Goal: Information Seeking & Learning: Find specific page/section

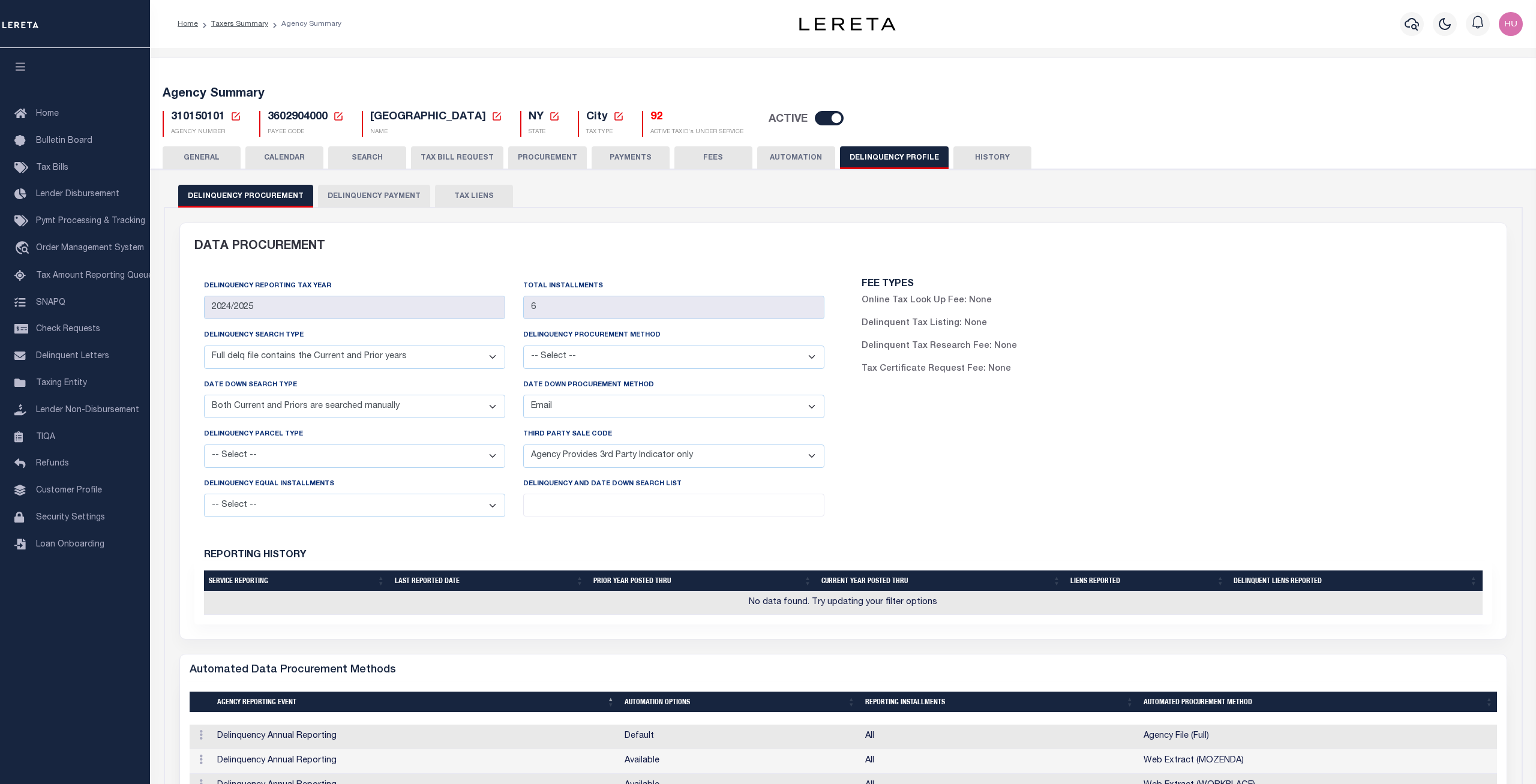
select select "DCPY"
select select "CPYM"
select select "EMAIL"
select select "API"
drag, startPoint x: 223, startPoint y: 117, endPoint x: 170, endPoint y: 118, distance: 53.0
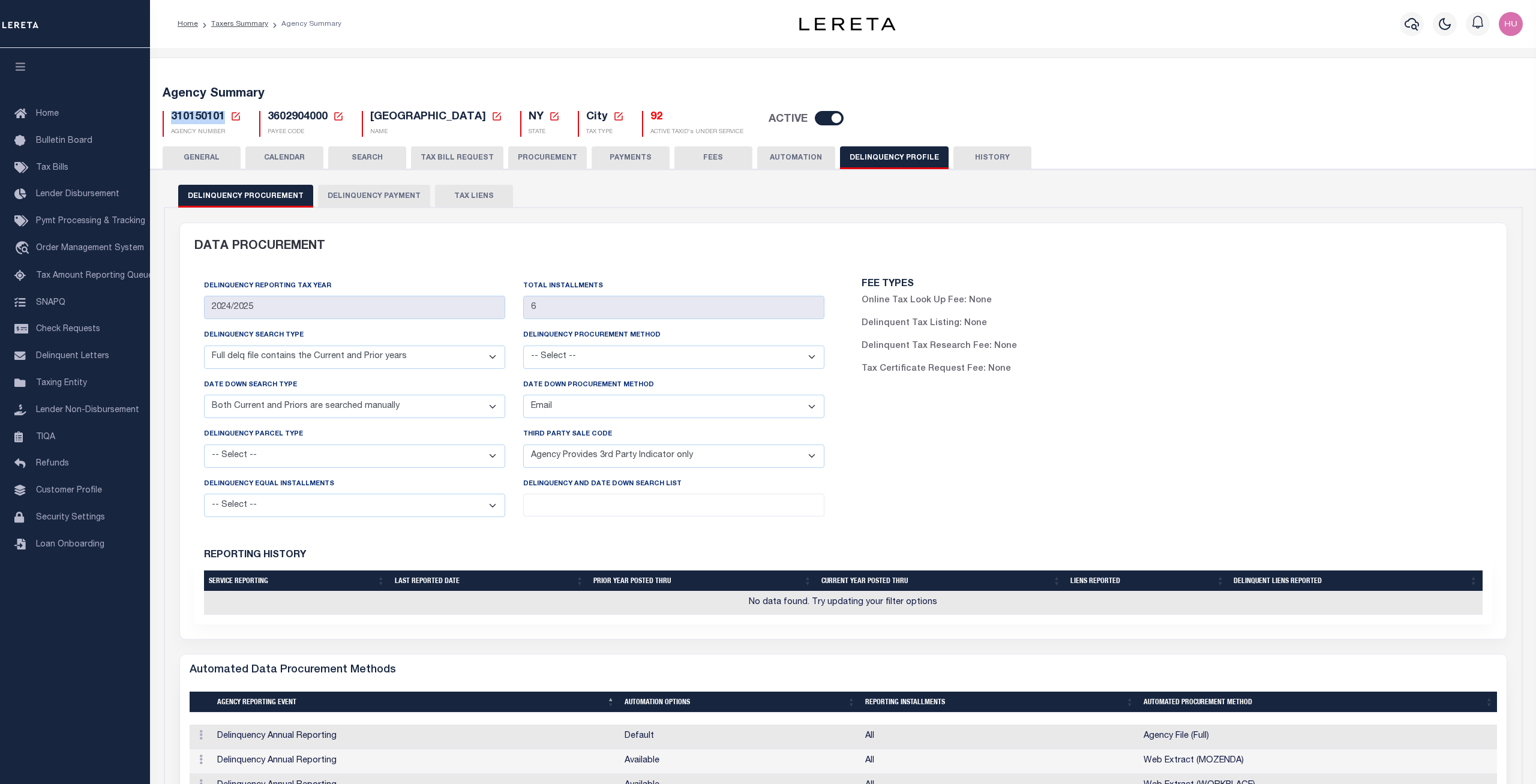
click at [170, 118] on div "310150101 Agency Number Edit Cancel Ok New Agency Number Cancel Ok" at bounding box center [202, 123] width 79 height 26
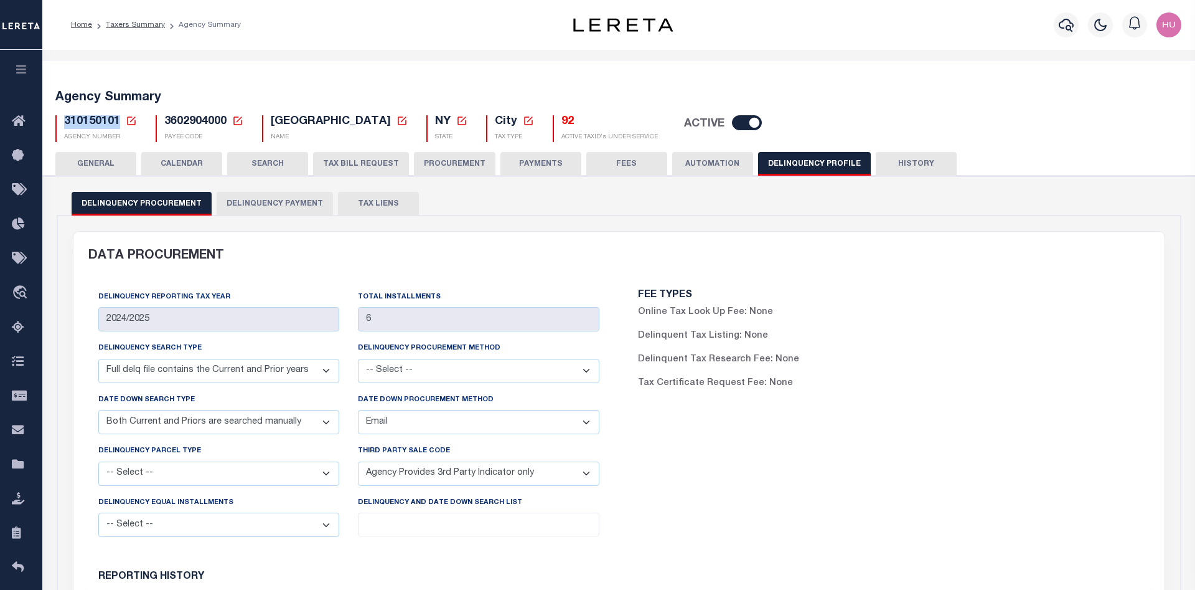
click at [917, 458] on div "FEE TYPES Online Tax Look Up Fee: None Delinquent Tax Listing: None Delinquent …" at bounding box center [889, 418] width 540 height 276
click at [250, 203] on button "Delinquency Payment" at bounding box center [275, 204] width 116 height 24
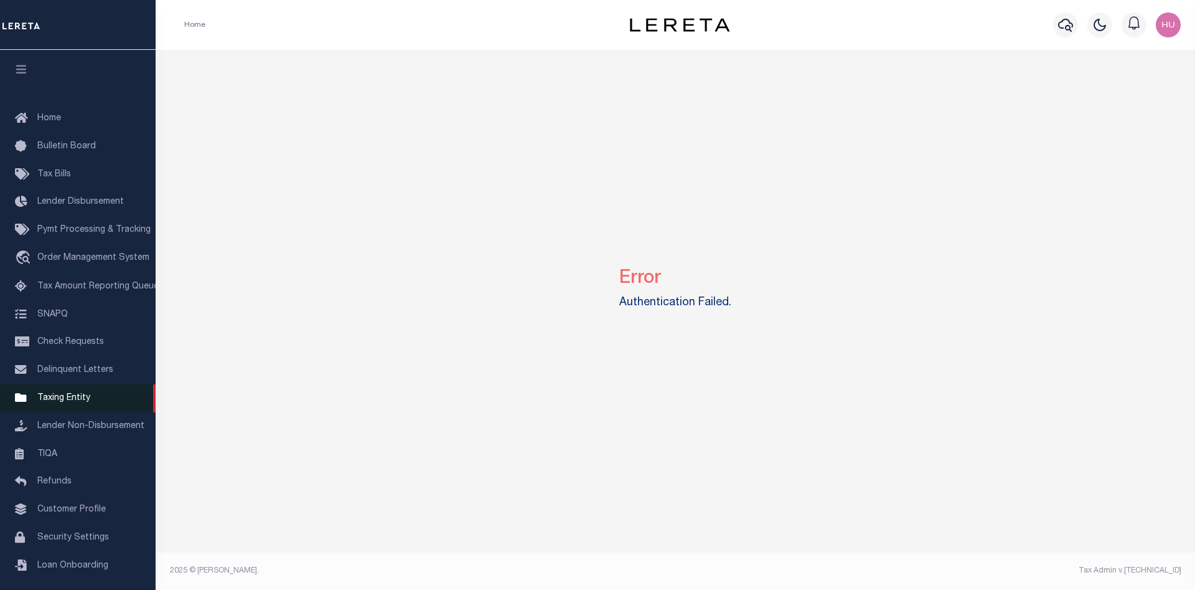
click at [65, 402] on span "Taxing Entity" at bounding box center [63, 397] width 53 height 9
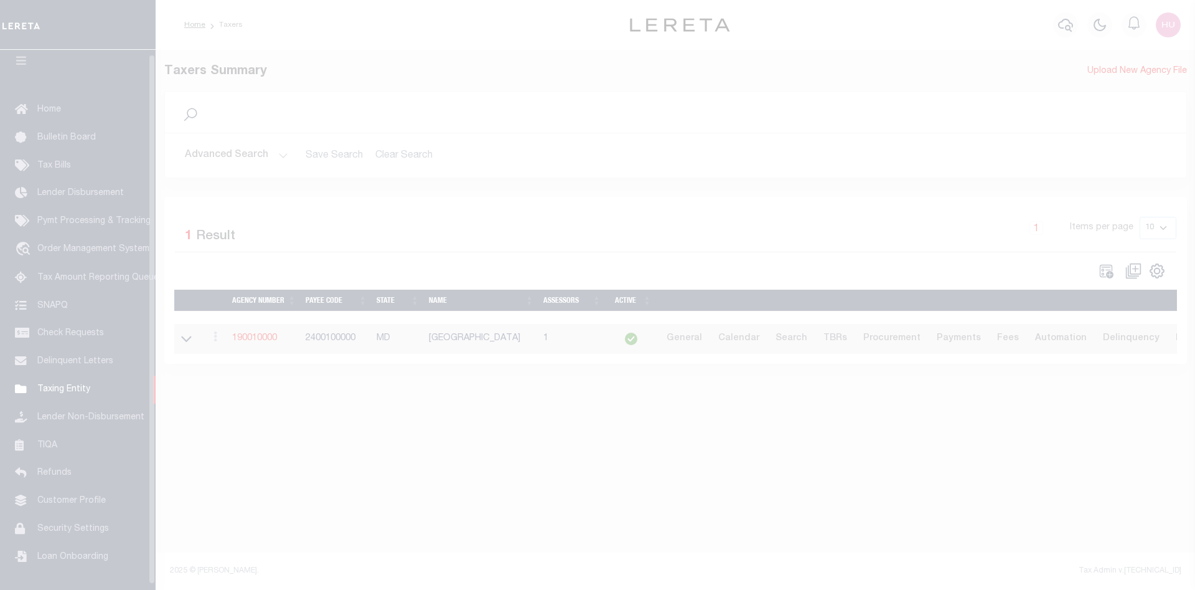
scroll to position [22, 0]
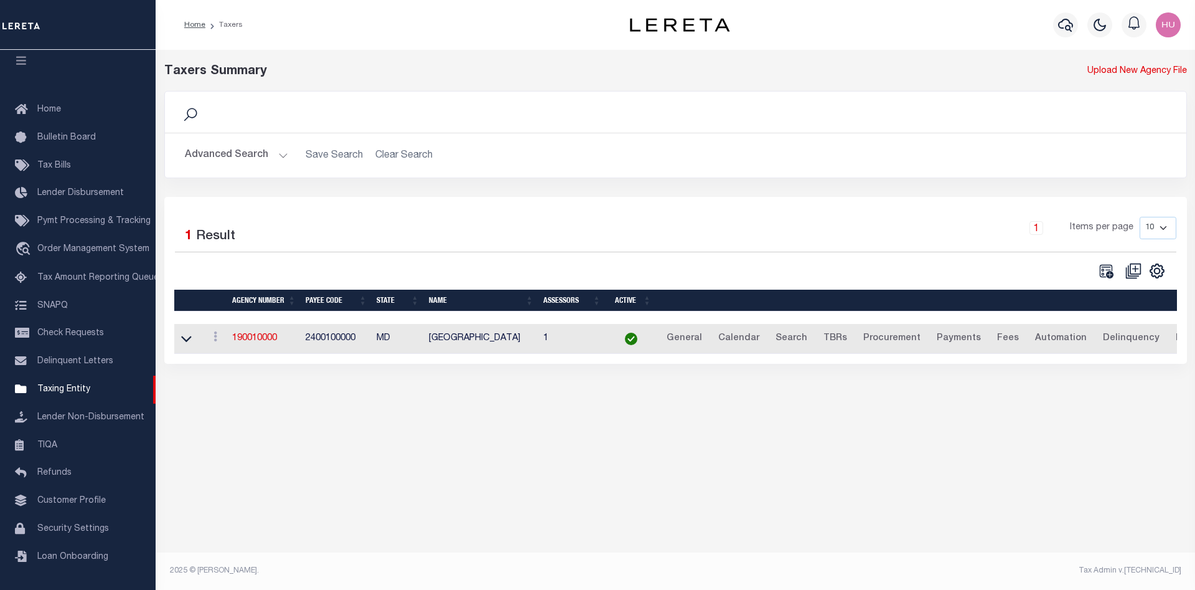
click at [246, 151] on button "Advanced Search" at bounding box center [236, 155] width 103 height 24
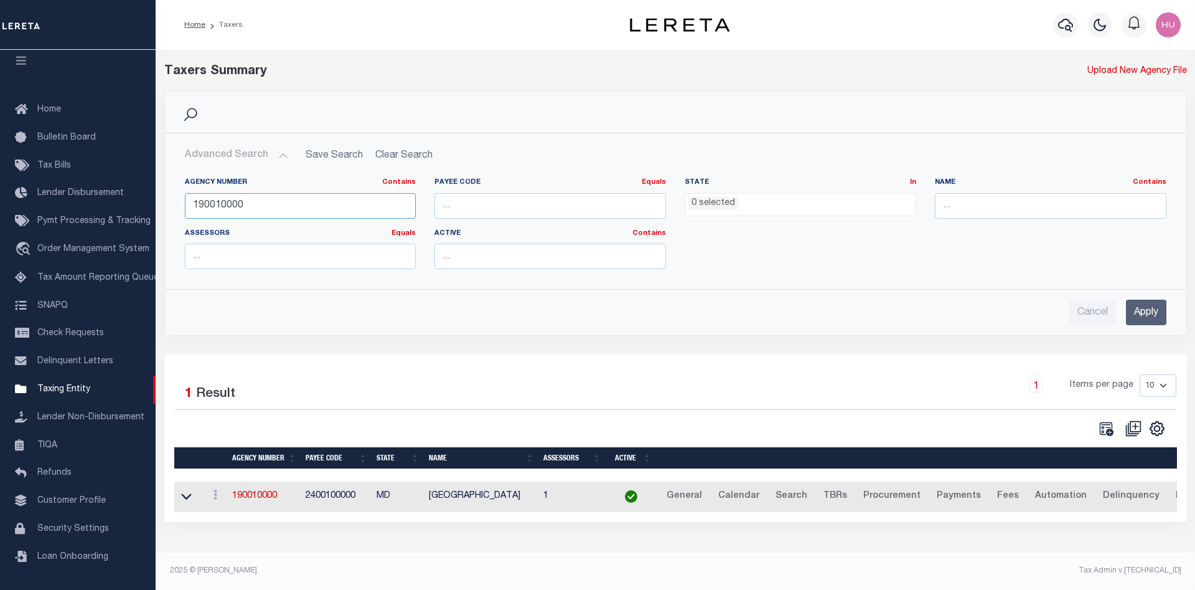
drag, startPoint x: 222, startPoint y: 205, endPoint x: 172, endPoint y: 208, distance: 49.2
click at [185, 208] on input "190010000" at bounding box center [301, 206] width 232 height 26
paste input "310150101"
type input "310150101"
click at [1139, 308] on input "Apply" at bounding box center [1146, 312] width 40 height 26
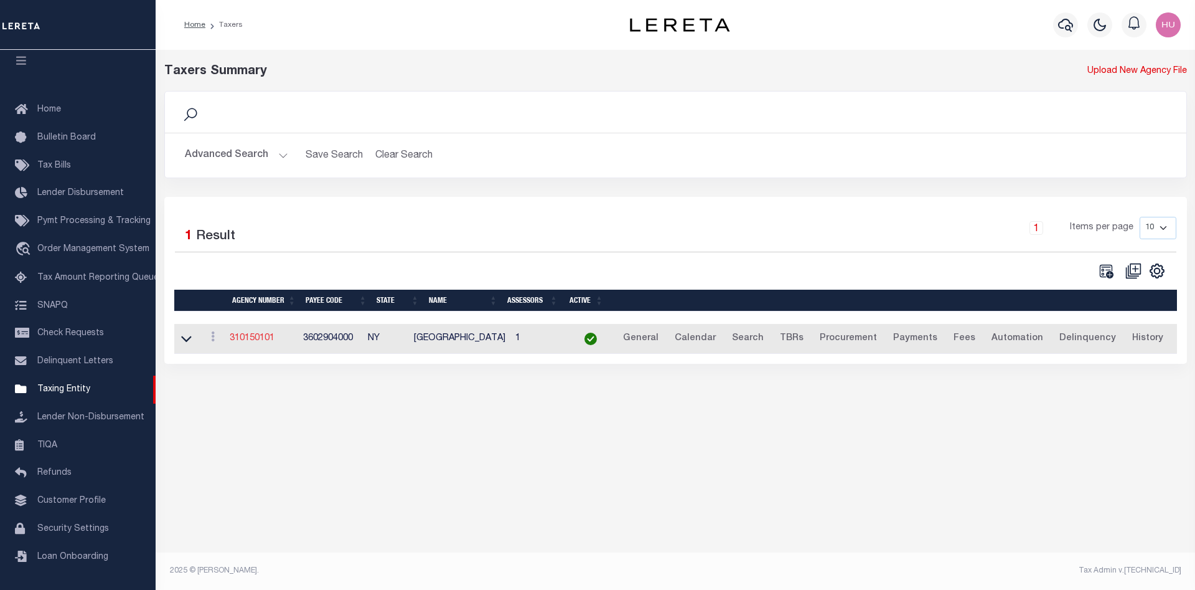
click at [263, 339] on link "310150101" at bounding box center [252, 338] width 45 height 9
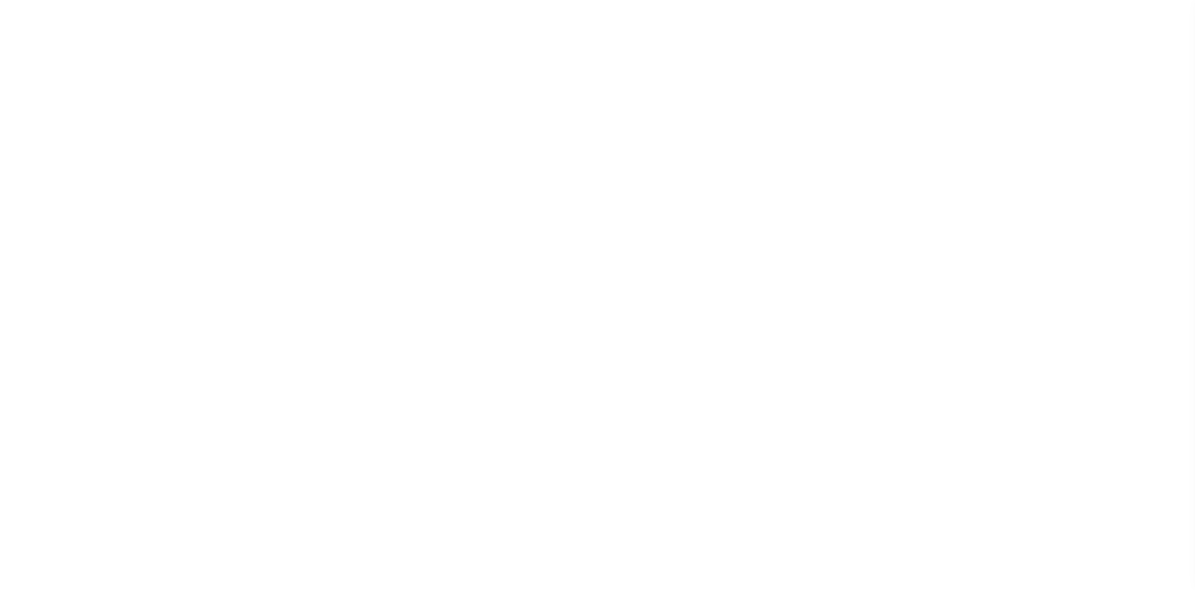
select select
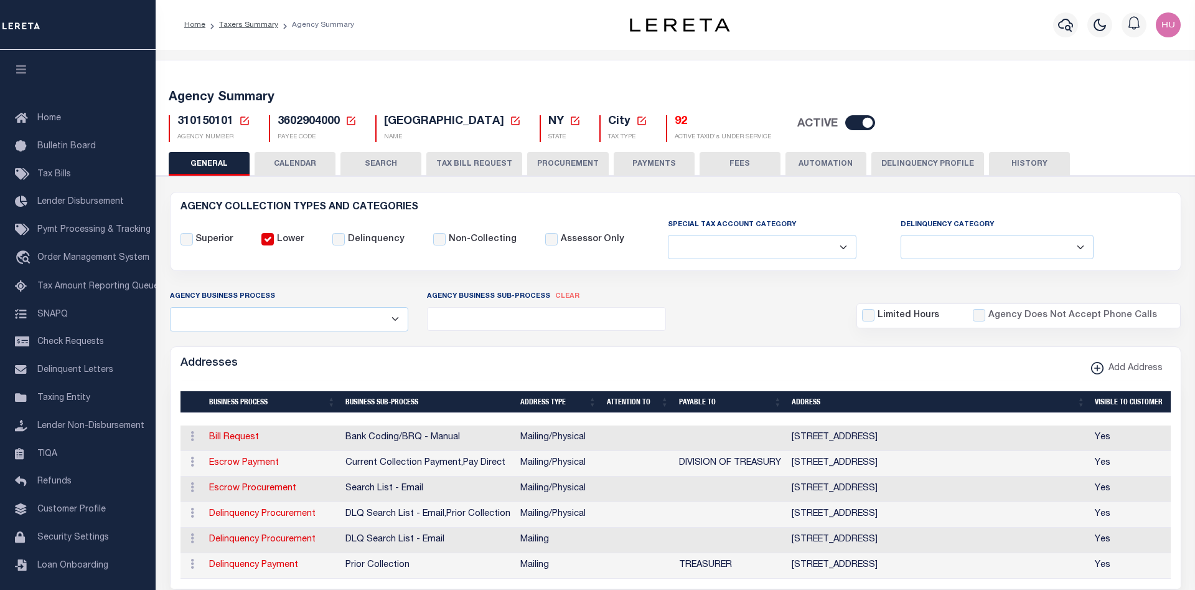
click at [921, 158] on button "Delinquency Profile" at bounding box center [928, 164] width 113 height 24
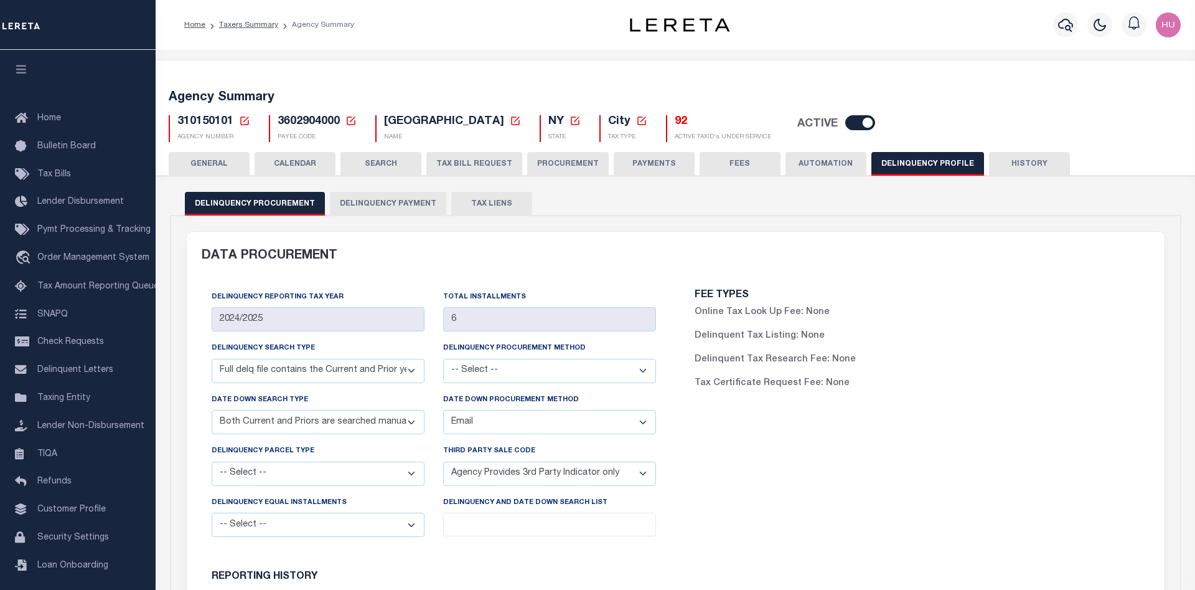
click at [405, 207] on button "Delinquency Payment" at bounding box center [388, 204] width 116 height 24
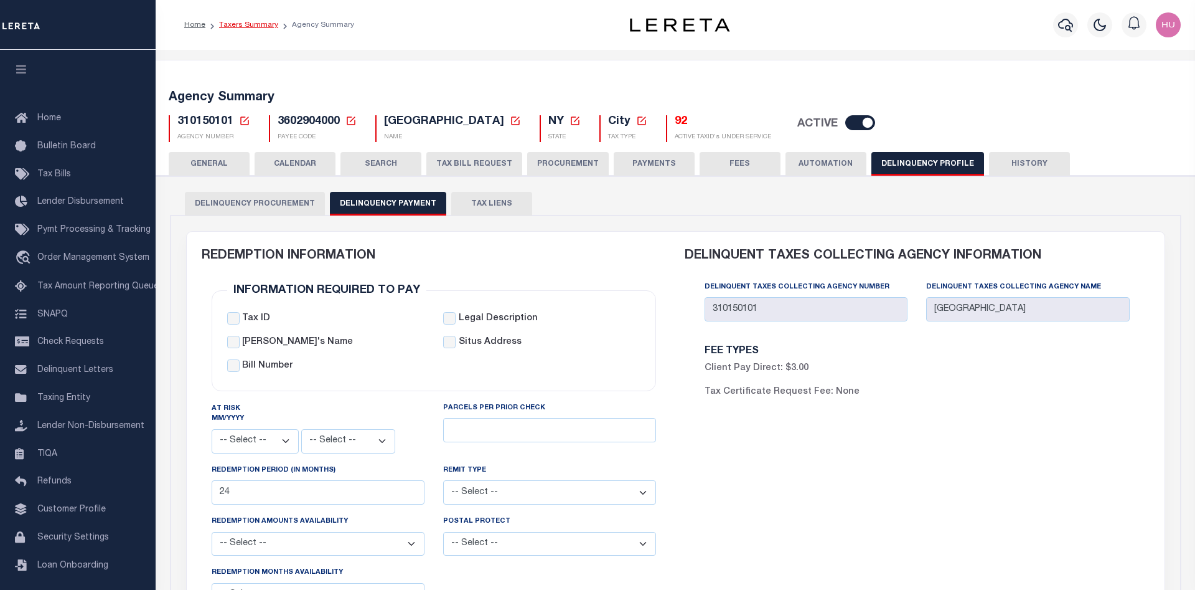
click at [255, 23] on link "Taxers Summary" at bounding box center [248, 24] width 59 height 7
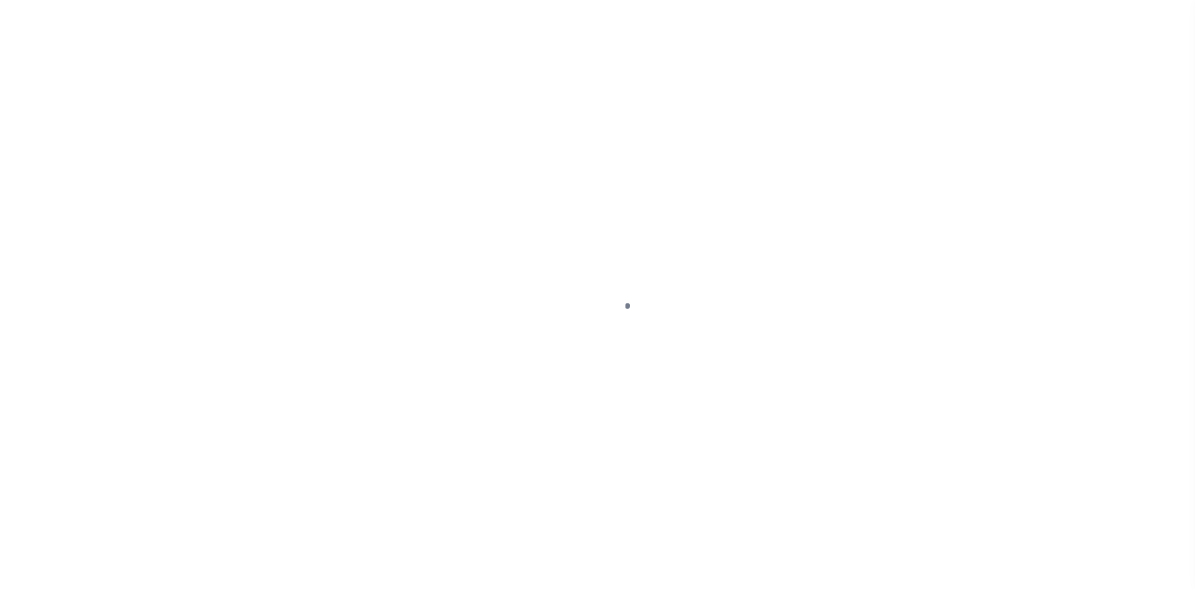
select select
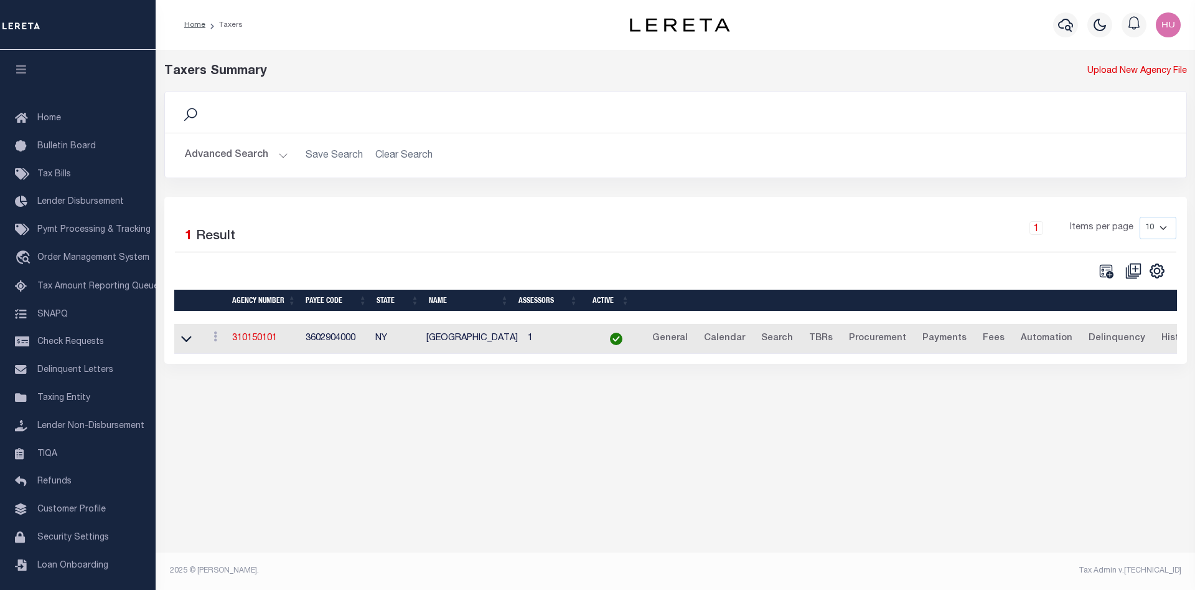
click at [234, 154] on button "Advanced Search" at bounding box center [236, 155] width 103 height 24
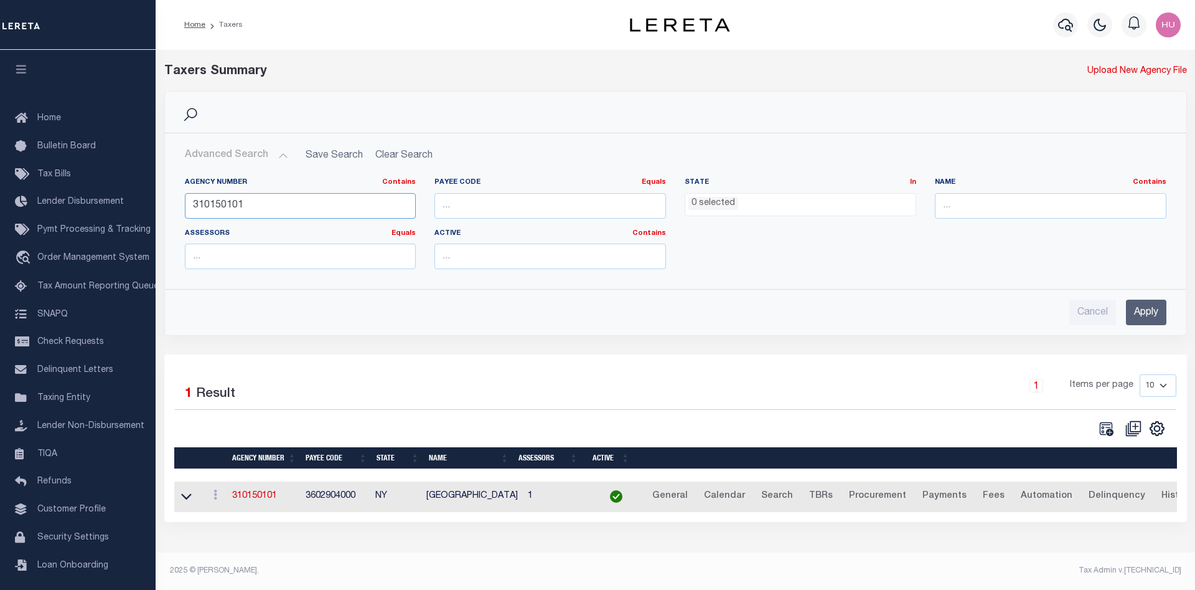
drag, startPoint x: 249, startPoint y: 203, endPoint x: 192, endPoint y: 212, distance: 57.3
click at [169, 207] on div "Agency Number Contains Contains Is 310150101 Payee Code Equals Equals Is Not Eq…" at bounding box center [676, 222] width 1020 height 111
paste input "4203105"
drag, startPoint x: 192, startPoint y: 207, endPoint x: 173, endPoint y: 207, distance: 18.7
click at [185, 207] on input "3104203105" at bounding box center [301, 206] width 232 height 26
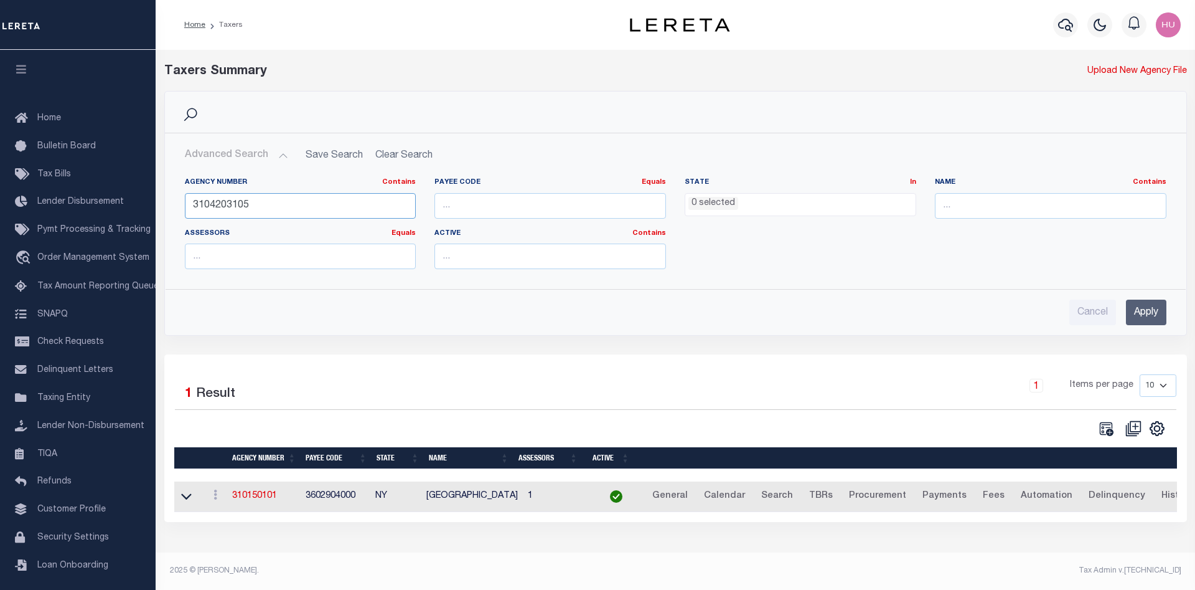
paste input "420310503"
type input "420310503"
click at [1146, 314] on input "Apply" at bounding box center [1146, 312] width 40 height 26
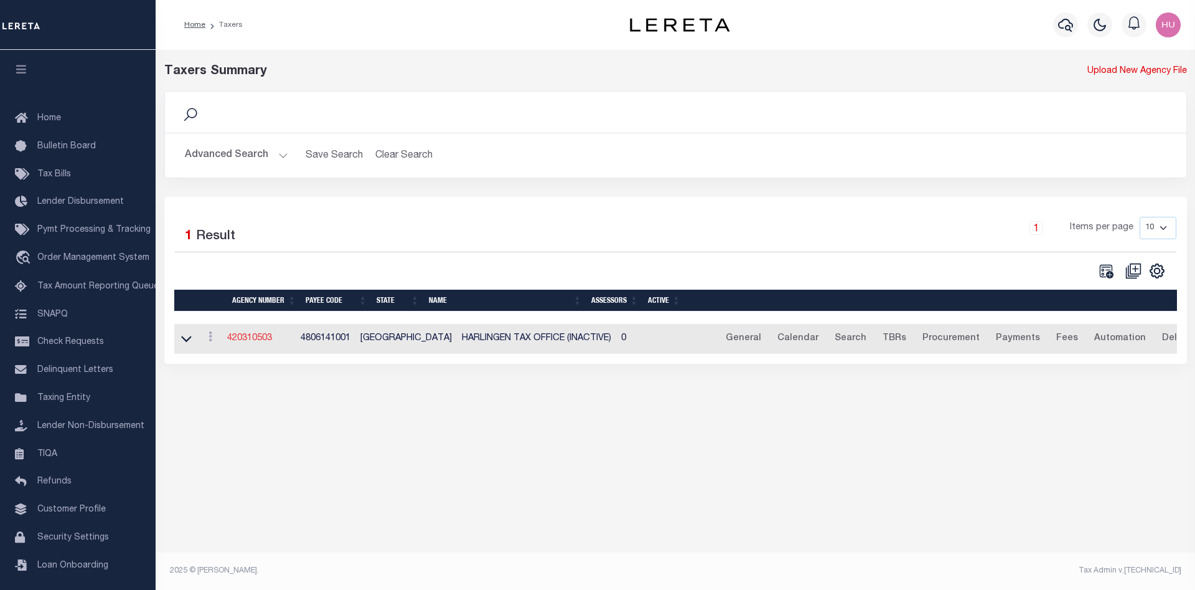
click at [261, 341] on link "420310503" at bounding box center [249, 338] width 45 height 9
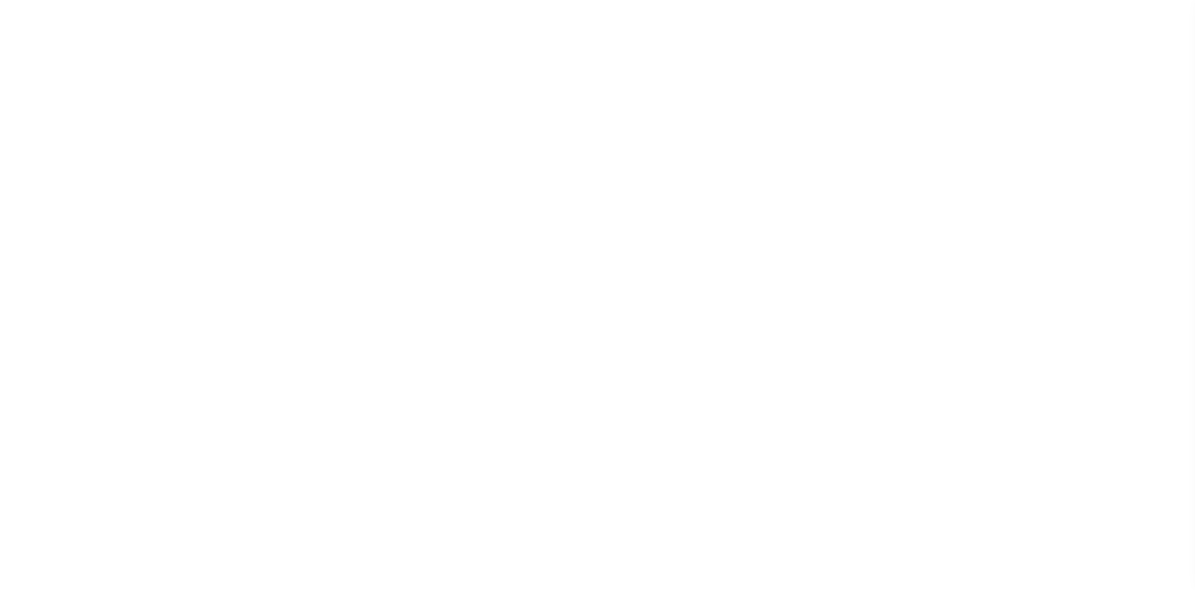
select select
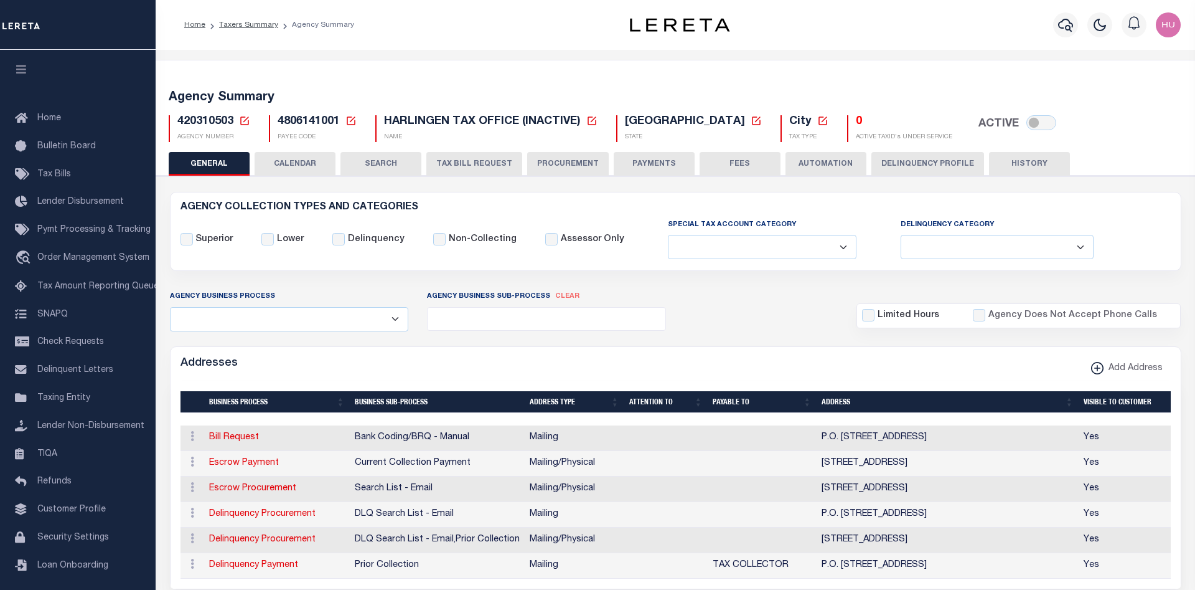
click at [936, 164] on button "Delinquency Profile" at bounding box center [928, 164] width 113 height 24
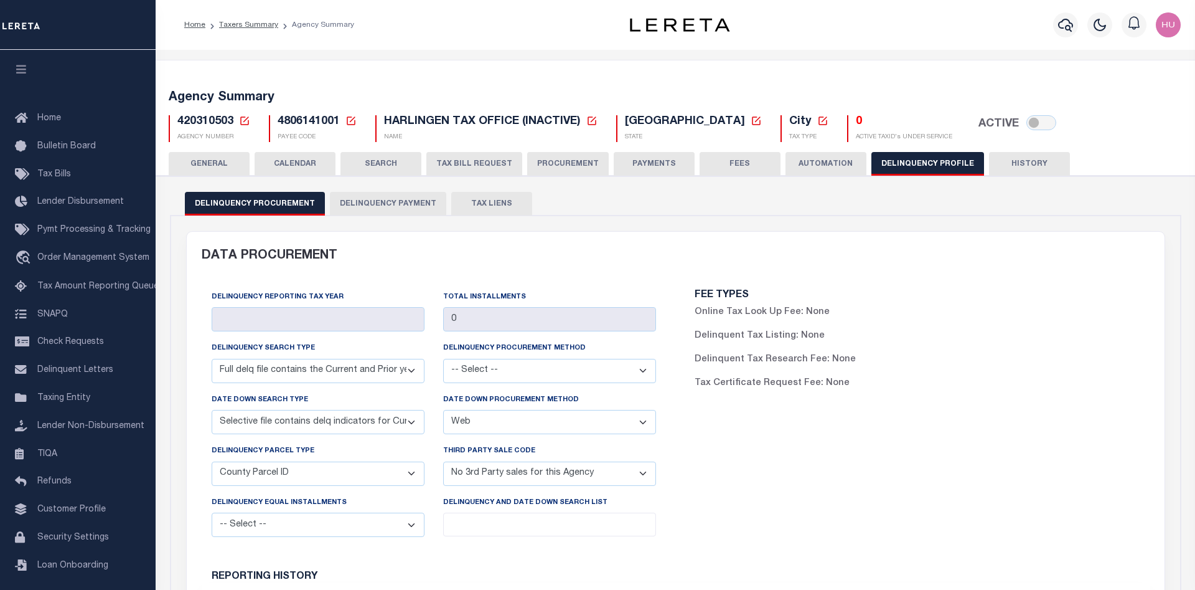
click at [370, 208] on button "Delinquency Payment" at bounding box center [388, 204] width 116 height 24
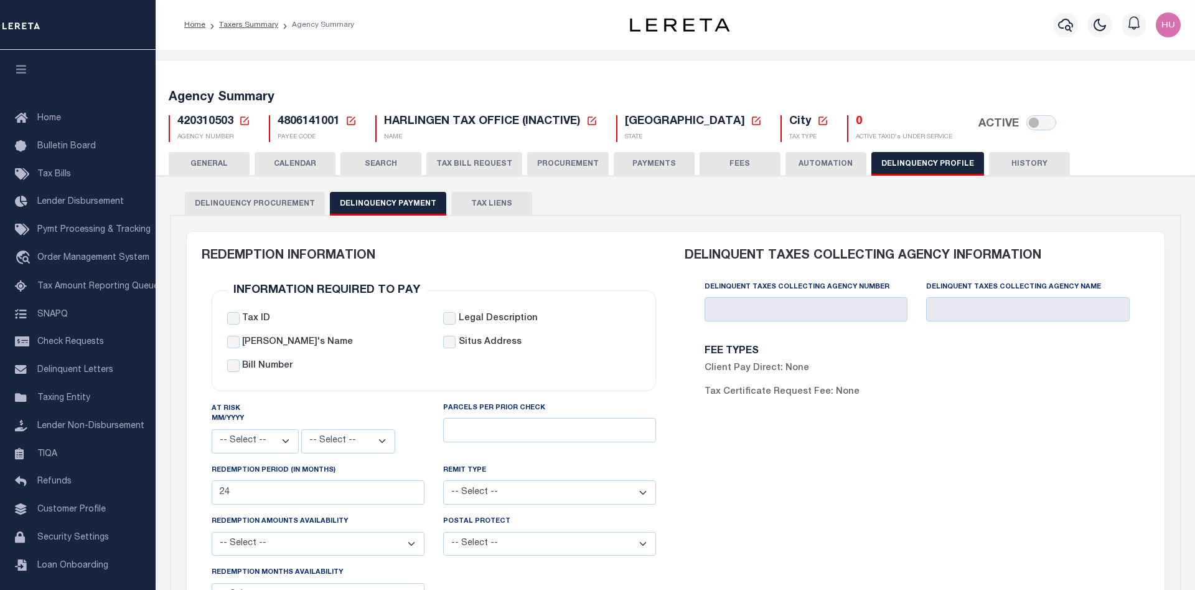
click at [885, 378] on div "Client Pay Direct: None" at bounding box center [806, 374] width 222 height 24
click at [249, 26] on link "Taxers Summary" at bounding box center [248, 24] width 59 height 7
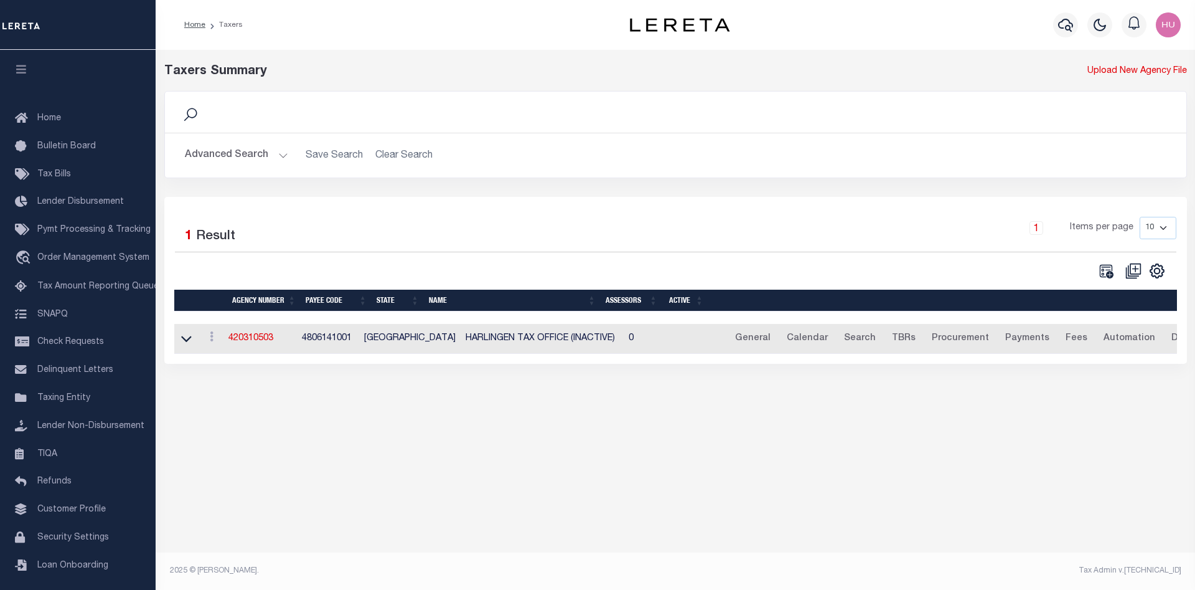
click at [232, 154] on button "Advanced Search" at bounding box center [236, 155] width 103 height 24
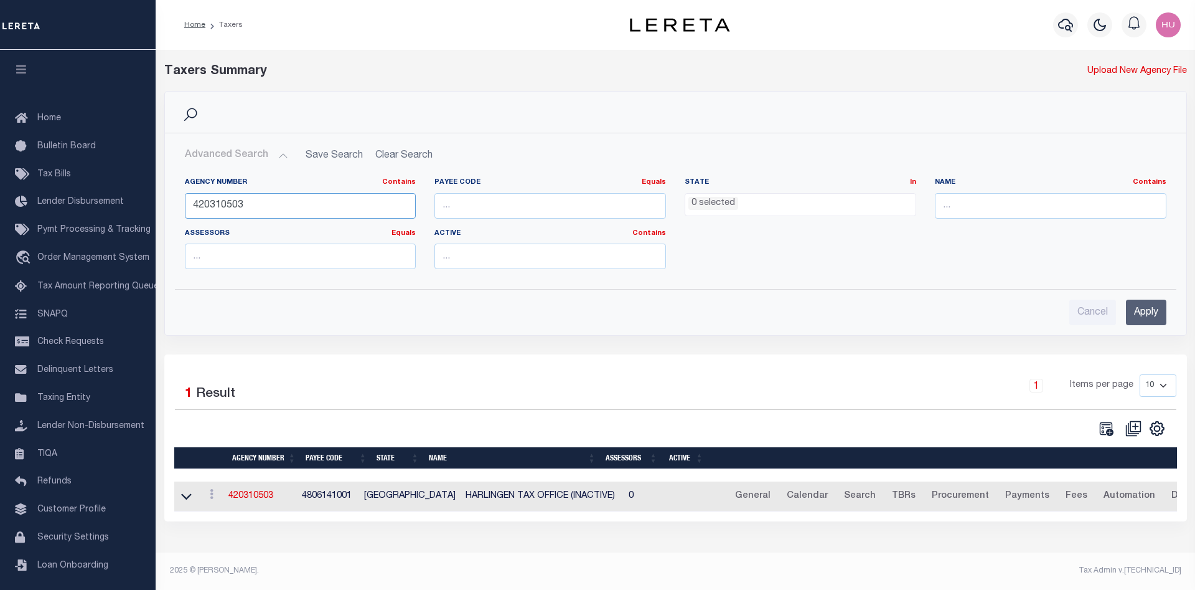
click at [227, 207] on input "420310503" at bounding box center [301, 206] width 232 height 26
paste input "360220000"
type input "360220000"
click at [1141, 314] on input "Apply" at bounding box center [1146, 312] width 40 height 26
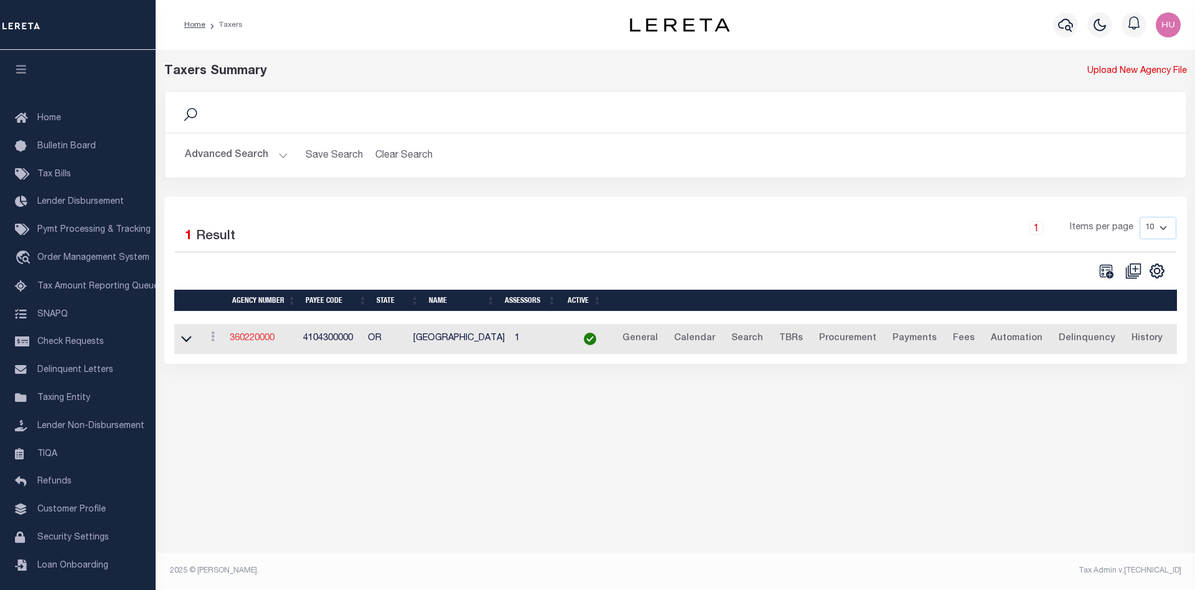
click at [250, 341] on link "360220000" at bounding box center [252, 338] width 45 height 9
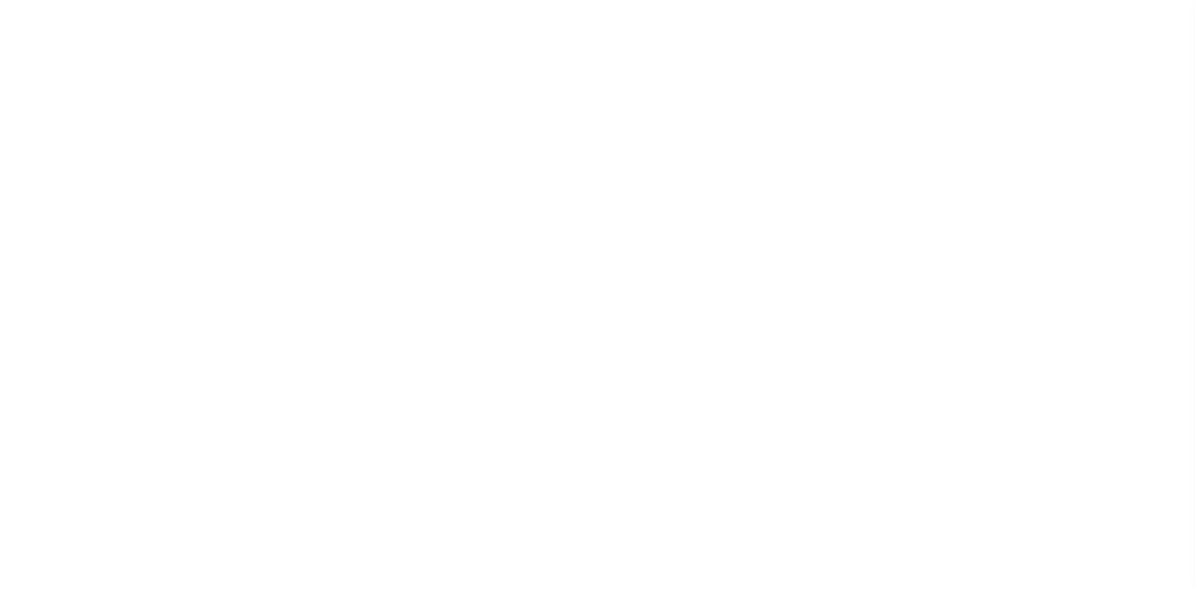
select select
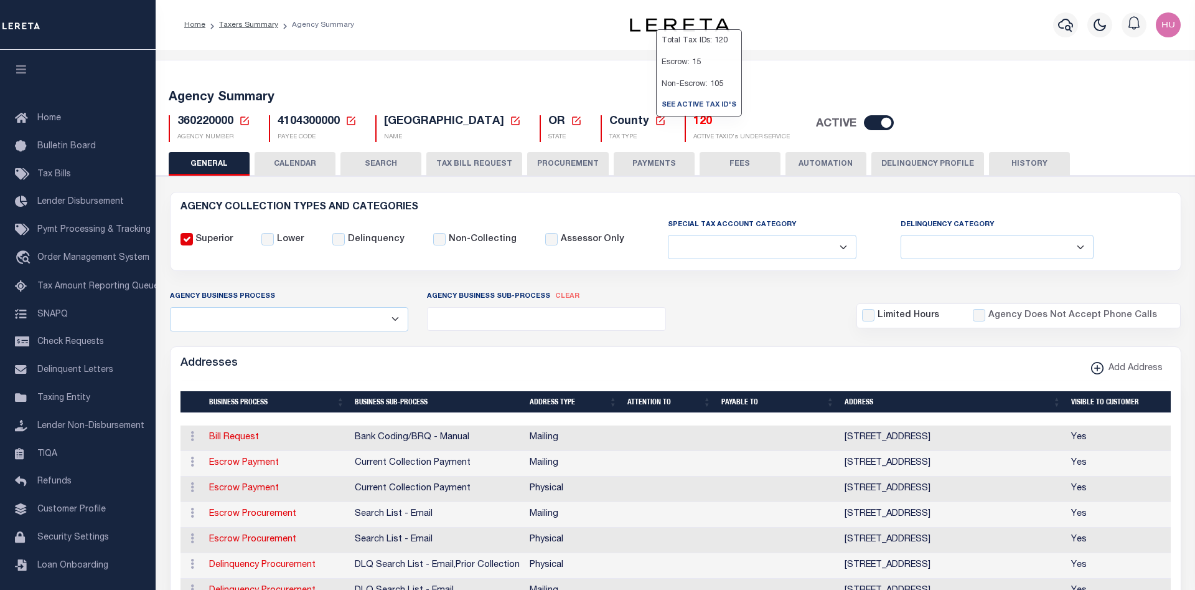
click at [944, 162] on button "Delinquency Profile" at bounding box center [928, 164] width 113 height 24
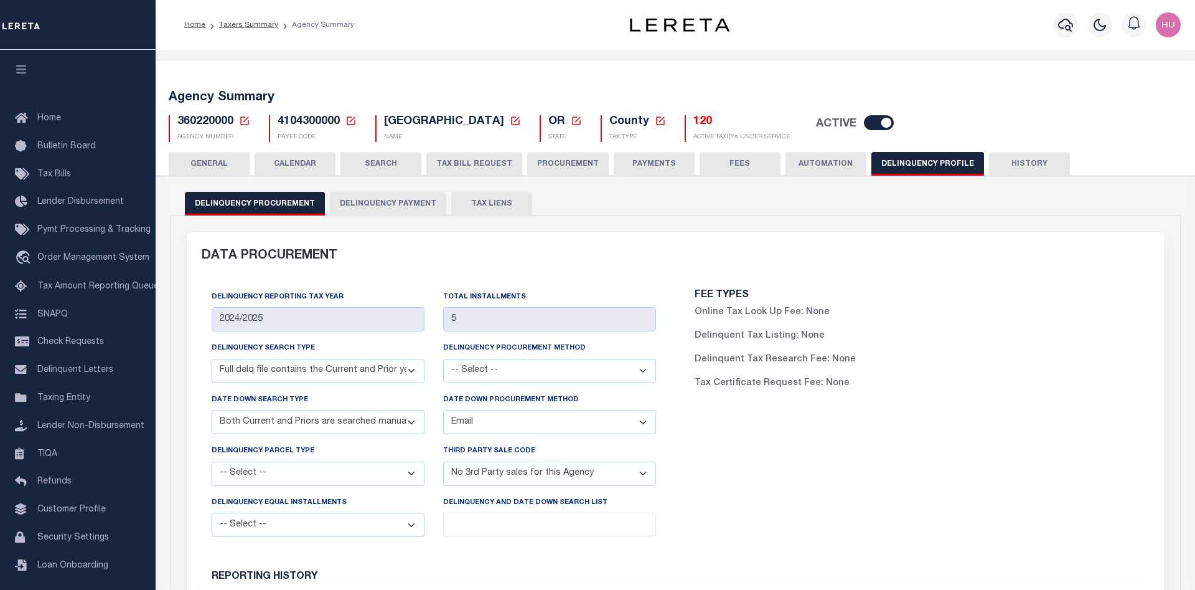
click at [377, 198] on button "Delinquency Payment" at bounding box center [388, 204] width 116 height 24
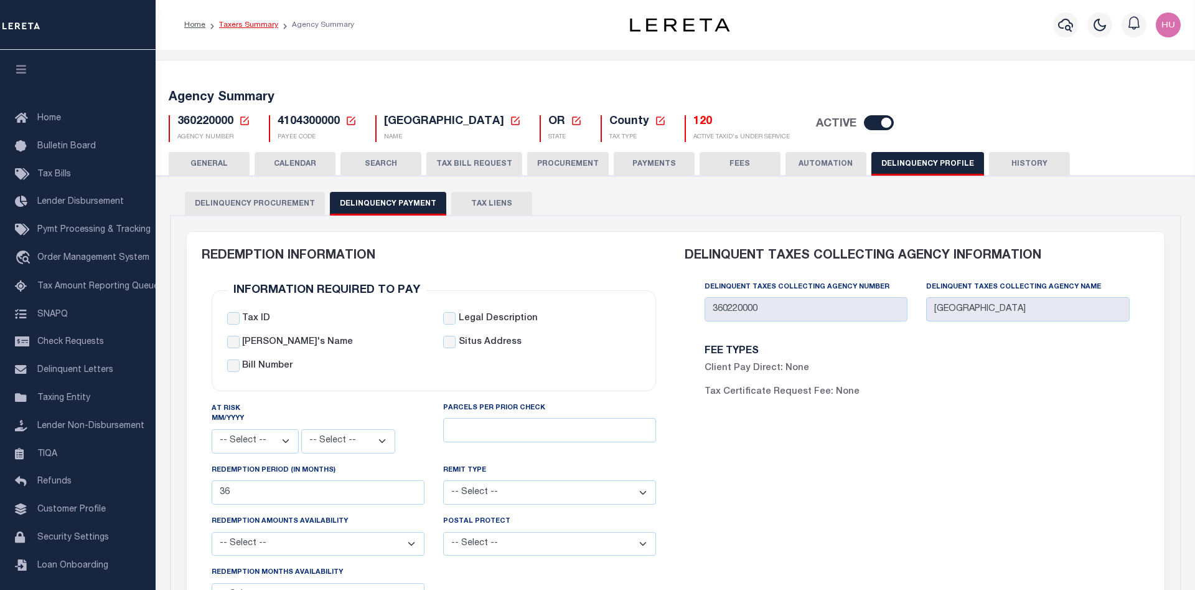
click at [228, 22] on link "Taxers Summary" at bounding box center [248, 24] width 59 height 7
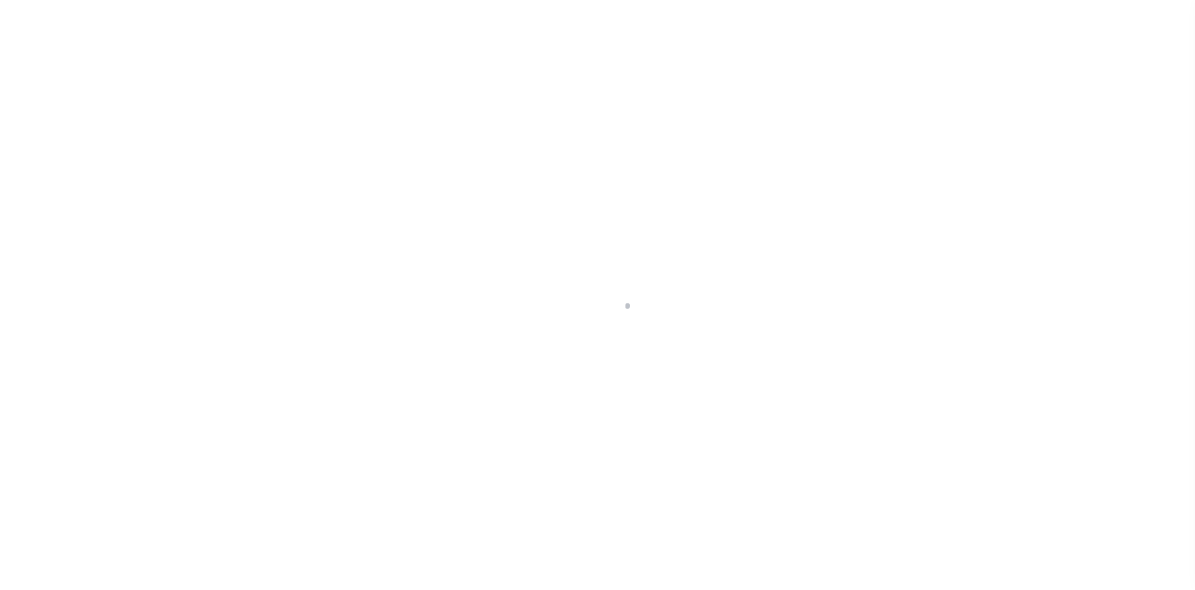
select select
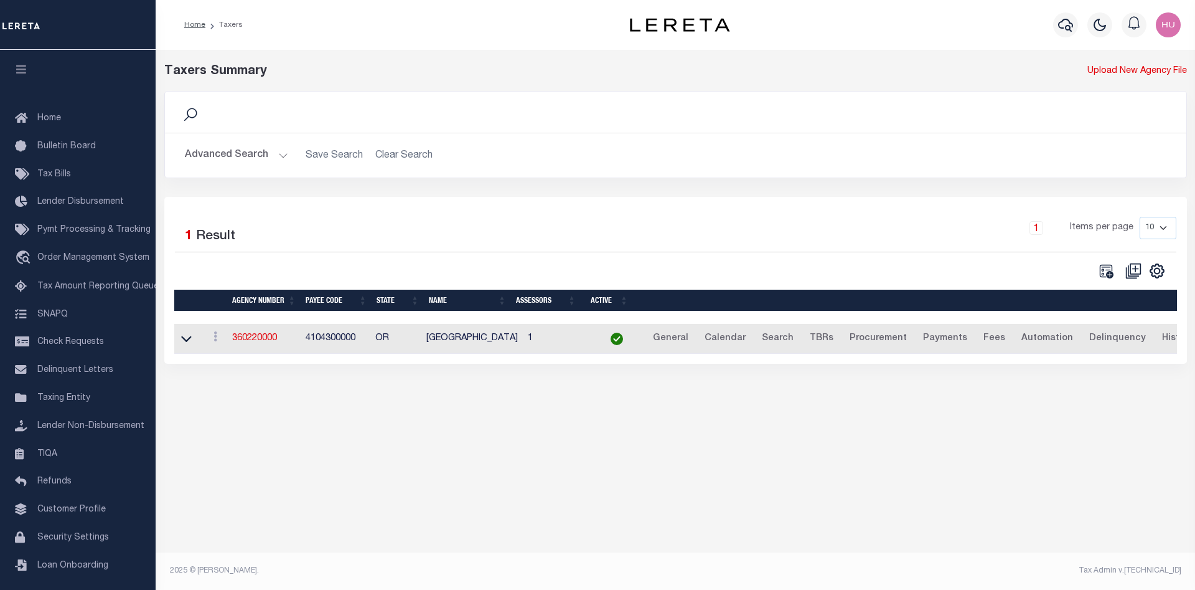
click at [239, 158] on button "Advanced Search" at bounding box center [236, 155] width 103 height 24
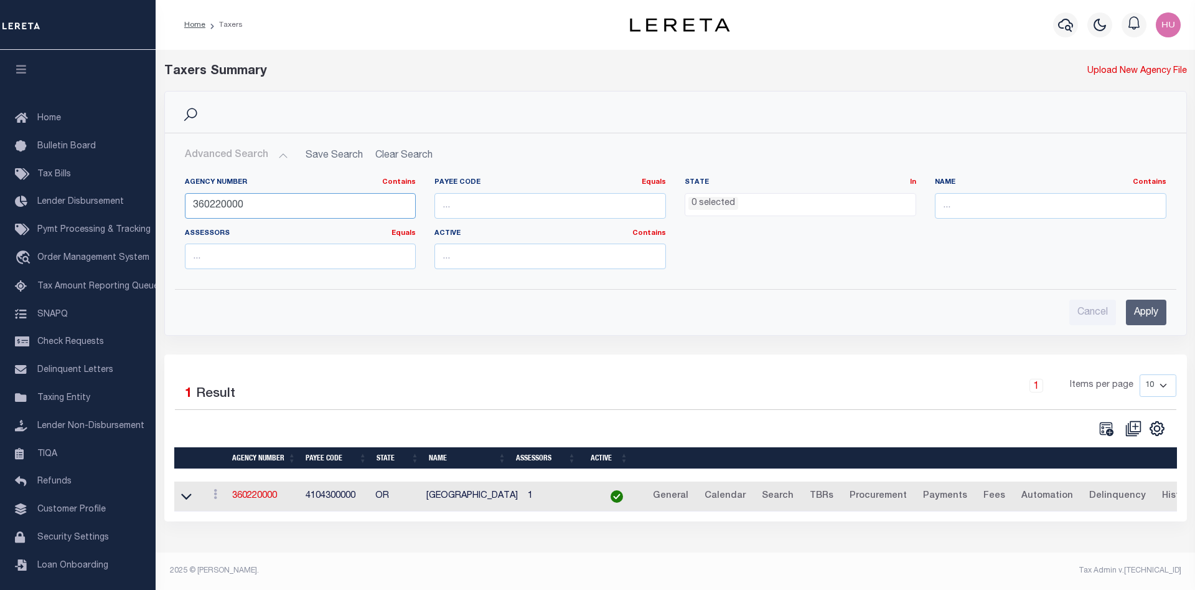
click at [222, 205] on input "360220000" at bounding box center [301, 206] width 232 height 26
paste input "15077"
type input "150770000"
click at [1142, 311] on input "Apply" at bounding box center [1146, 312] width 40 height 26
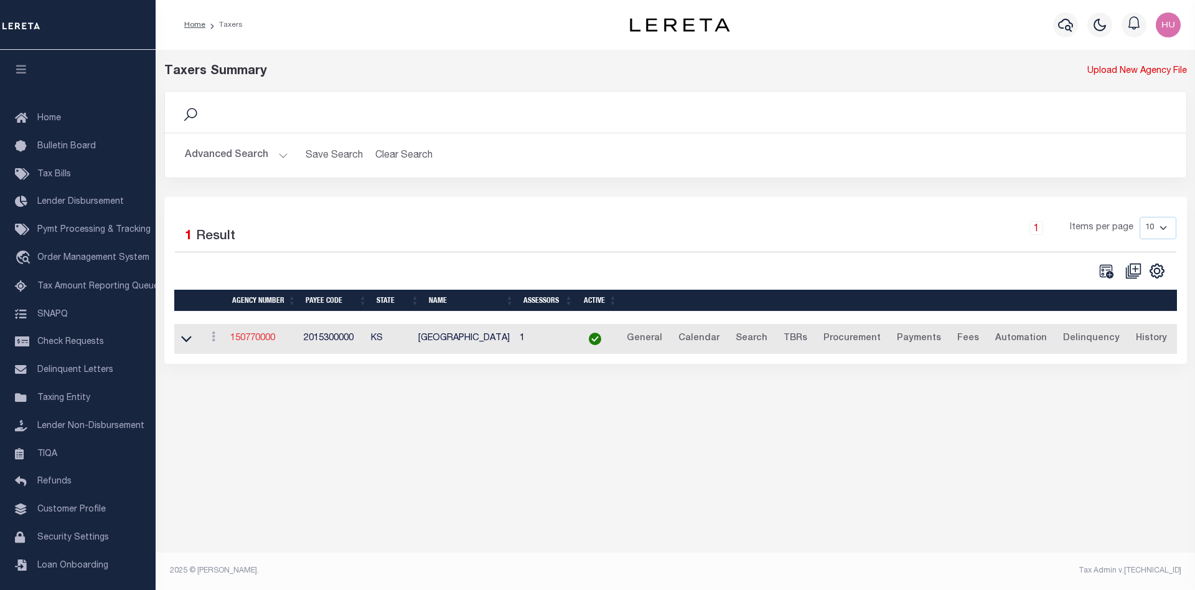
click at [247, 340] on link "150770000" at bounding box center [252, 338] width 45 height 9
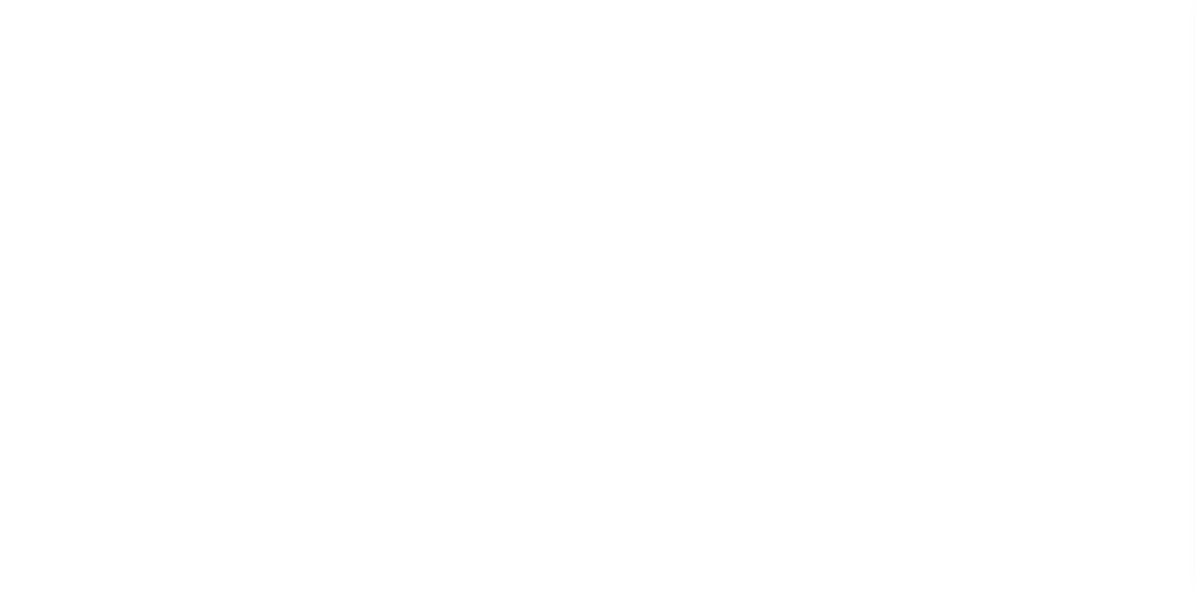
select select
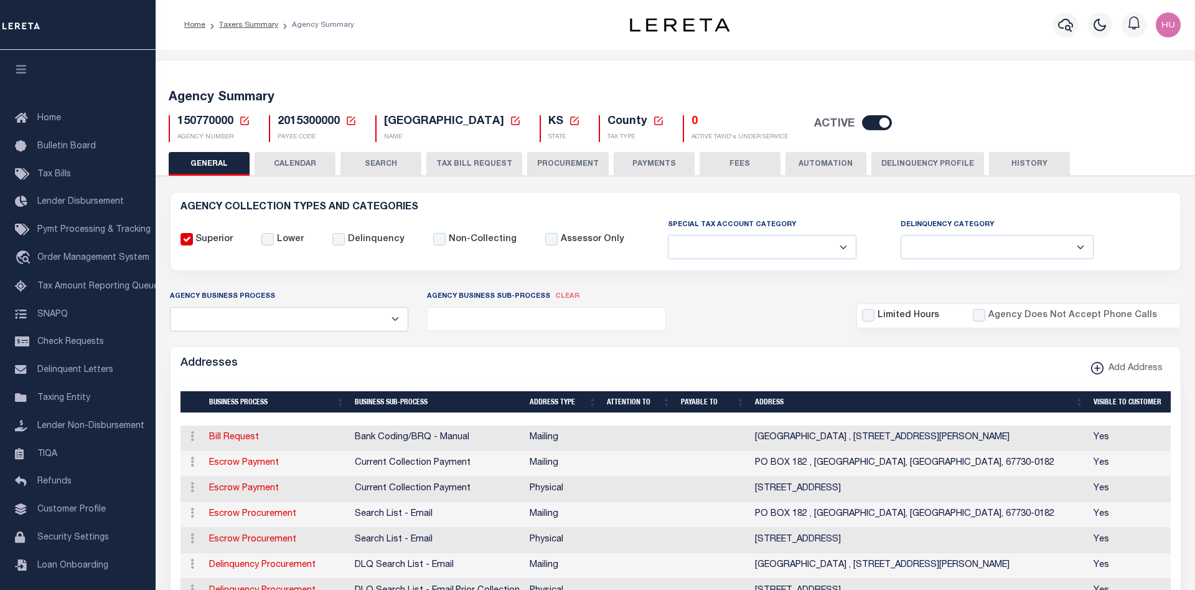
click at [944, 159] on button "Delinquency Profile" at bounding box center [928, 164] width 113 height 24
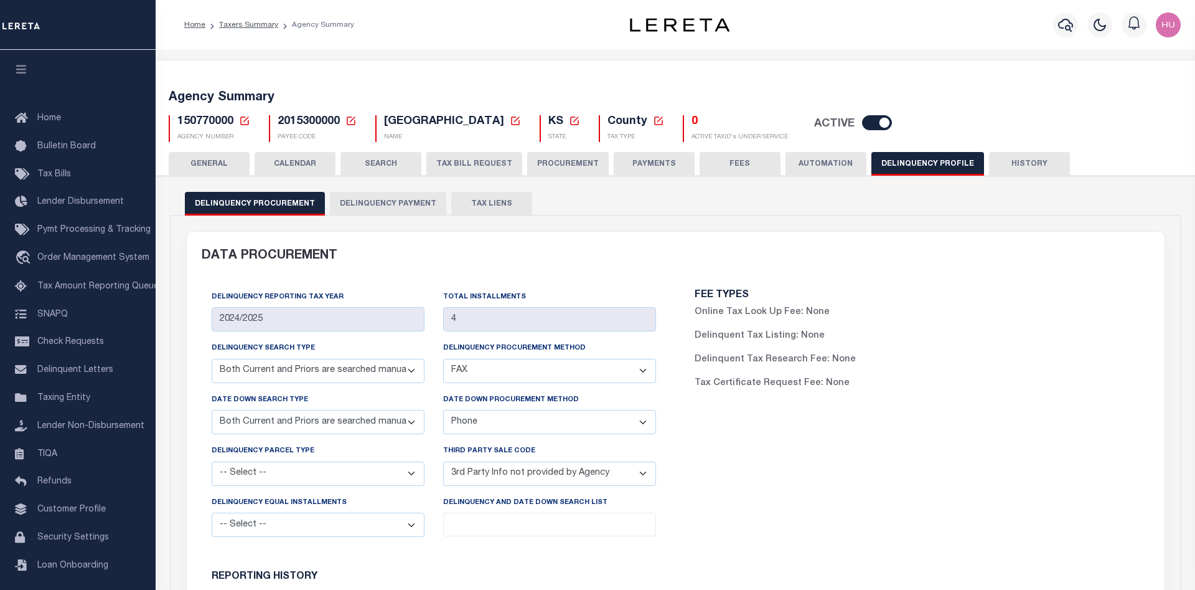
click at [393, 207] on button "Delinquency Payment" at bounding box center [388, 204] width 116 height 24
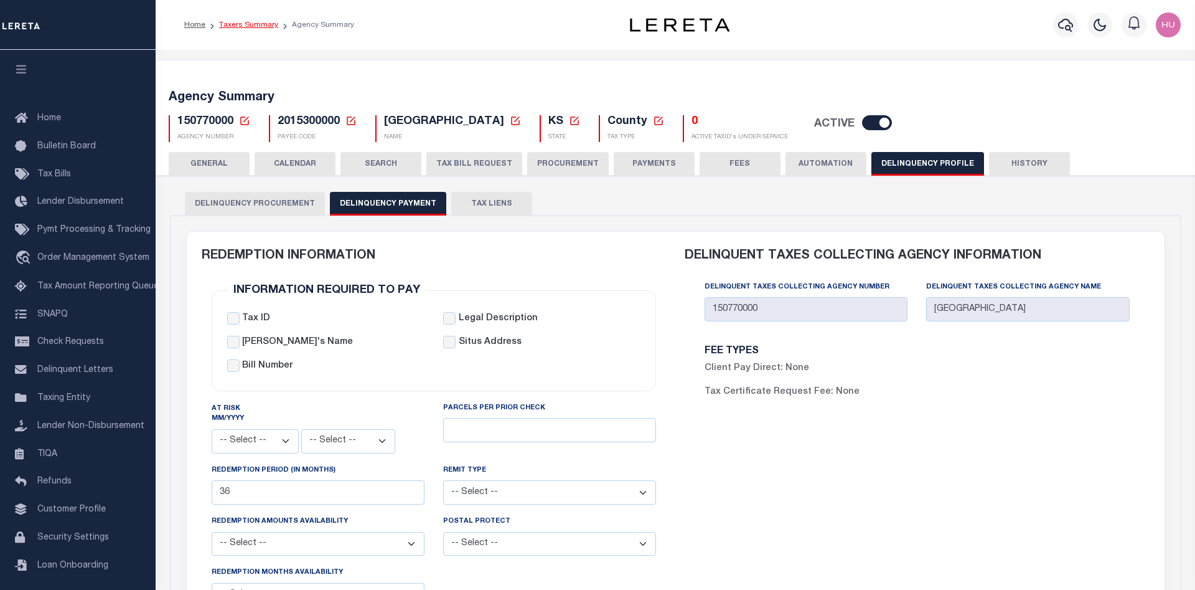
click at [238, 25] on link "Taxers Summary" at bounding box center [248, 24] width 59 height 7
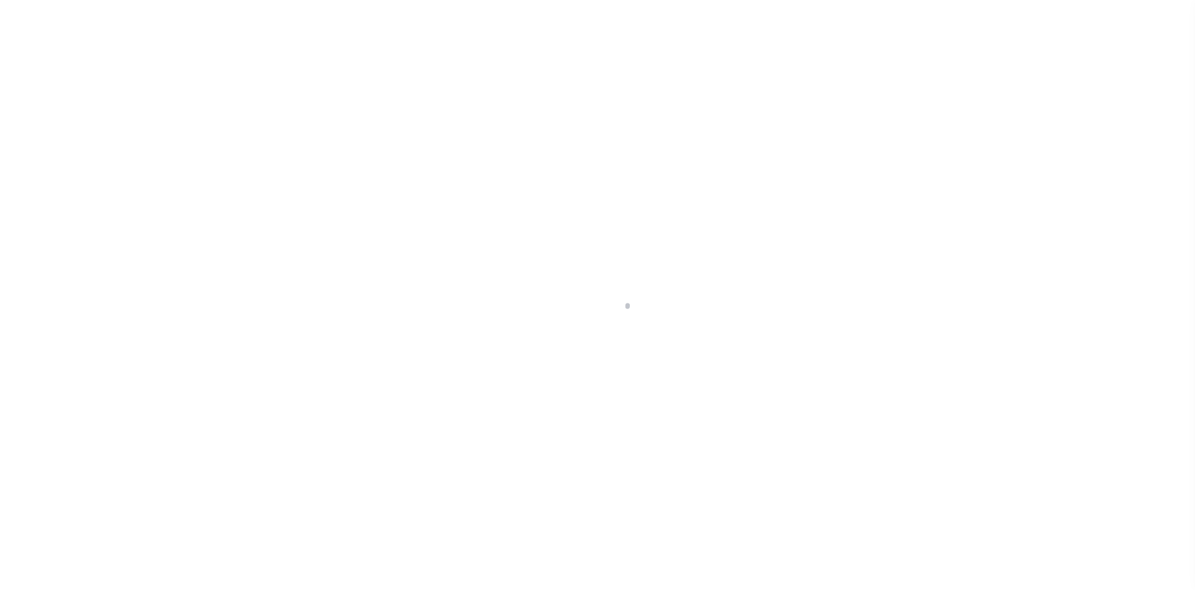
select select
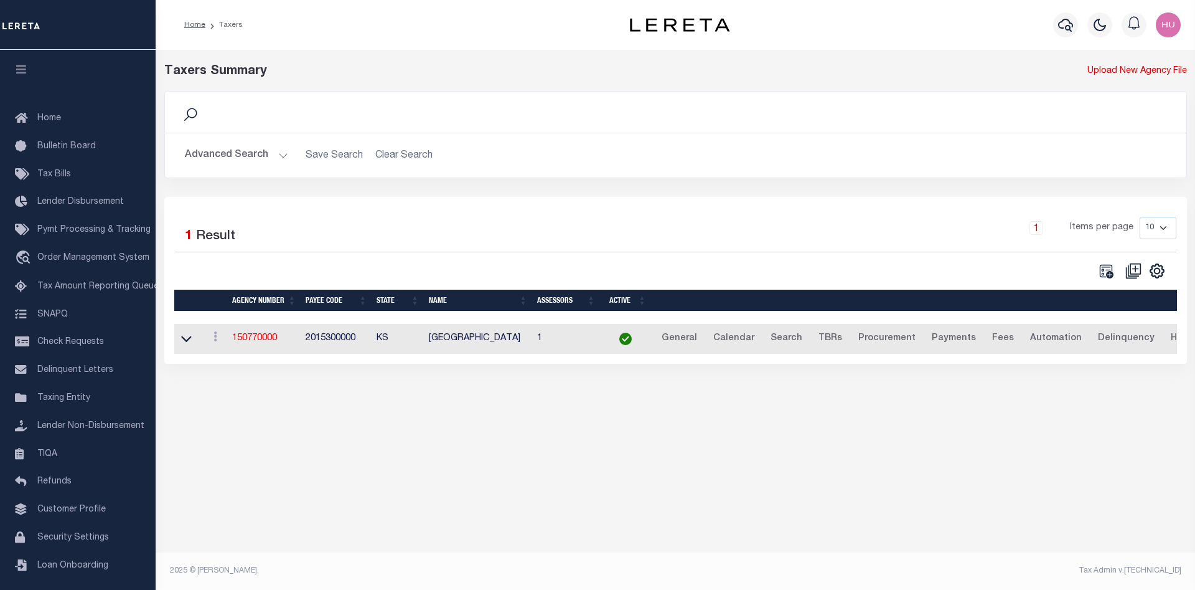
click at [248, 151] on button "Advanced Search" at bounding box center [236, 155] width 103 height 24
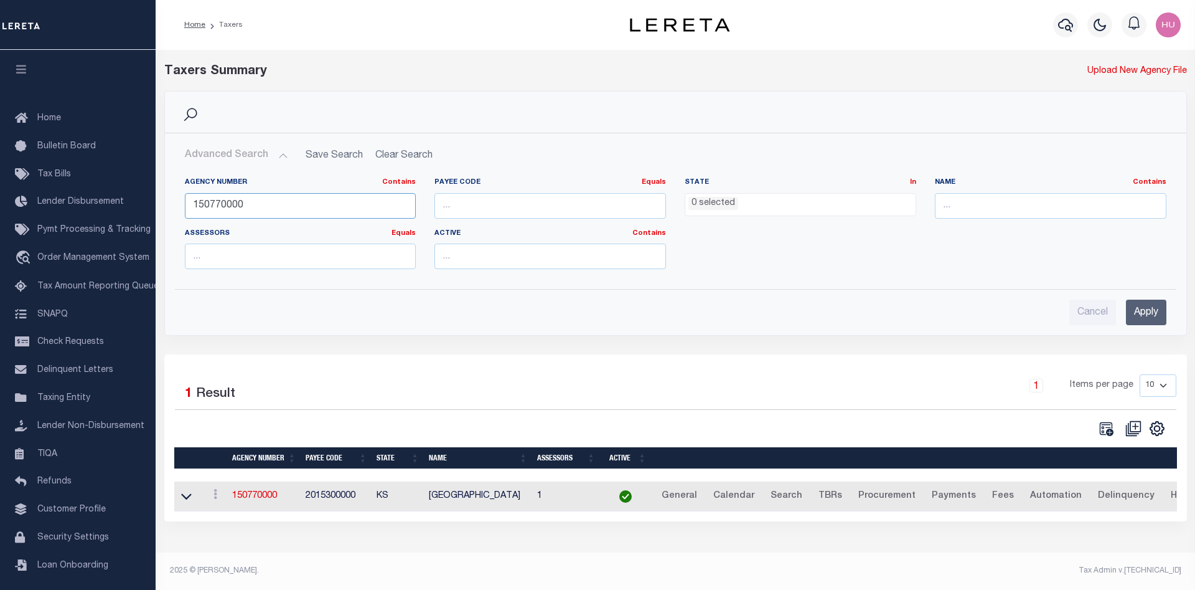
drag, startPoint x: 249, startPoint y: 206, endPoint x: 170, endPoint y: 205, distance: 79.1
click at [170, 205] on div "Agency Number Contains Contains Is 150770000 Payee Code Equals Equals Is Not Eq…" at bounding box center [676, 222] width 1020 height 111
paste input "47"
drag, startPoint x: 268, startPoint y: 201, endPoint x: 172, endPoint y: 207, distance: 96.1
click at [185, 207] on input "1507700047" at bounding box center [301, 206] width 232 height 26
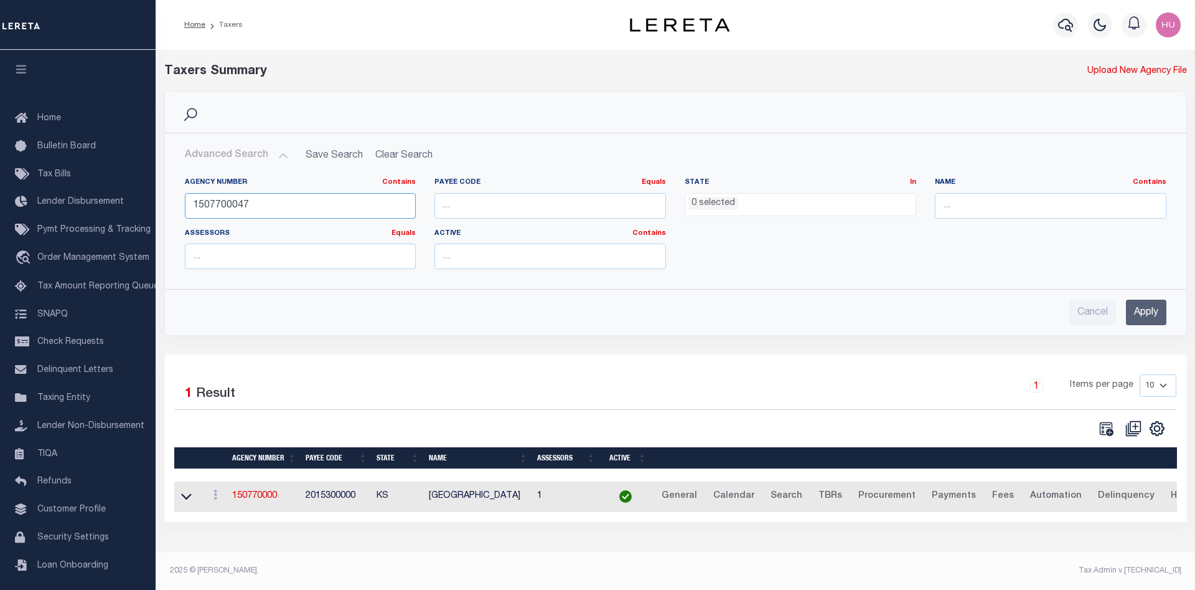
paste input "470380000"
type input "470380000"
click at [1150, 315] on input "Apply" at bounding box center [1146, 312] width 40 height 26
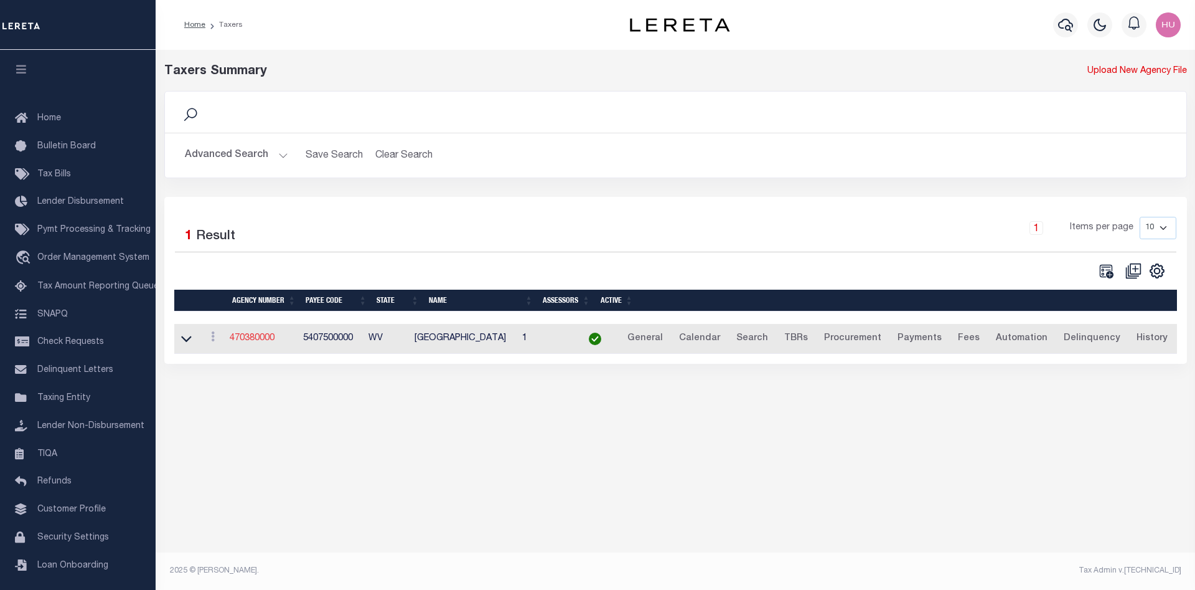
click at [261, 342] on link "470380000" at bounding box center [252, 338] width 45 height 9
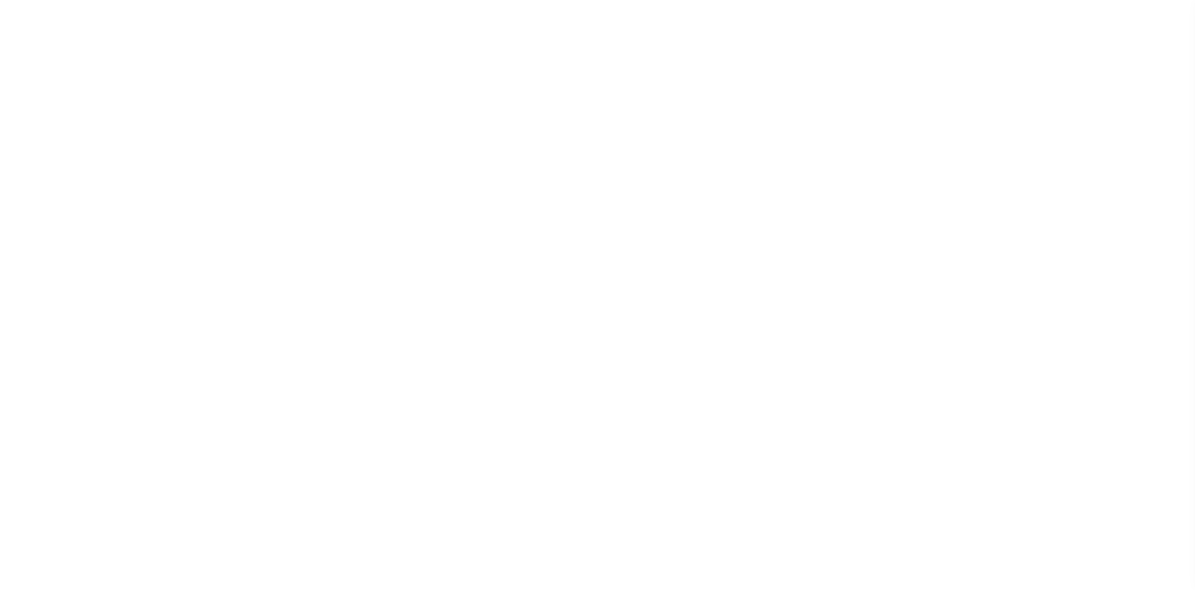
select select
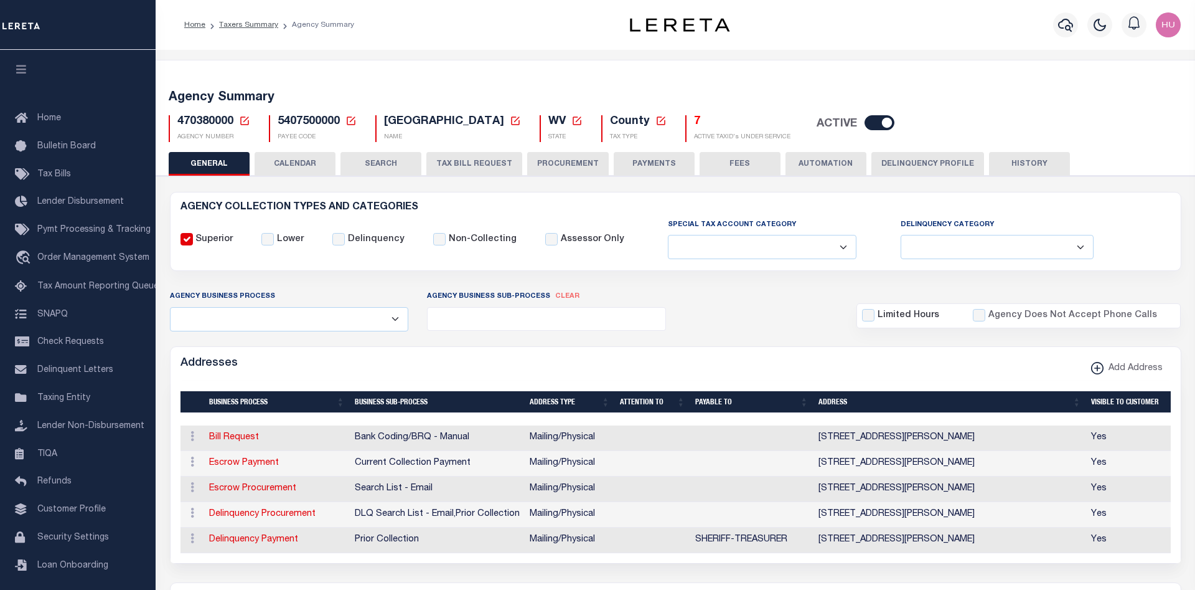
click at [916, 162] on button "Delinquency Profile" at bounding box center [928, 164] width 113 height 24
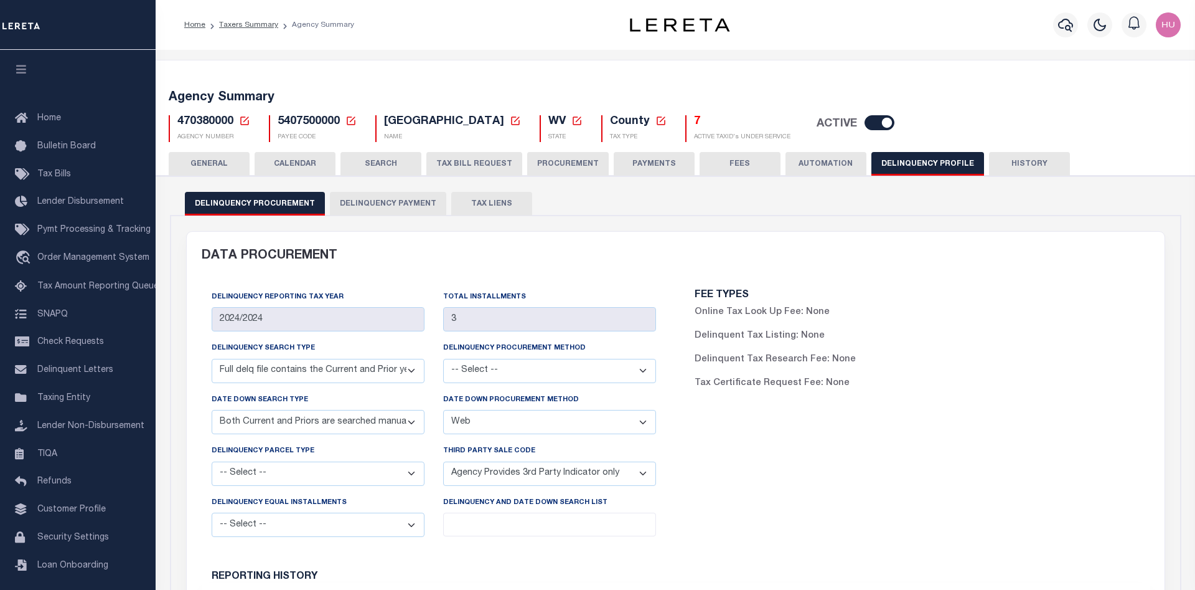
click at [402, 204] on button "Delinquency Payment" at bounding box center [388, 204] width 116 height 24
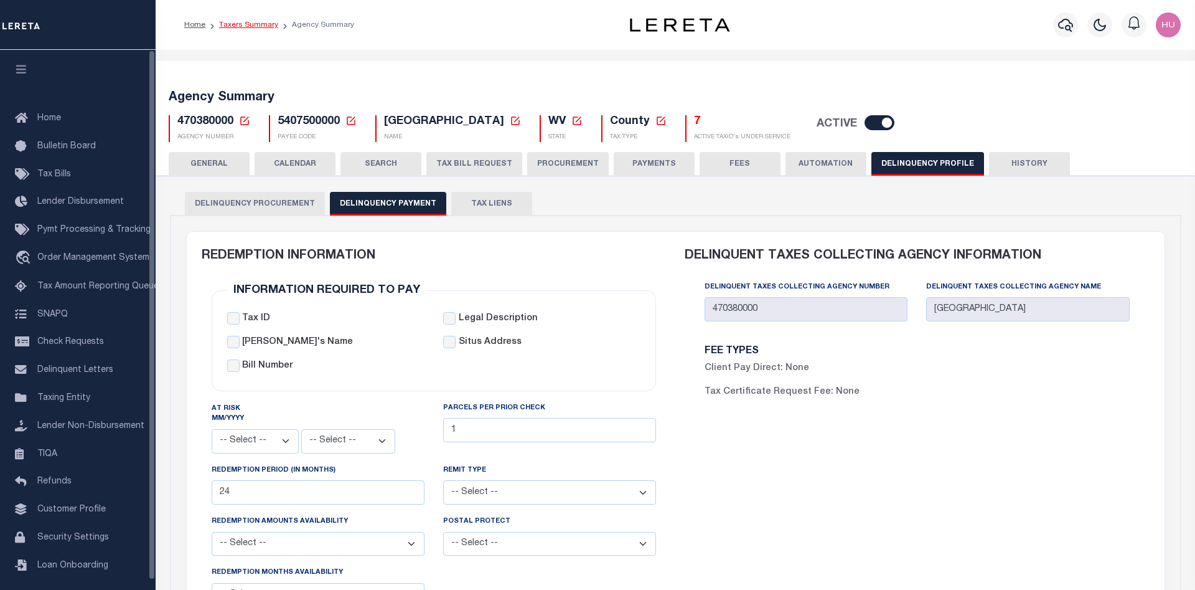
click at [236, 25] on link "Taxers Summary" at bounding box center [248, 24] width 59 height 7
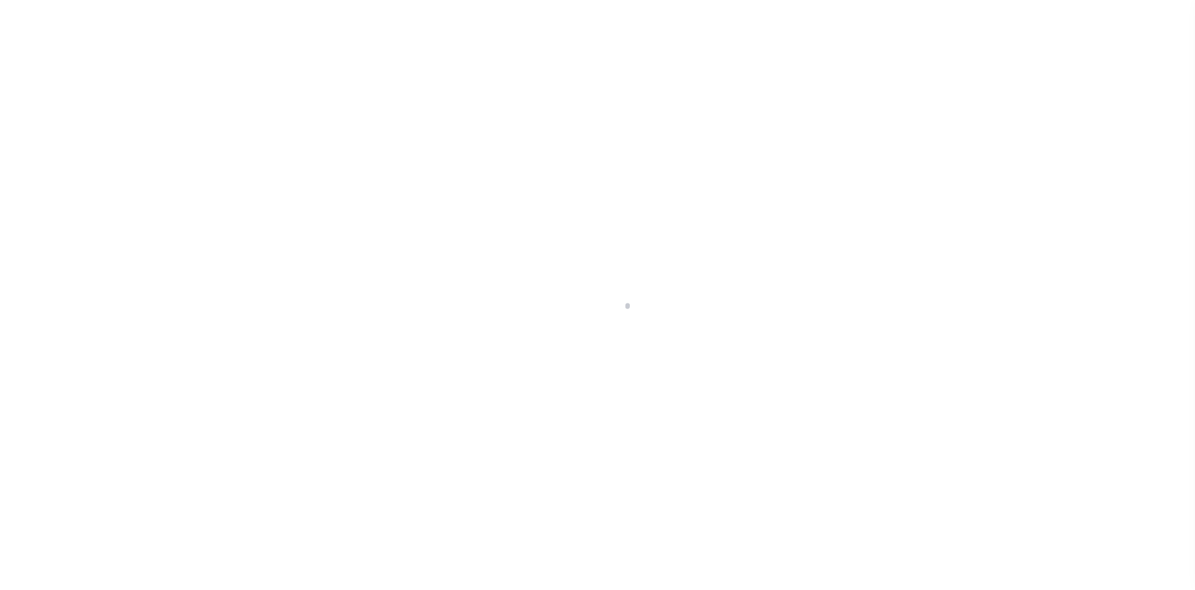
select select
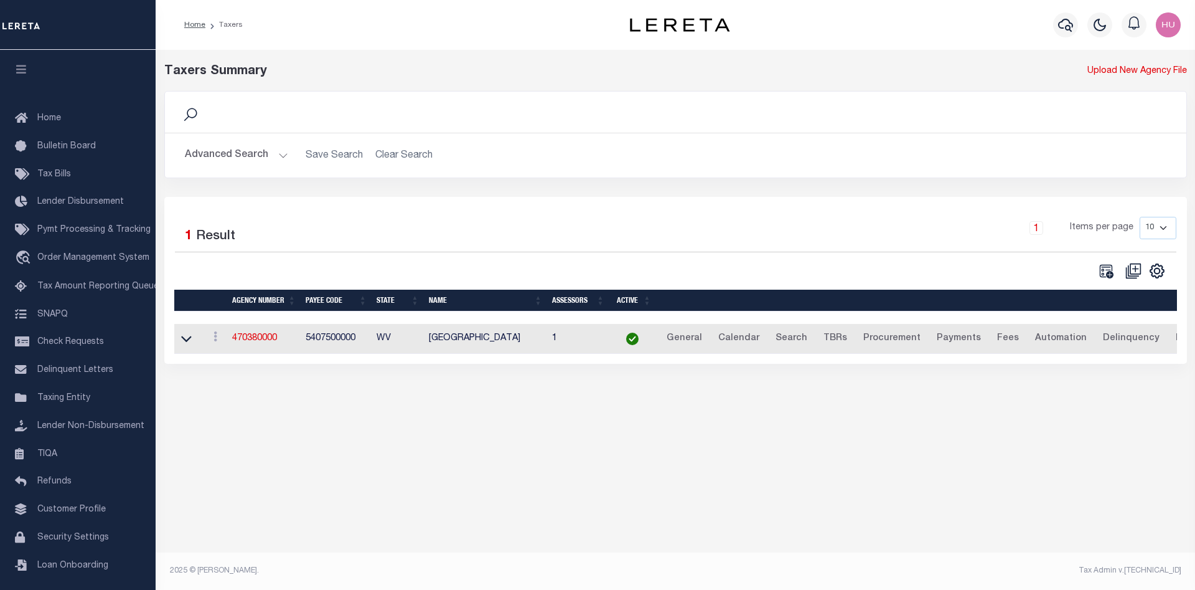
click at [250, 150] on button "Advanced Search" at bounding box center [236, 155] width 103 height 24
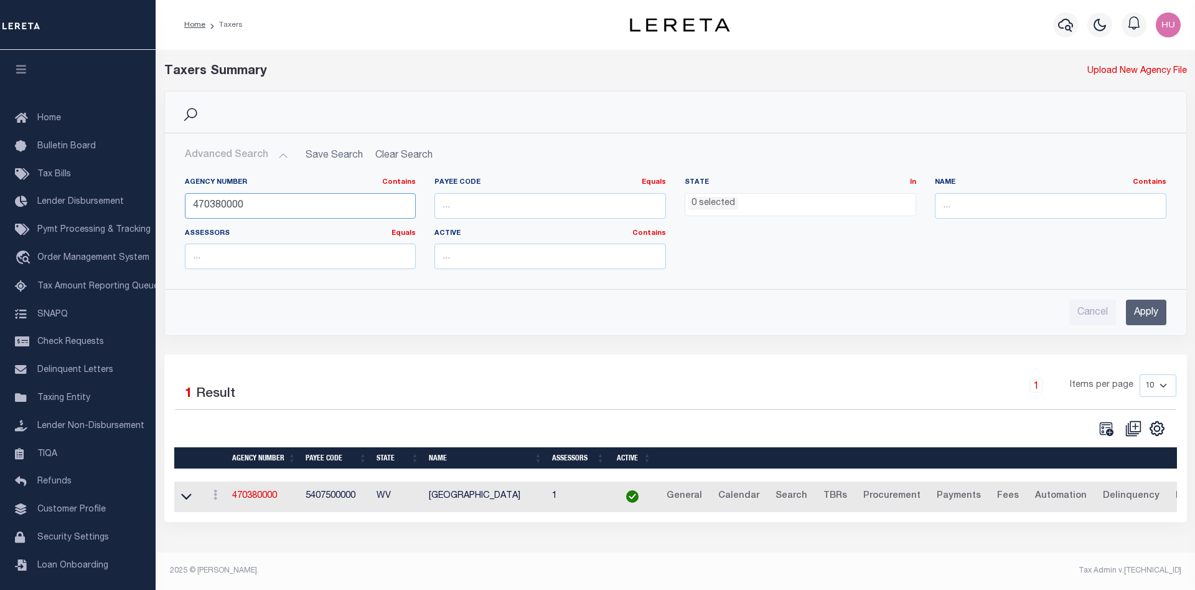
drag, startPoint x: 212, startPoint y: 202, endPoint x: 170, endPoint y: 202, distance: 41.7
click at [169, 202] on div "Agency Number Contains Contains Is 470380000 Payee Code Equals Equals Is Not Eq…" at bounding box center [676, 222] width 1020 height 111
paste input "3"
click at [222, 202] on input "4703800003" at bounding box center [301, 206] width 232 height 26
click at [222, 201] on input "4703800003" at bounding box center [301, 206] width 232 height 26
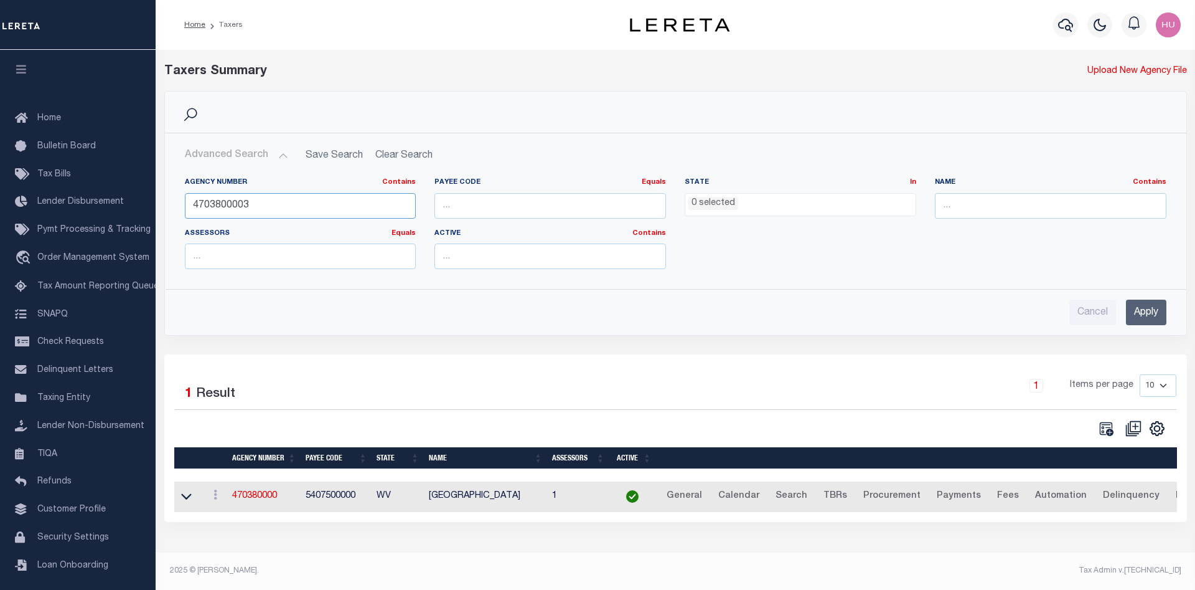
paste input "370548618"
type input "370548618"
click at [1136, 304] on input "Apply" at bounding box center [1146, 312] width 40 height 26
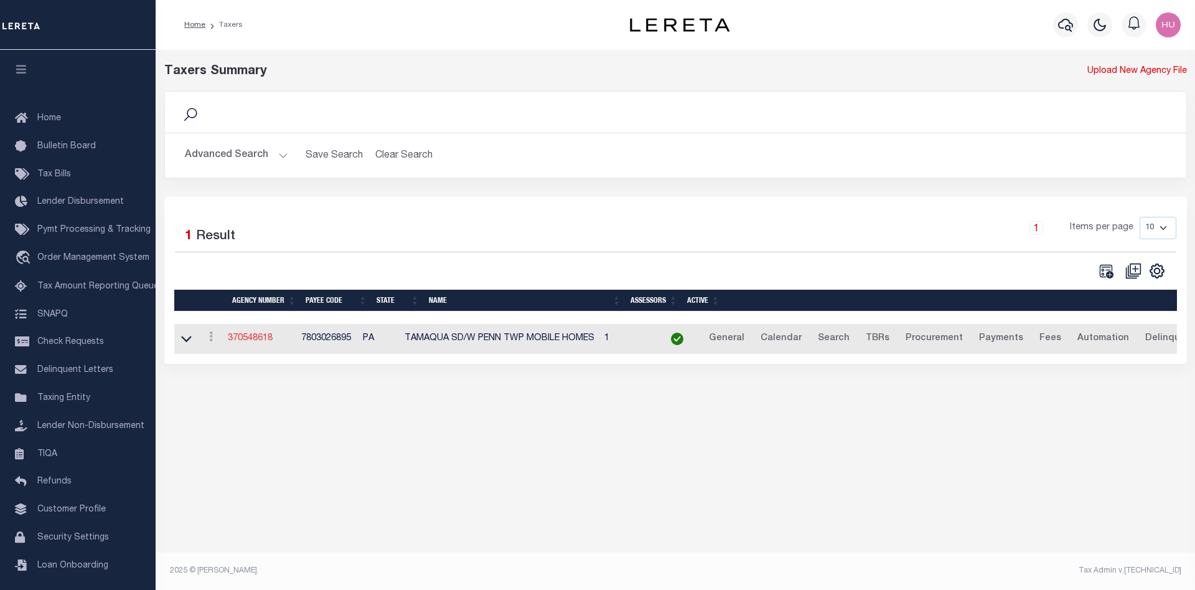
click at [241, 339] on link "370548618" at bounding box center [250, 338] width 45 height 9
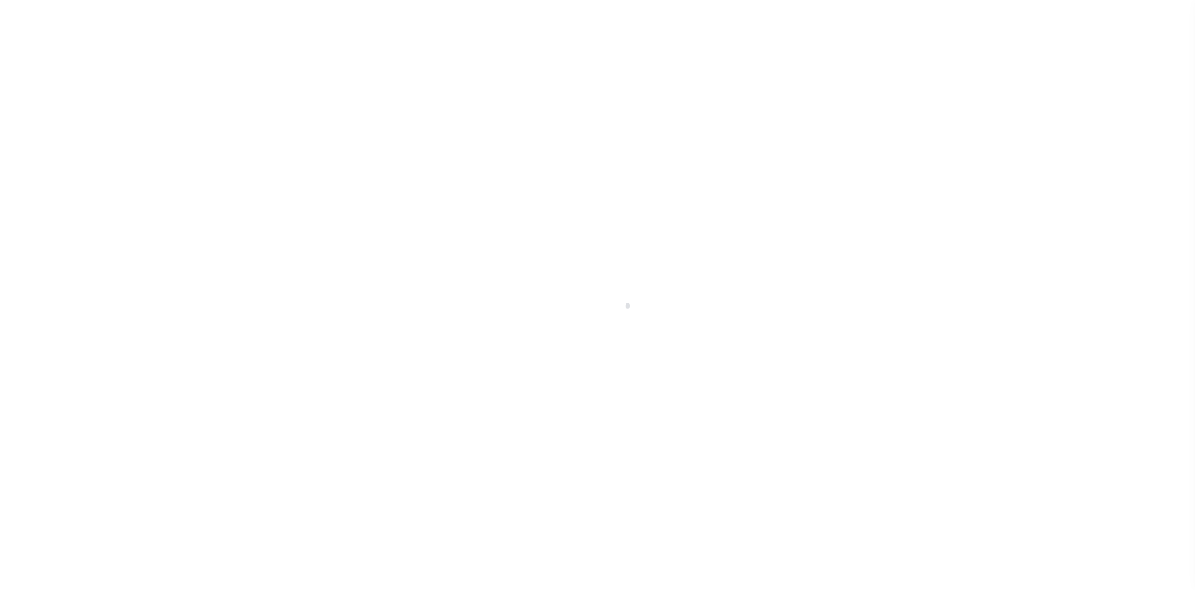
select select
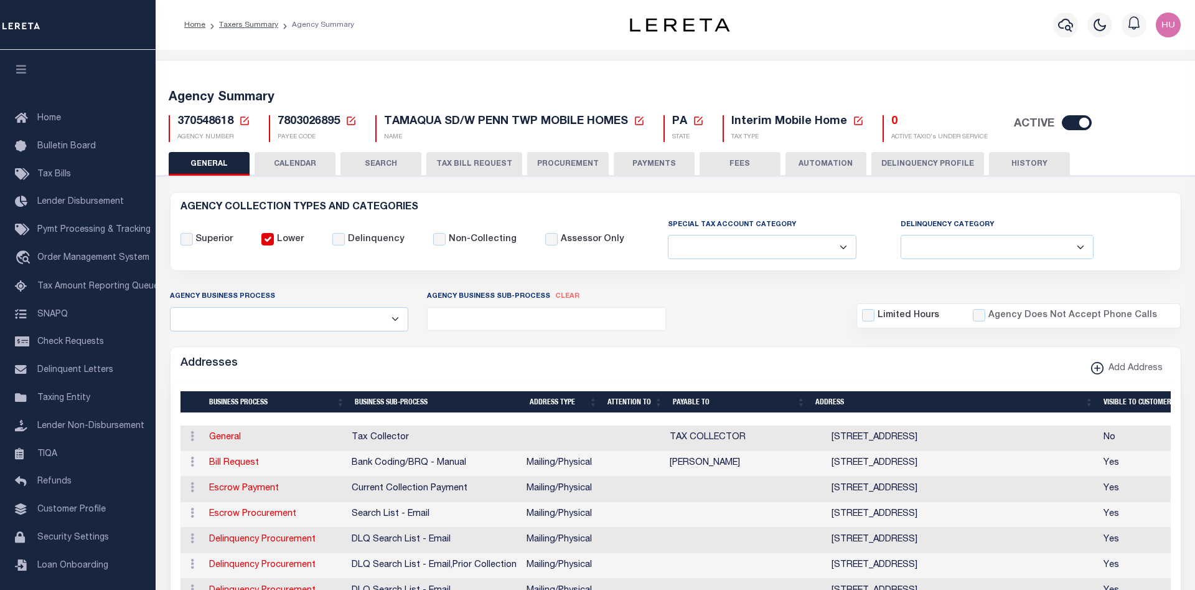
click at [897, 164] on button "Delinquency Profile" at bounding box center [928, 164] width 113 height 24
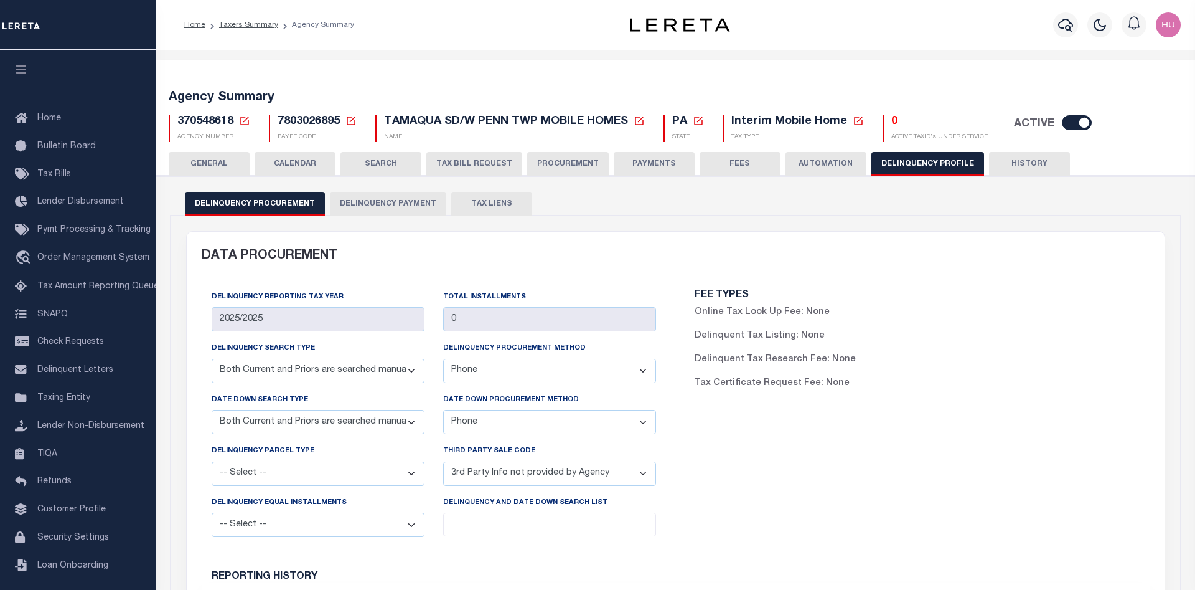
drag, startPoint x: 382, startPoint y: 200, endPoint x: 369, endPoint y: 228, distance: 30.7
click at [381, 200] on button "Delinquency Payment" at bounding box center [388, 204] width 116 height 24
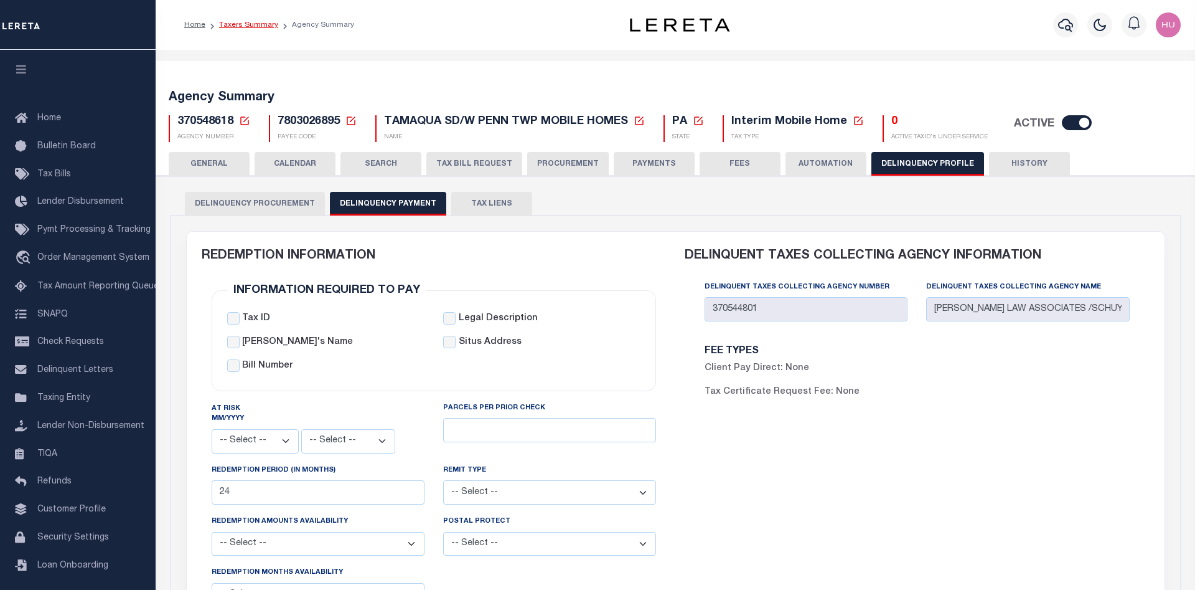
click at [253, 24] on link "Taxers Summary" at bounding box center [248, 24] width 59 height 7
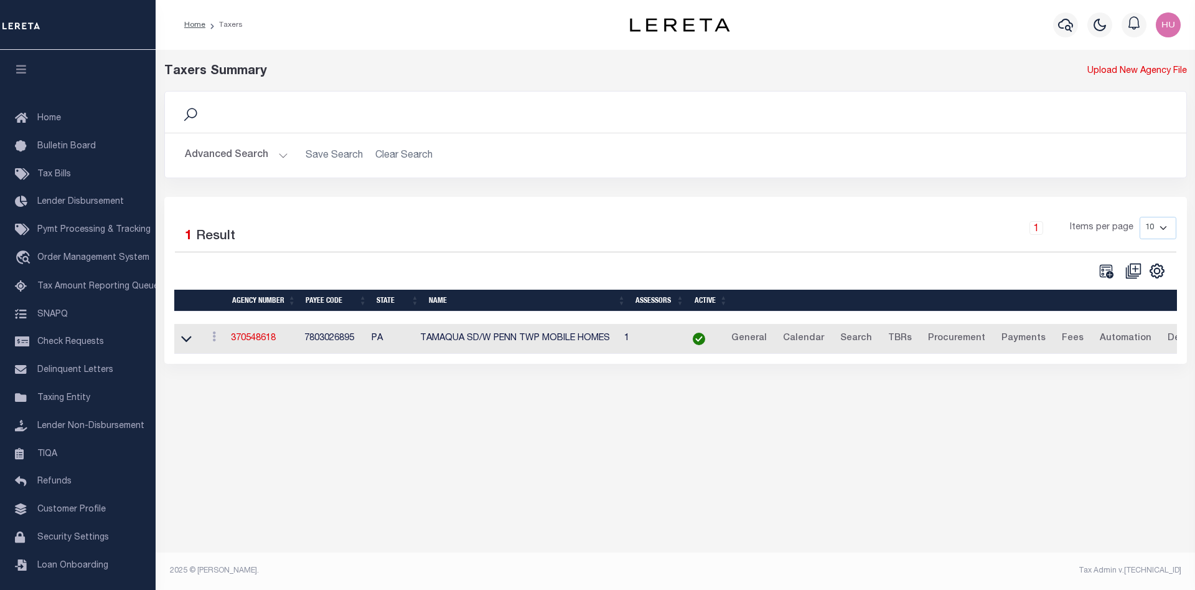
click at [243, 152] on button "Advanced Search" at bounding box center [236, 155] width 103 height 24
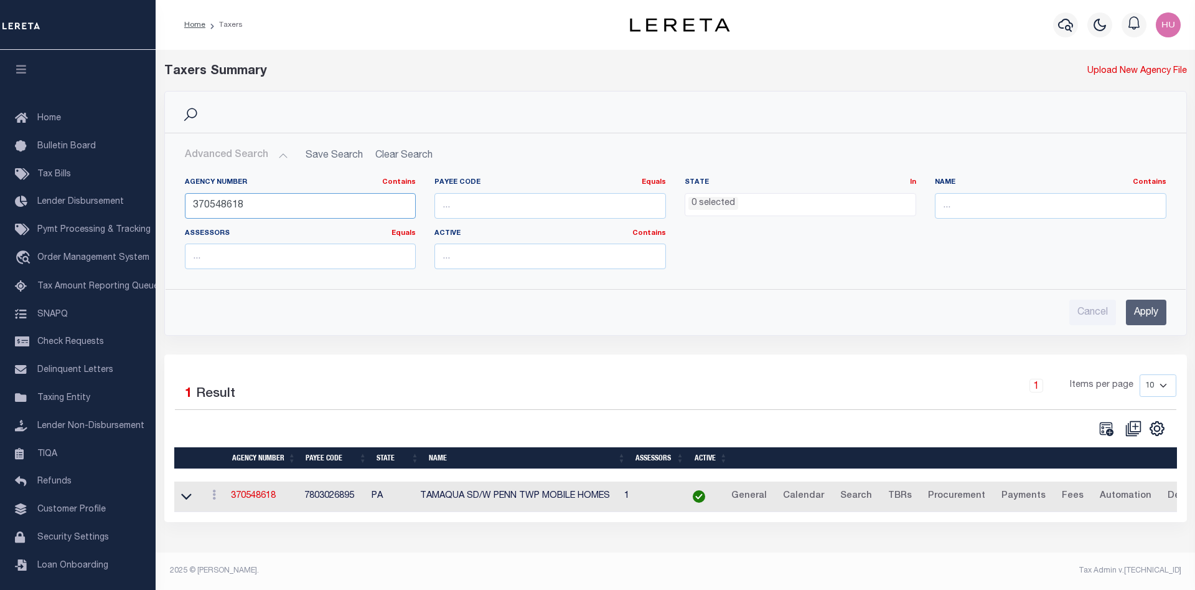
click at [228, 205] on input "370548618" at bounding box center [301, 206] width 232 height 26
paste input "190230292"
click at [1136, 306] on input "Apply" at bounding box center [1146, 312] width 40 height 26
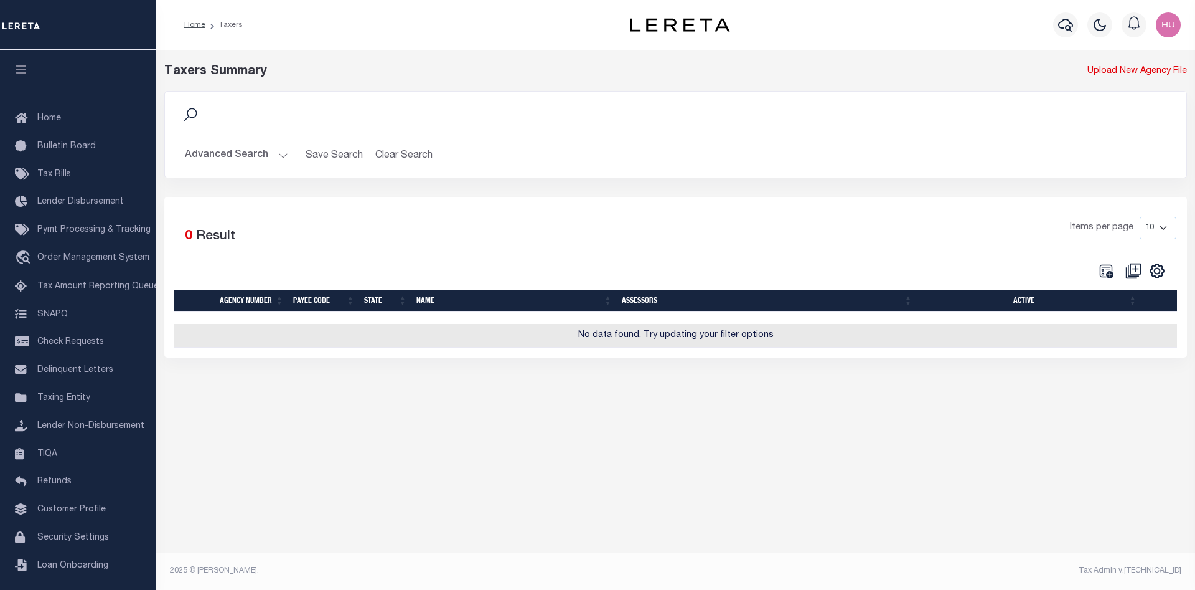
click at [228, 132] on div "Search" at bounding box center [676, 112] width 1022 height 41
click at [235, 151] on button "Advanced Search" at bounding box center [236, 155] width 103 height 24
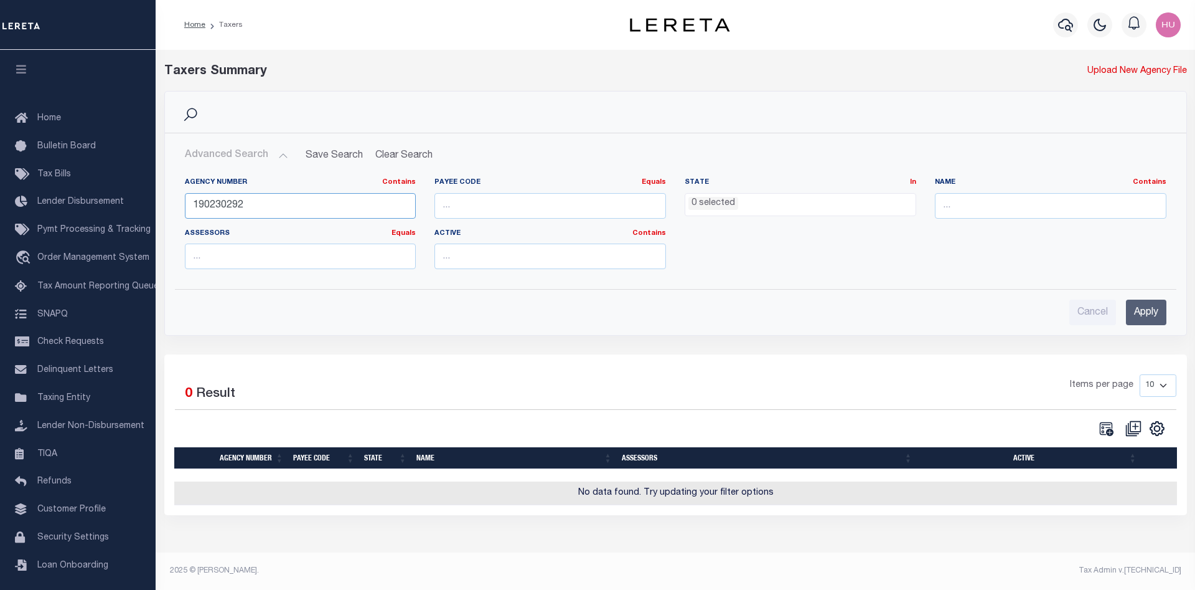
click at [230, 205] on input "190230292" at bounding box center [301, 206] width 232 height 26
click at [1157, 309] on input "Apply" at bounding box center [1146, 312] width 40 height 26
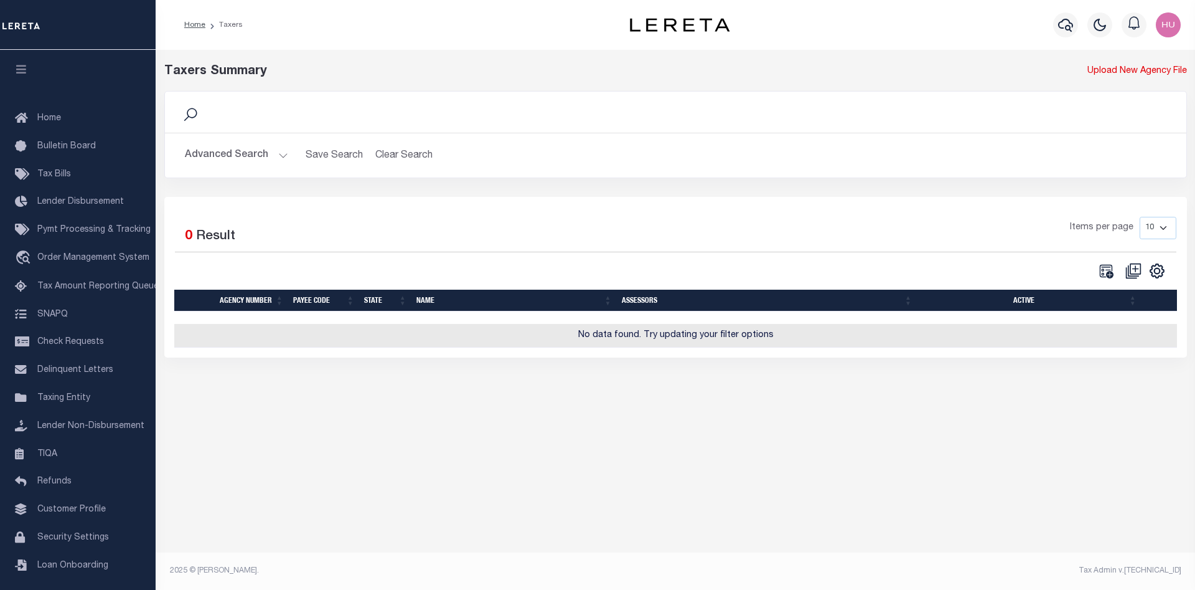
click at [241, 153] on button "Advanced Search" at bounding box center [236, 155] width 103 height 24
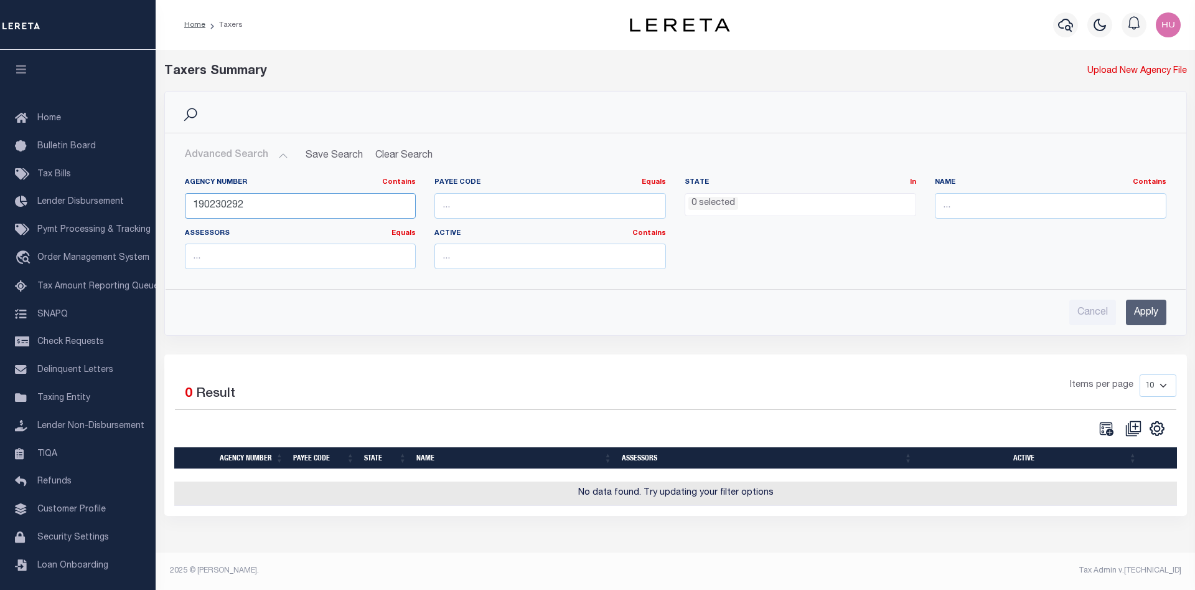
click at [222, 204] on input "190230292" at bounding box center [301, 206] width 232 height 26
paste input "290150907"
type input "290150907"
click at [1158, 303] on input "Apply" at bounding box center [1146, 312] width 40 height 26
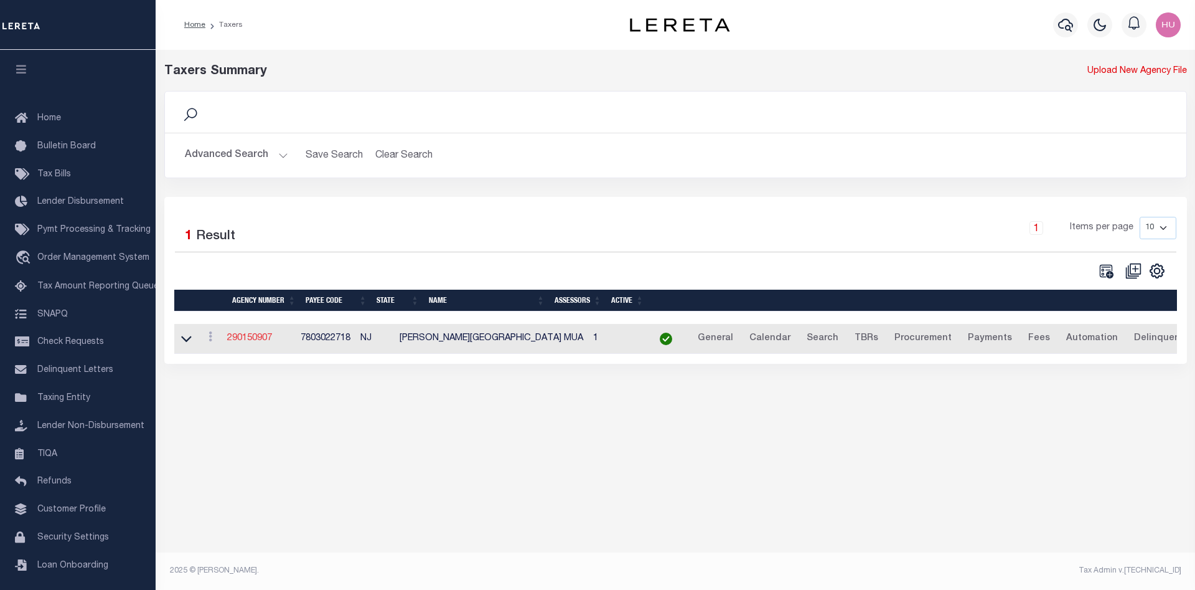
click at [266, 341] on link "290150907" at bounding box center [249, 338] width 45 height 9
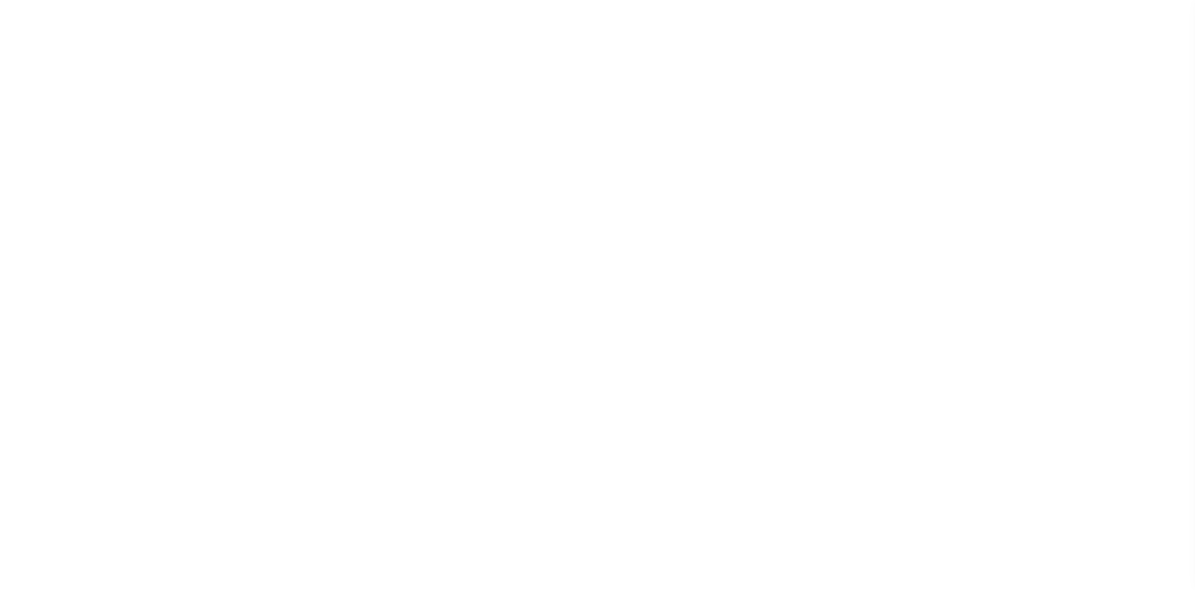
select select "2"
select select
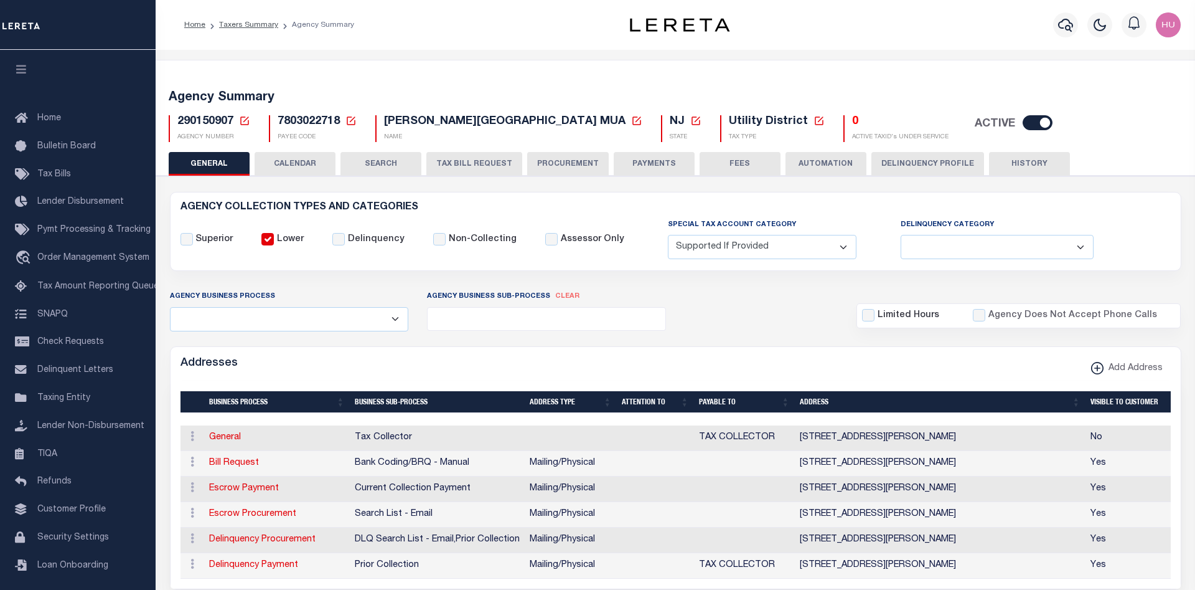
click at [903, 161] on button "Delinquency Profile" at bounding box center [928, 164] width 113 height 24
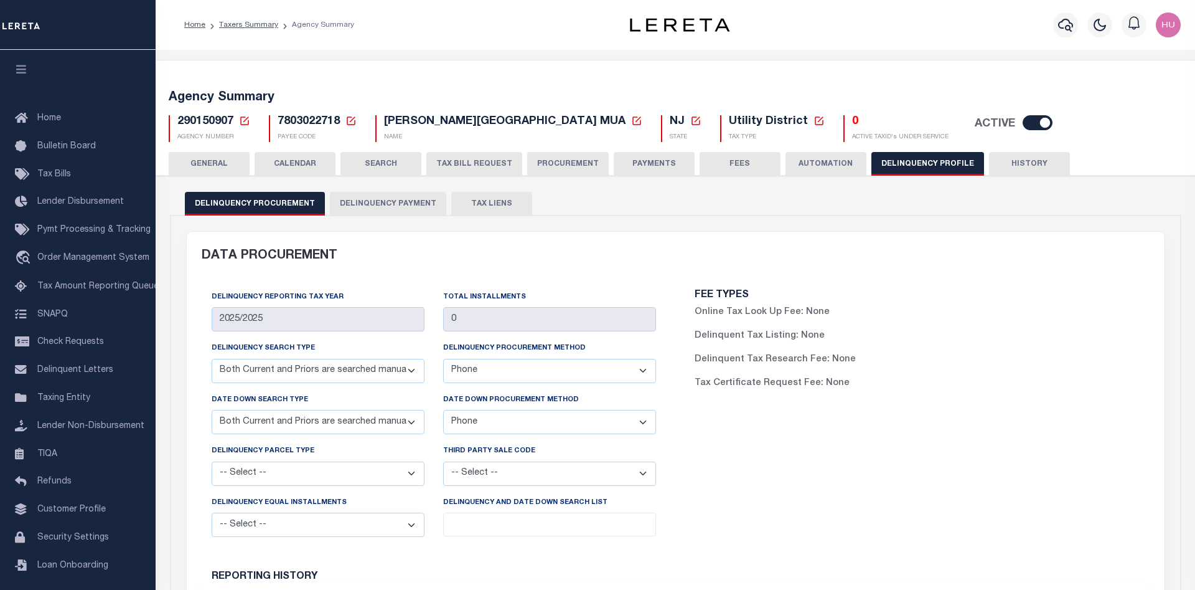
click at [366, 207] on button "Delinquency Payment" at bounding box center [388, 204] width 116 height 24
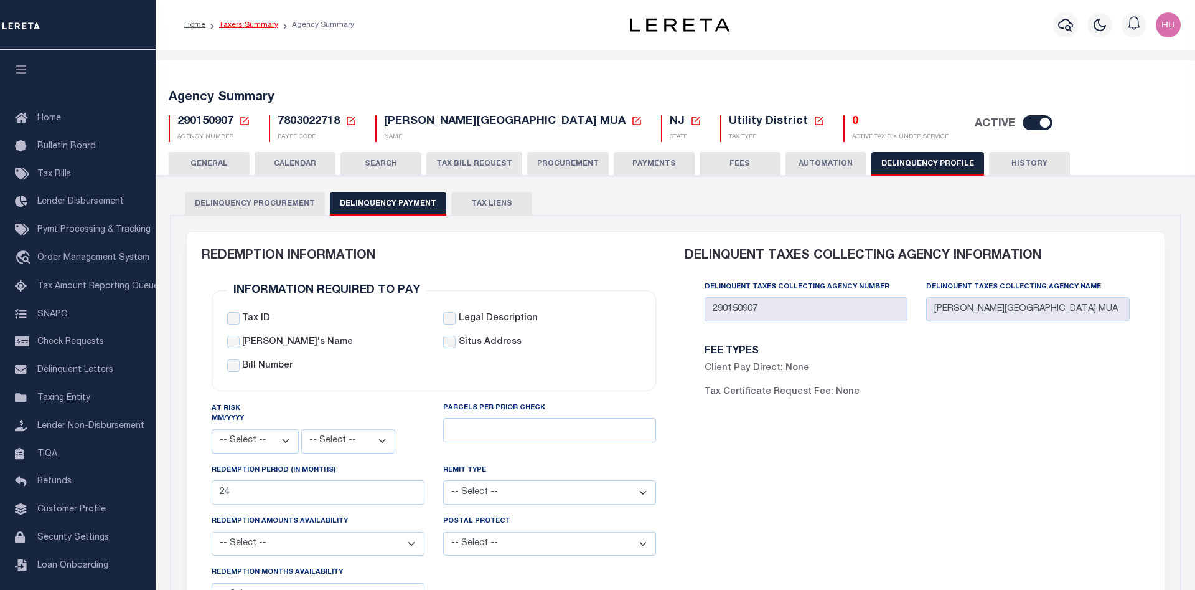
click at [254, 23] on link "Taxers Summary" at bounding box center [248, 24] width 59 height 7
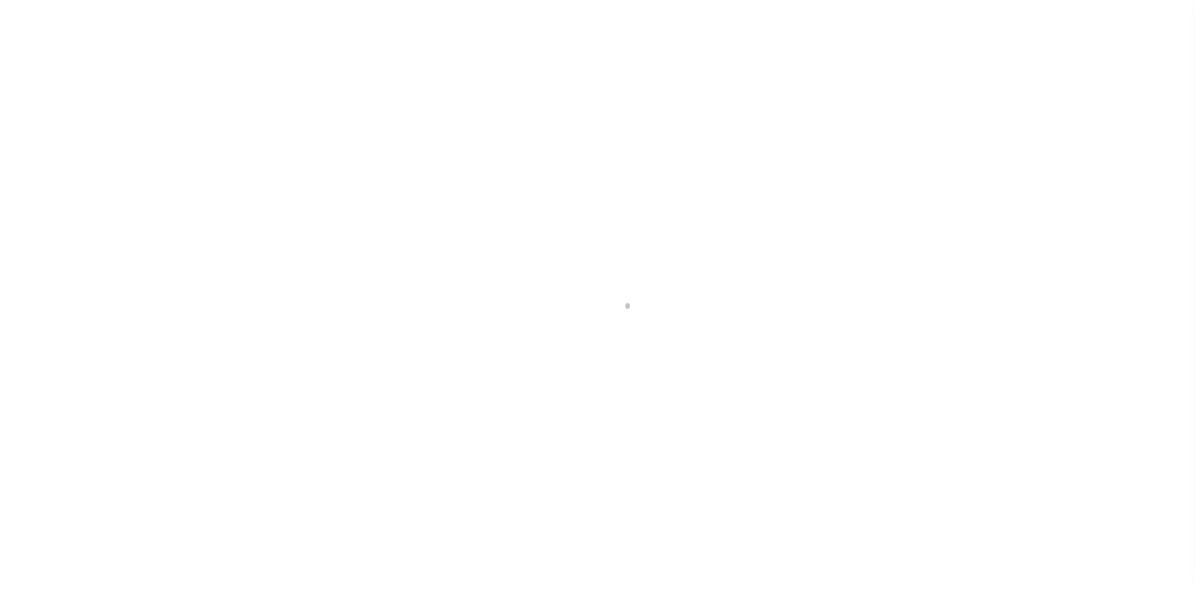
select select
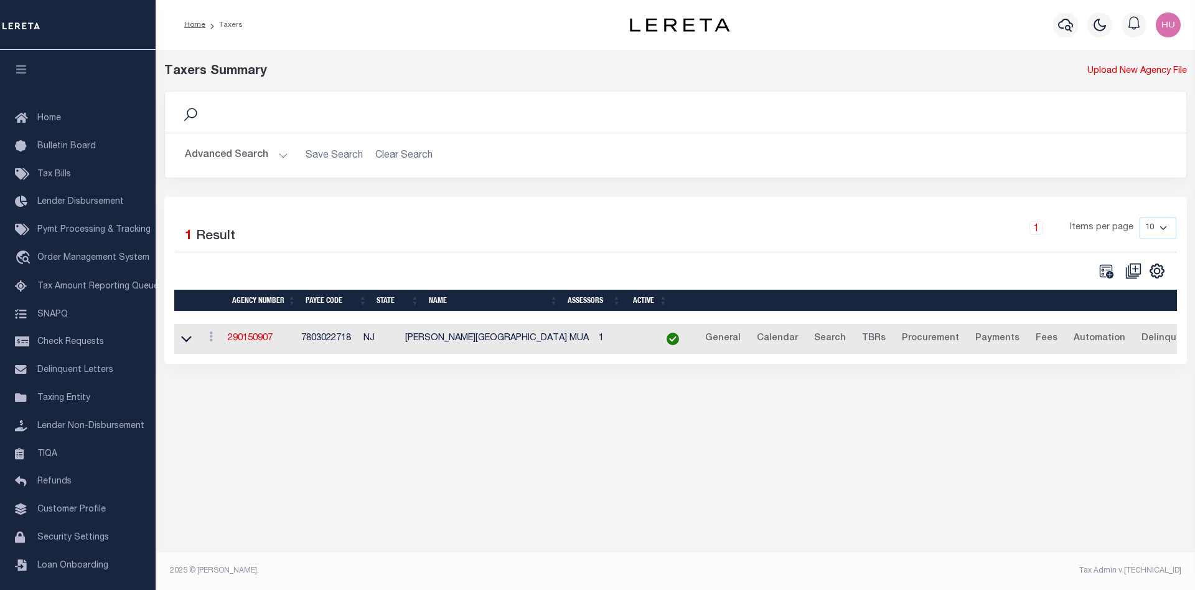
click at [229, 152] on button "Advanced Search" at bounding box center [236, 155] width 103 height 24
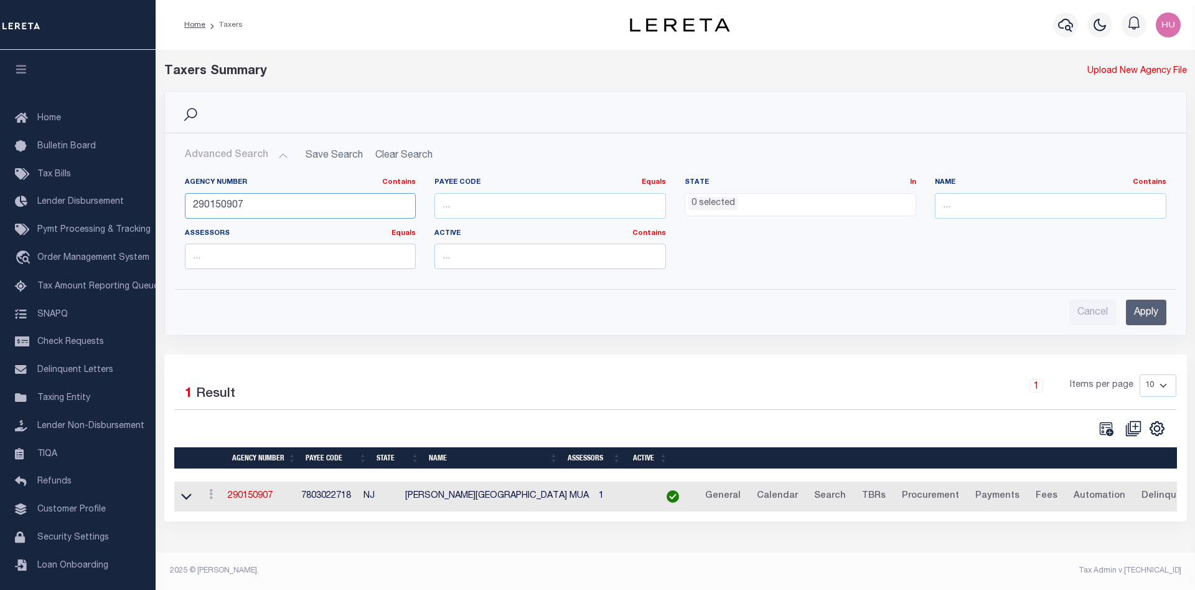
click at [220, 194] on input "290150907" at bounding box center [301, 206] width 232 height 26
click at [218, 200] on input "290150907" at bounding box center [301, 206] width 232 height 26
paste input "040082101"
click at [1142, 316] on input "Apply" at bounding box center [1146, 312] width 40 height 26
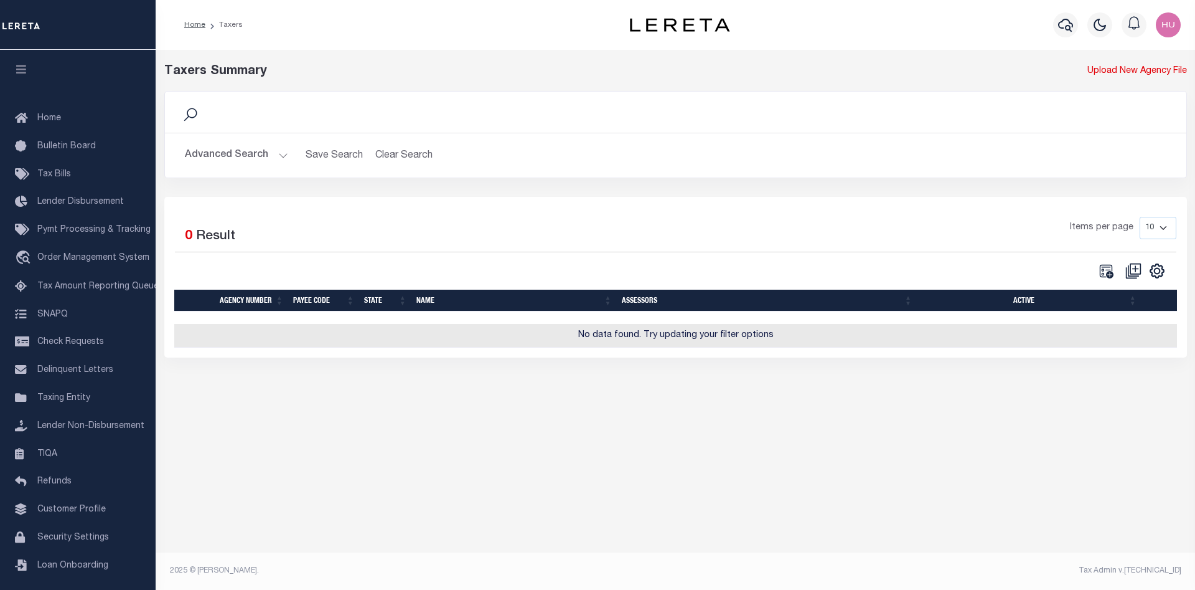
click at [278, 156] on button "Advanced Search" at bounding box center [236, 155] width 103 height 24
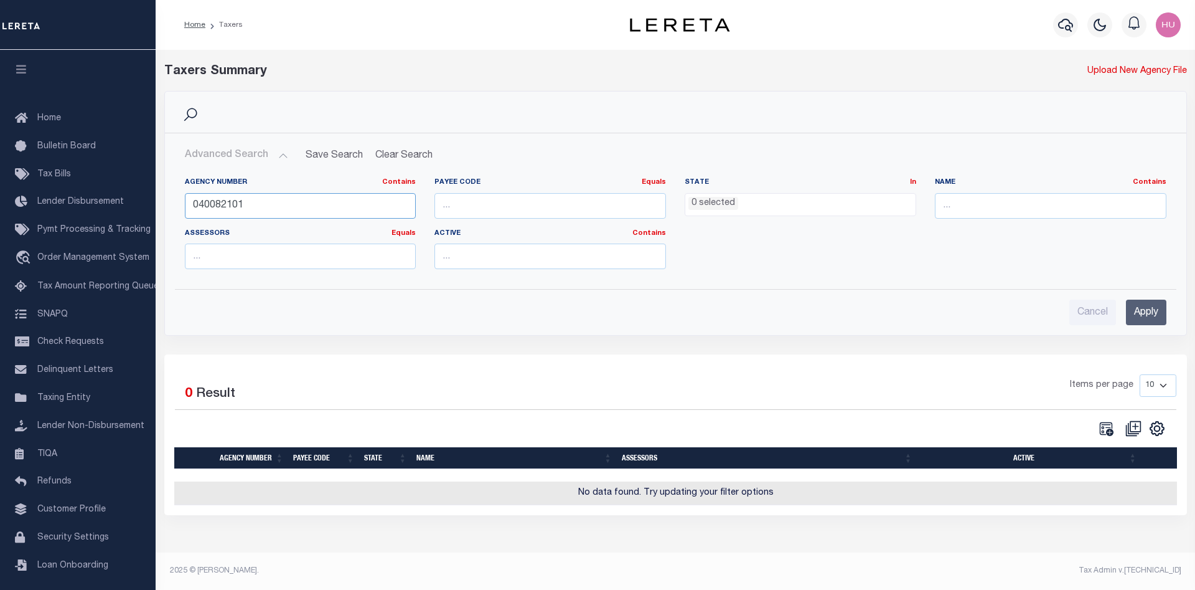
click at [219, 207] on input "040082101" at bounding box center [301, 206] width 232 height 26
paste input "1"
click at [222, 206] on input "040182101" at bounding box center [301, 206] width 232 height 26
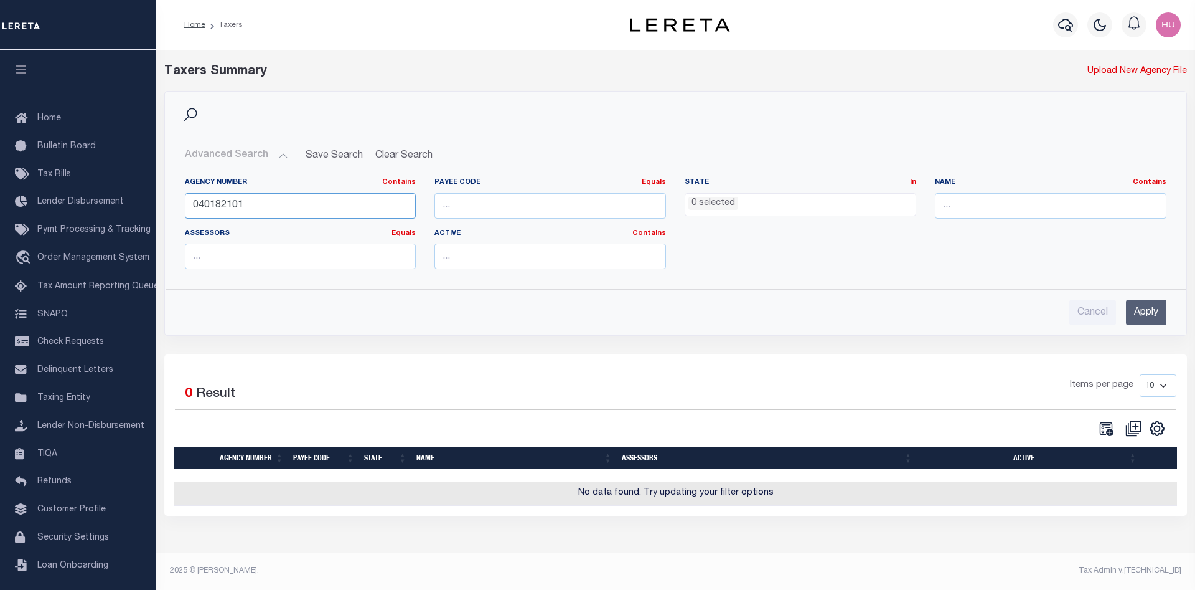
paste input "210254800"
type input "210254800"
click at [1144, 311] on input "Apply" at bounding box center [1146, 312] width 40 height 26
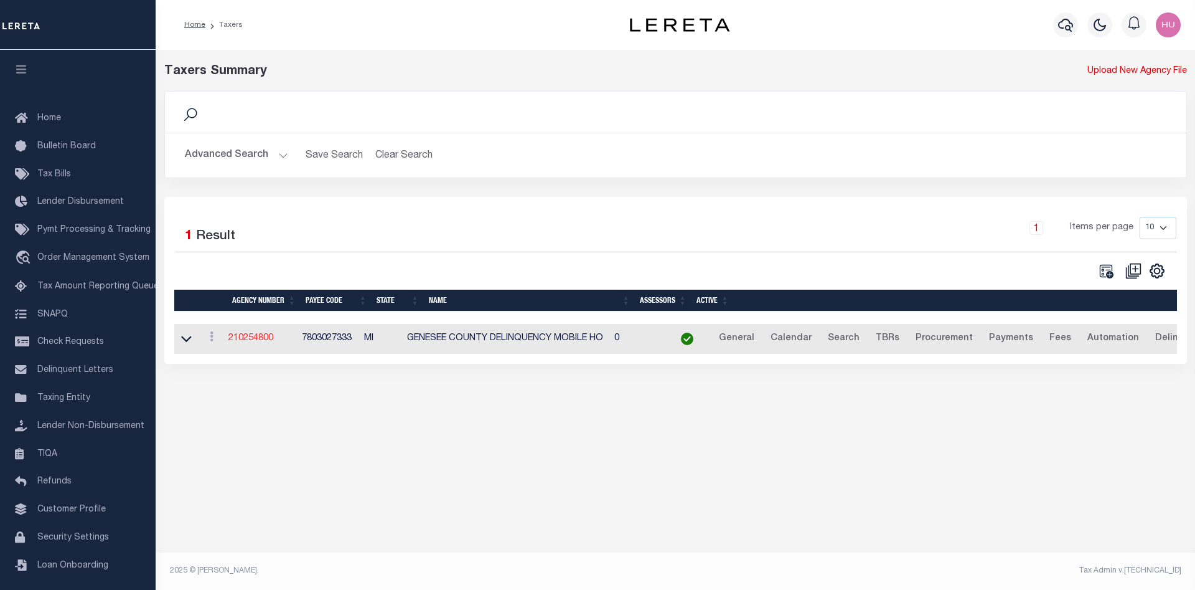
click at [261, 338] on link "210254800" at bounding box center [250, 338] width 45 height 9
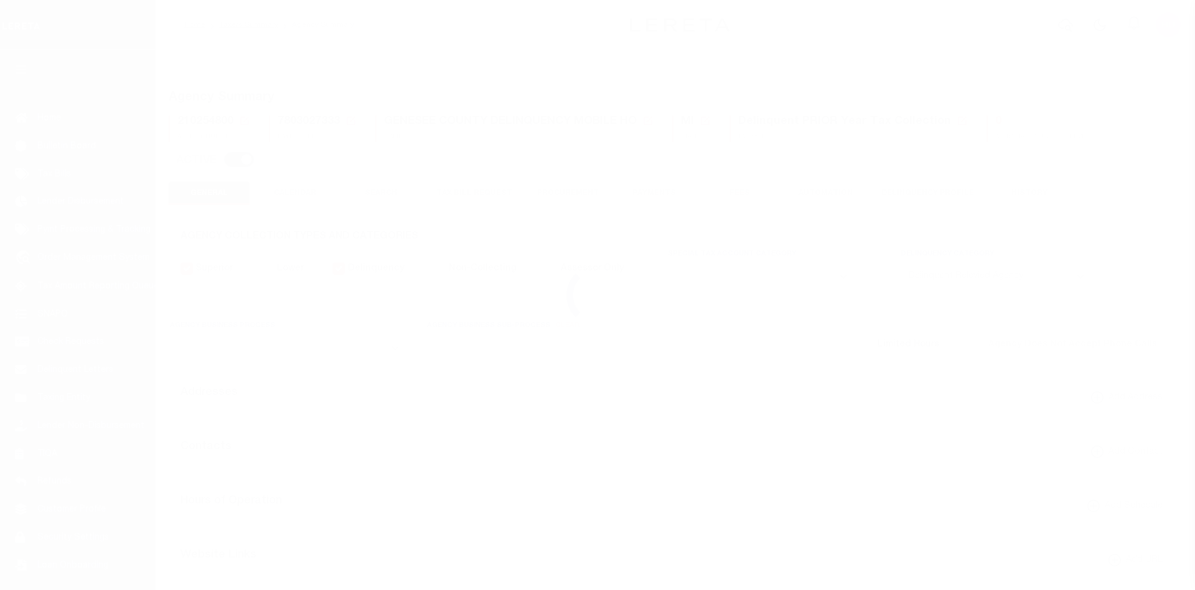
select select "1"
select select
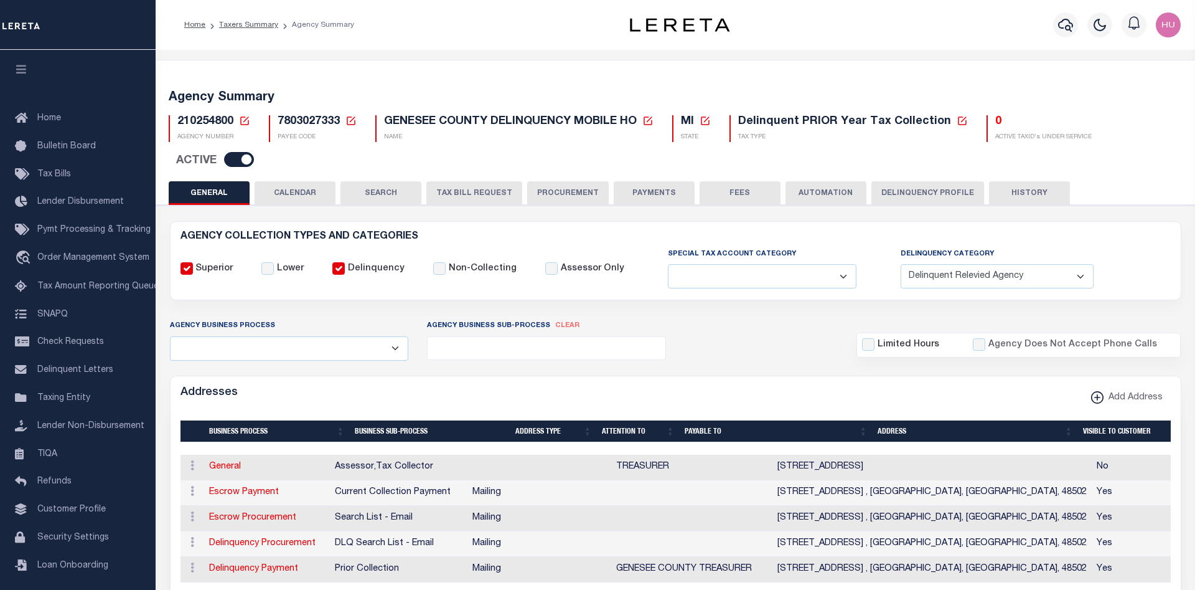
click at [908, 192] on button "Delinquency Profile" at bounding box center [928, 193] width 113 height 24
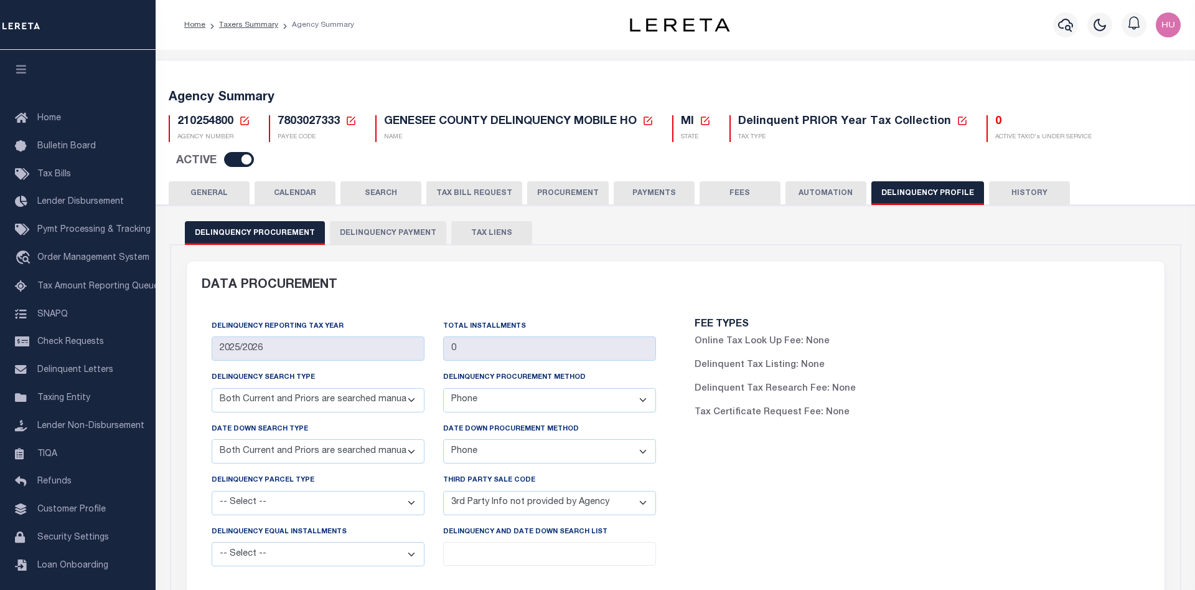
click at [346, 237] on button "Delinquency Payment" at bounding box center [388, 233] width 116 height 24
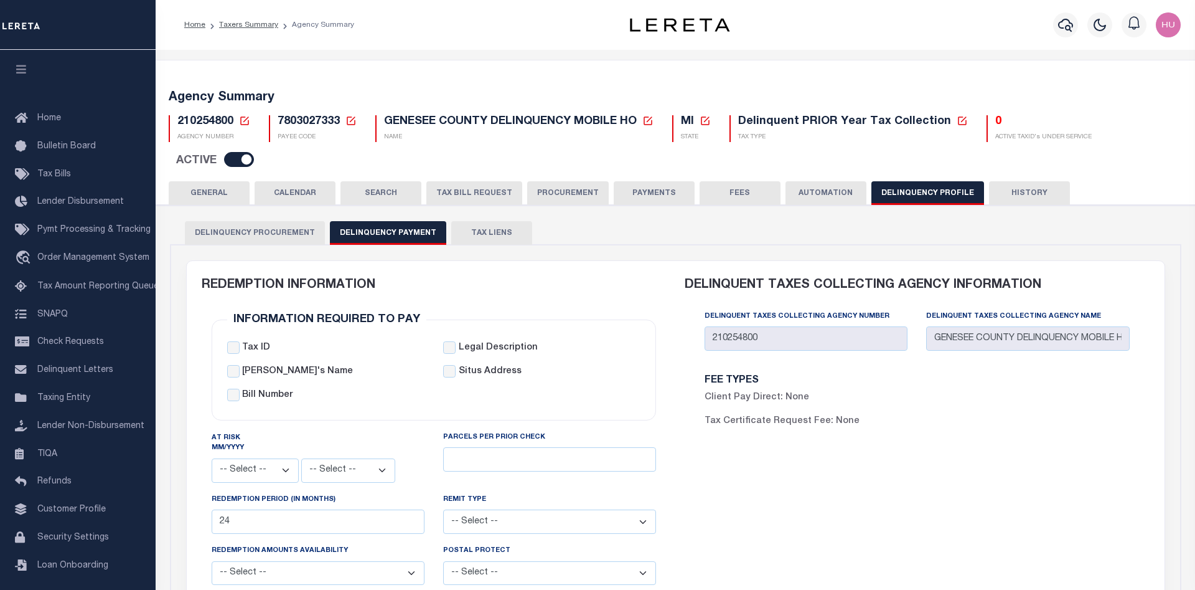
click at [614, 294] on div "REDEMPTION INFORMATION" at bounding box center [434, 285] width 465 height 49
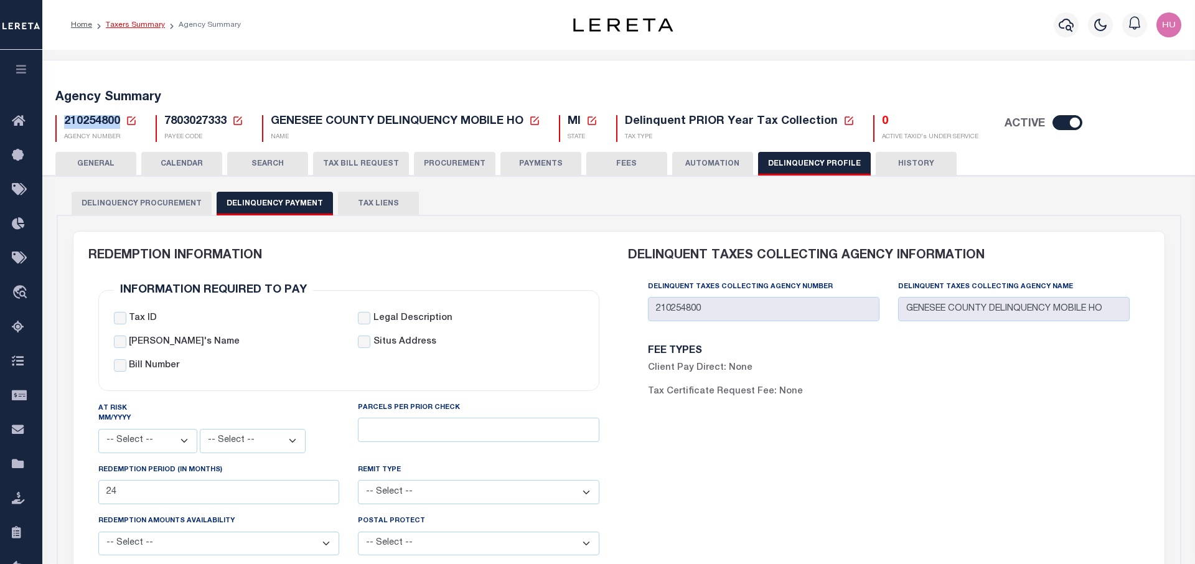
click at [117, 24] on link "Taxers Summary" at bounding box center [135, 24] width 59 height 7
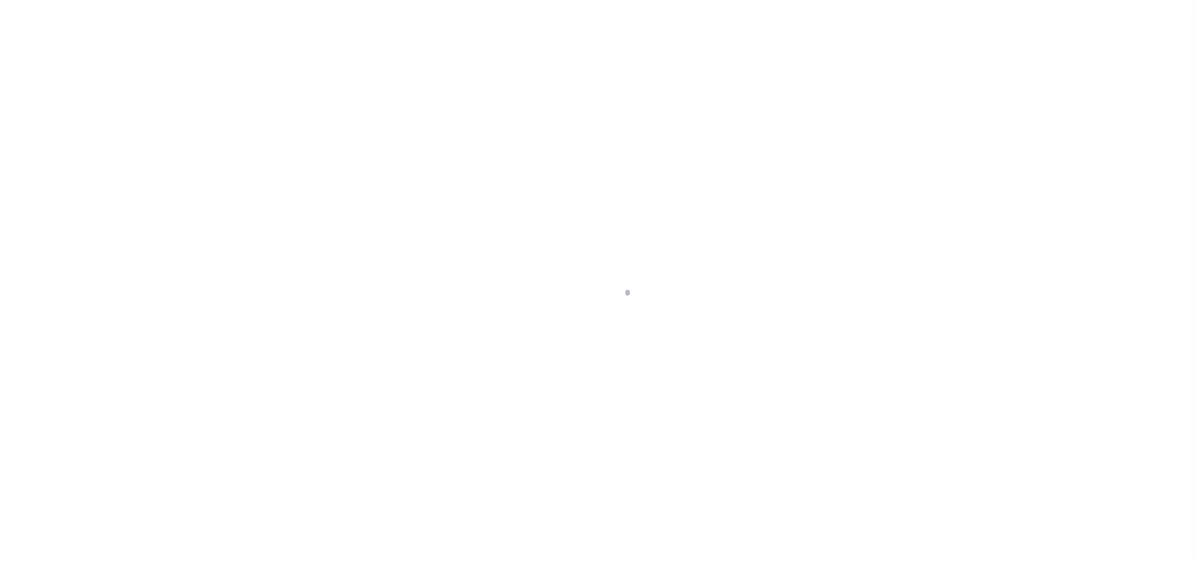
select select
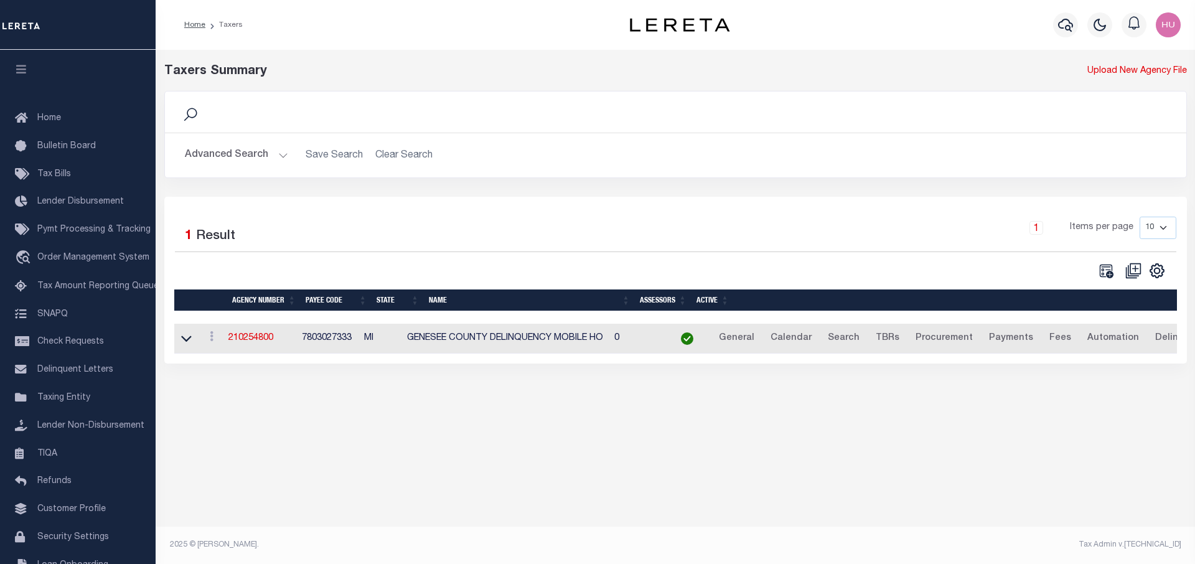
click at [253, 156] on button "Advanced Search" at bounding box center [236, 155] width 103 height 24
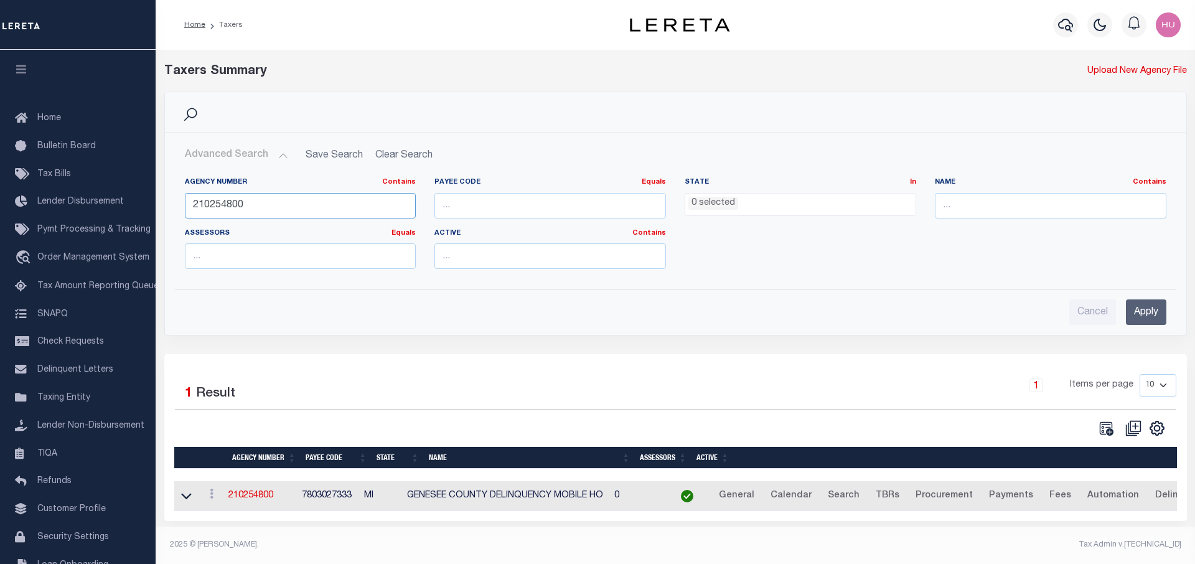
click at [223, 210] on input "210254800" at bounding box center [301, 206] width 232 height 26
paste input "370020609"
type input "370020609"
click at [1149, 309] on input "Apply" at bounding box center [1146, 312] width 40 height 26
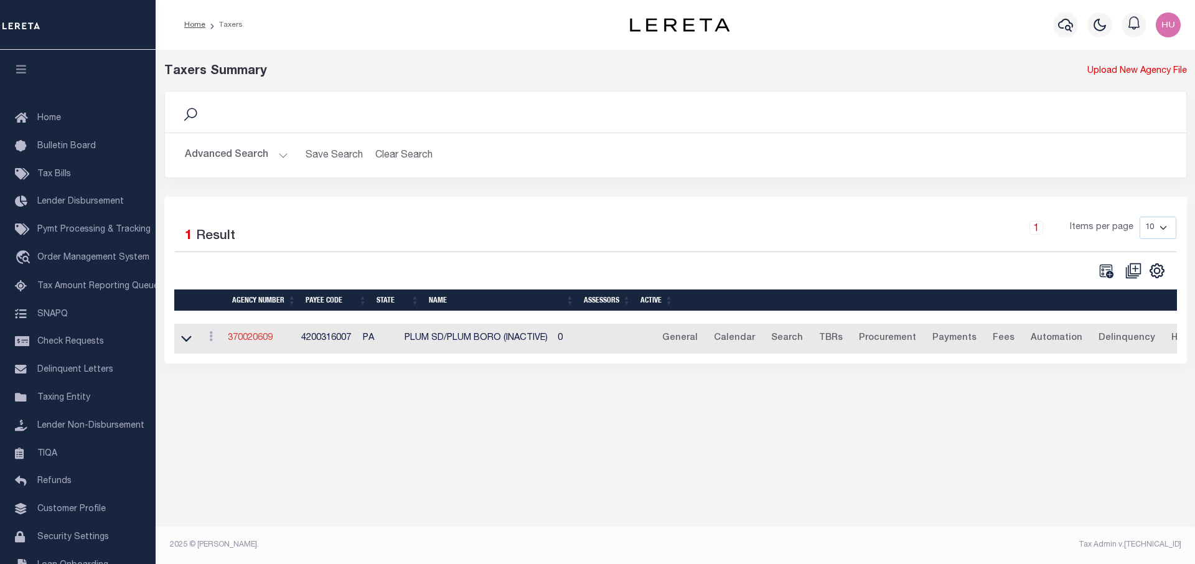
click at [257, 337] on link "370020609" at bounding box center [250, 338] width 45 height 9
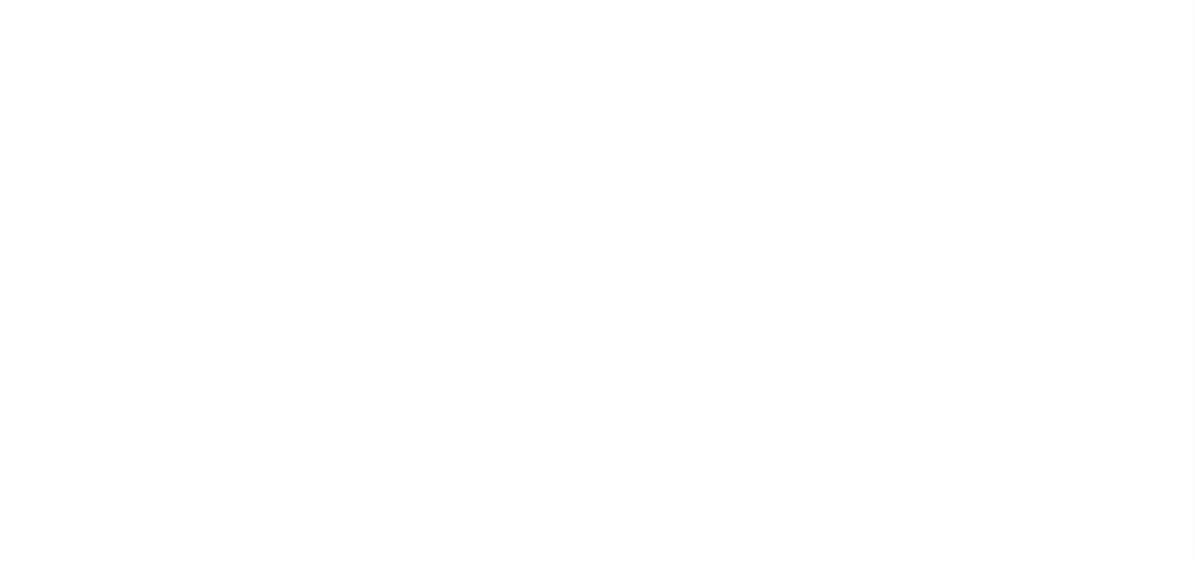
select select
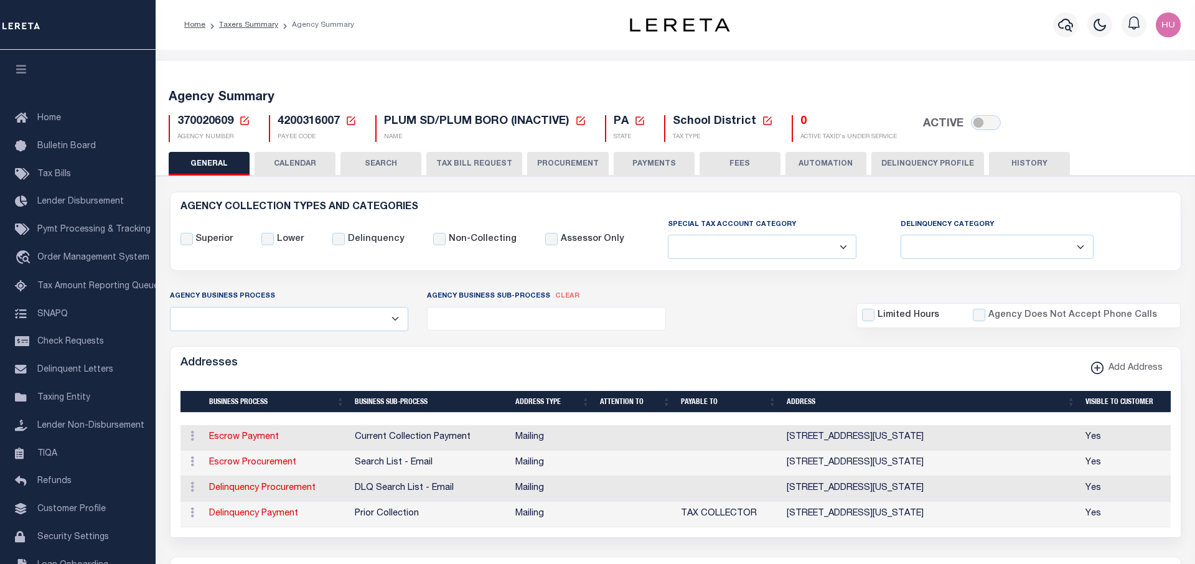
click at [300, 167] on button "CALENDAR" at bounding box center [295, 164] width 81 height 24
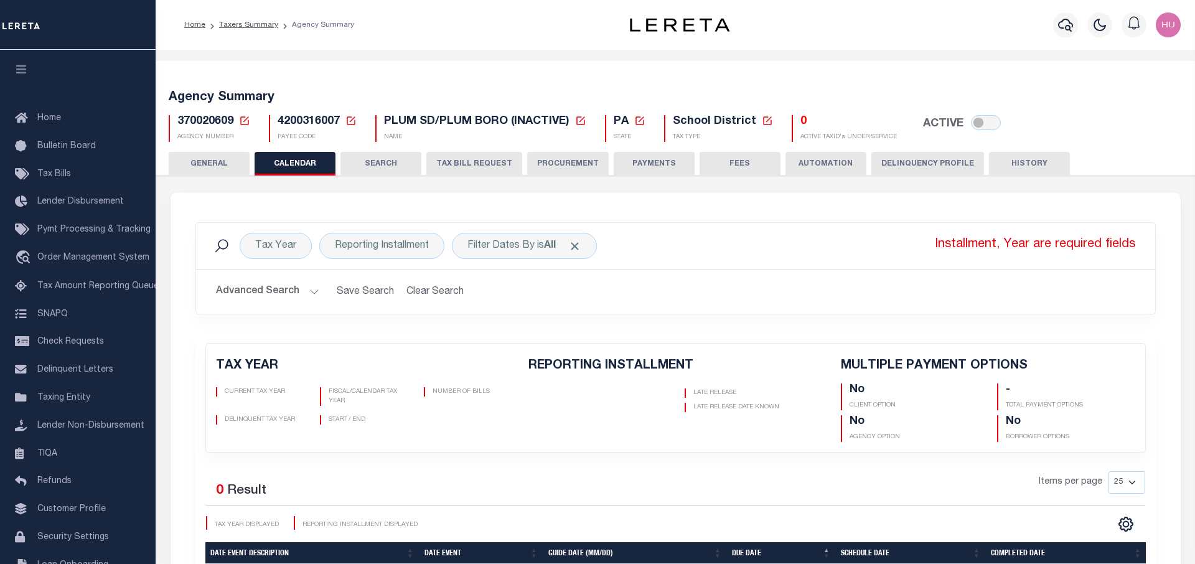
click at [913, 166] on button "Delinquency Profile" at bounding box center [928, 164] width 113 height 24
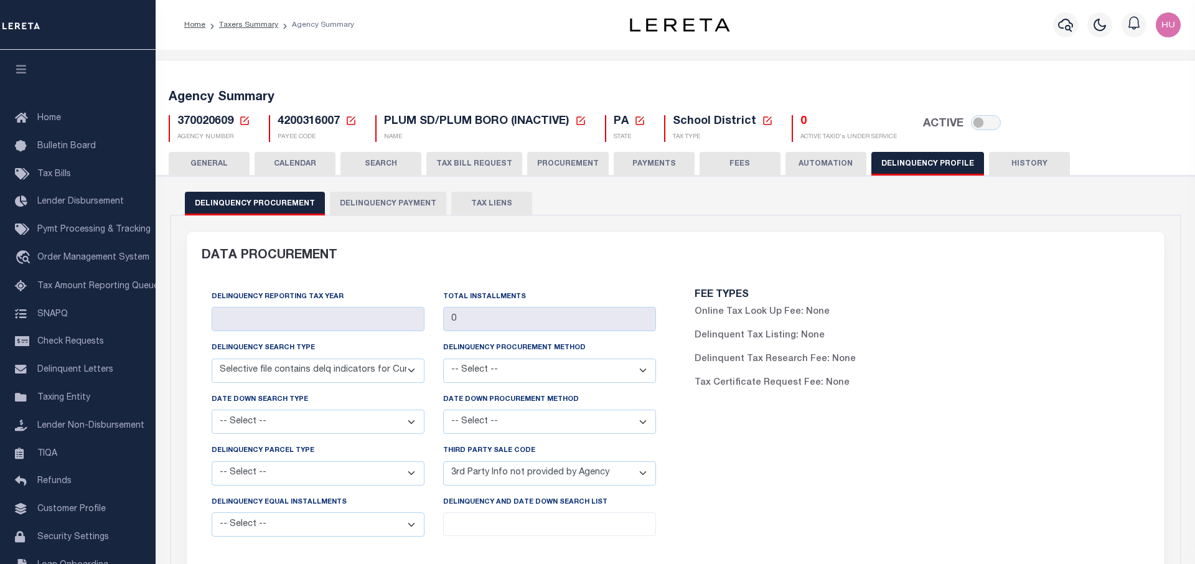
click at [388, 207] on button "Delinquency Payment" at bounding box center [388, 204] width 116 height 24
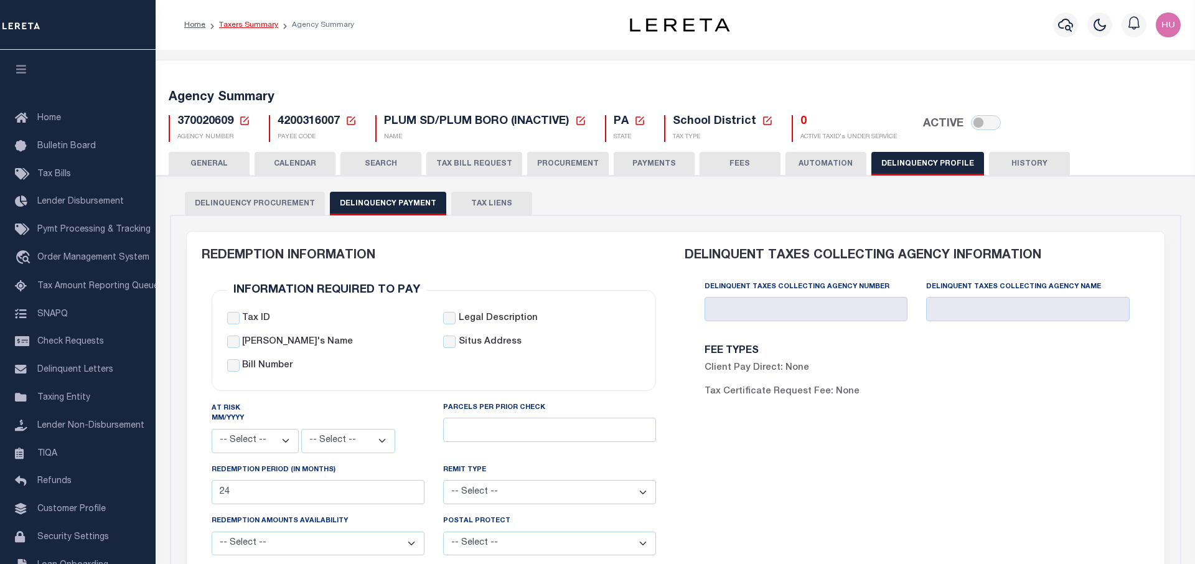
click at [244, 27] on link "Taxers Summary" at bounding box center [248, 24] width 59 height 7
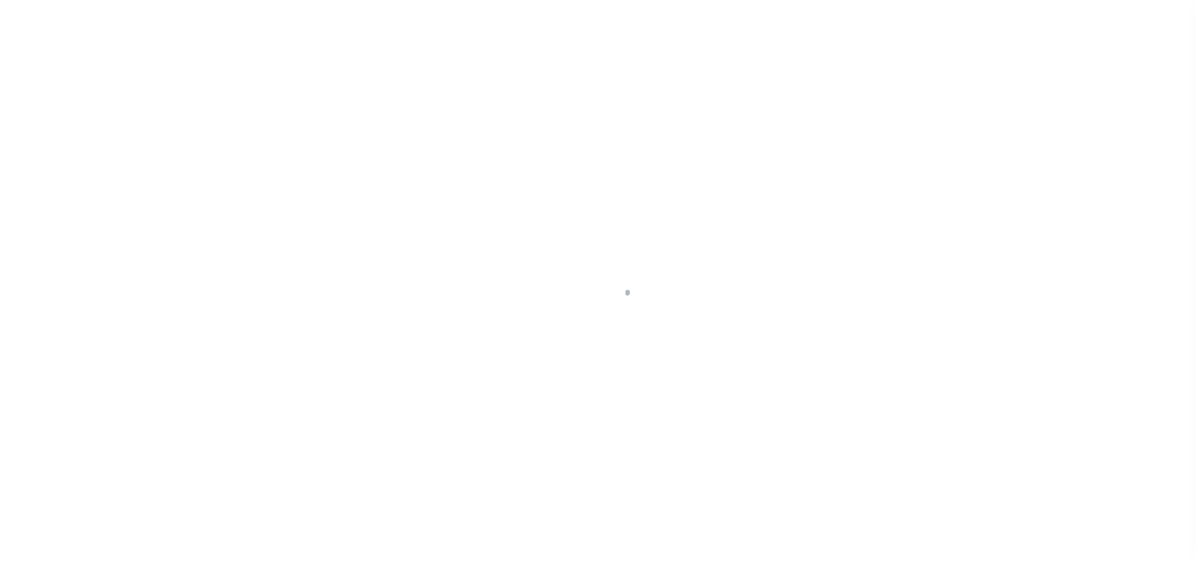
select select
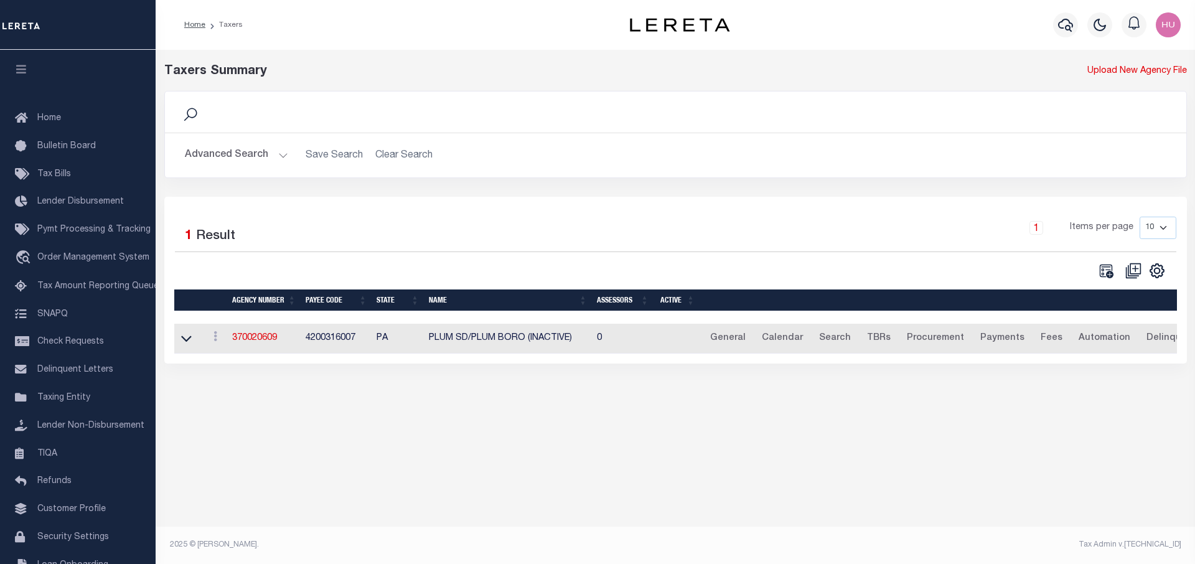
click at [234, 152] on button "Advanced Search" at bounding box center [236, 155] width 103 height 24
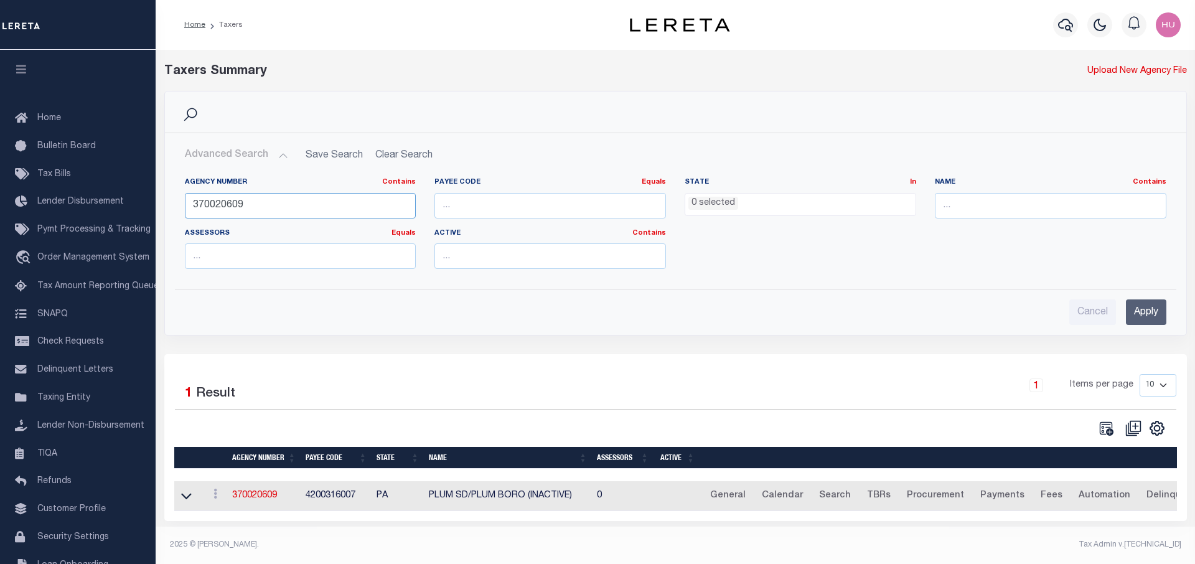
click at [212, 204] on input "370020609" at bounding box center [301, 206] width 232 height 26
paste input "040191514"
click at [1144, 311] on input "Apply" at bounding box center [1146, 312] width 40 height 26
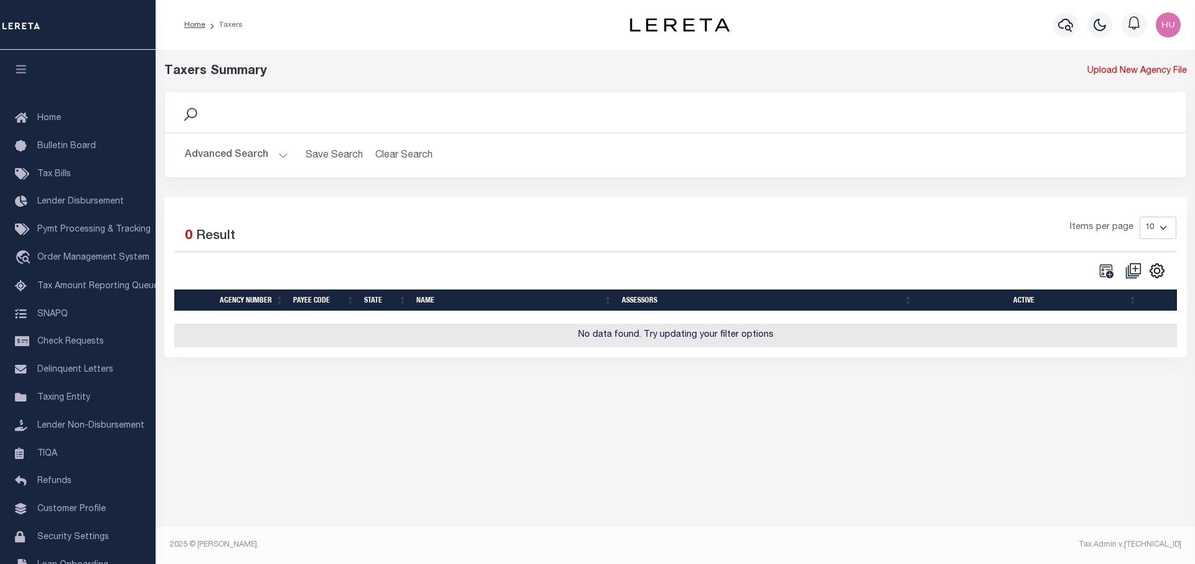
click at [244, 151] on button "Advanced Search" at bounding box center [236, 155] width 103 height 24
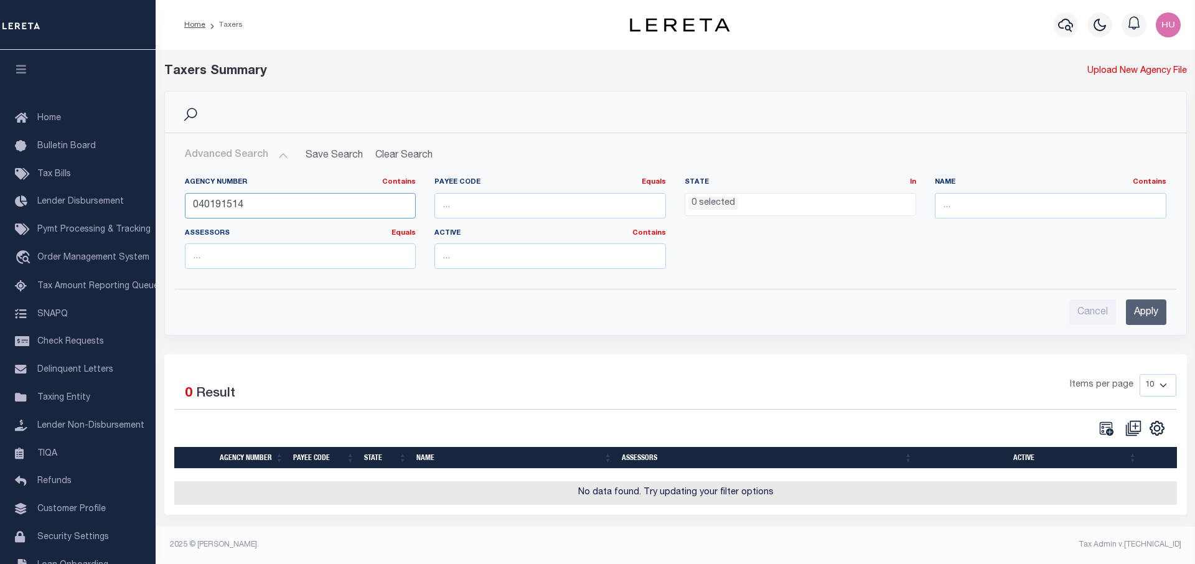
click at [210, 204] on input "040191514" at bounding box center [301, 206] width 232 height 26
paste input "341219"
click at [1129, 313] on input "Apply" at bounding box center [1146, 312] width 40 height 26
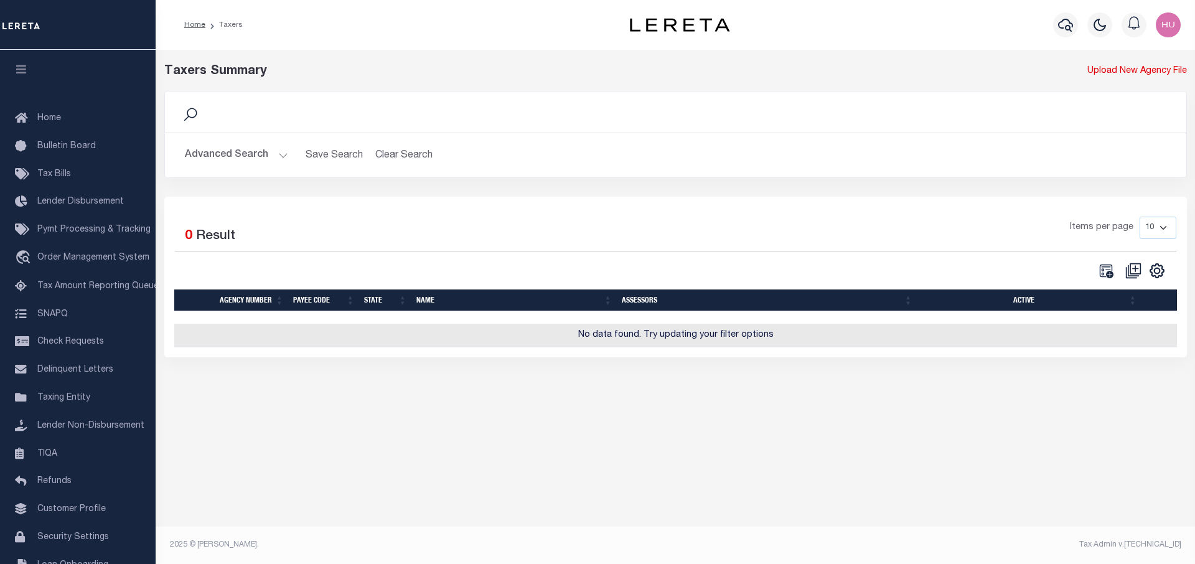
click at [247, 154] on button "Advanced Search" at bounding box center [236, 155] width 103 height 24
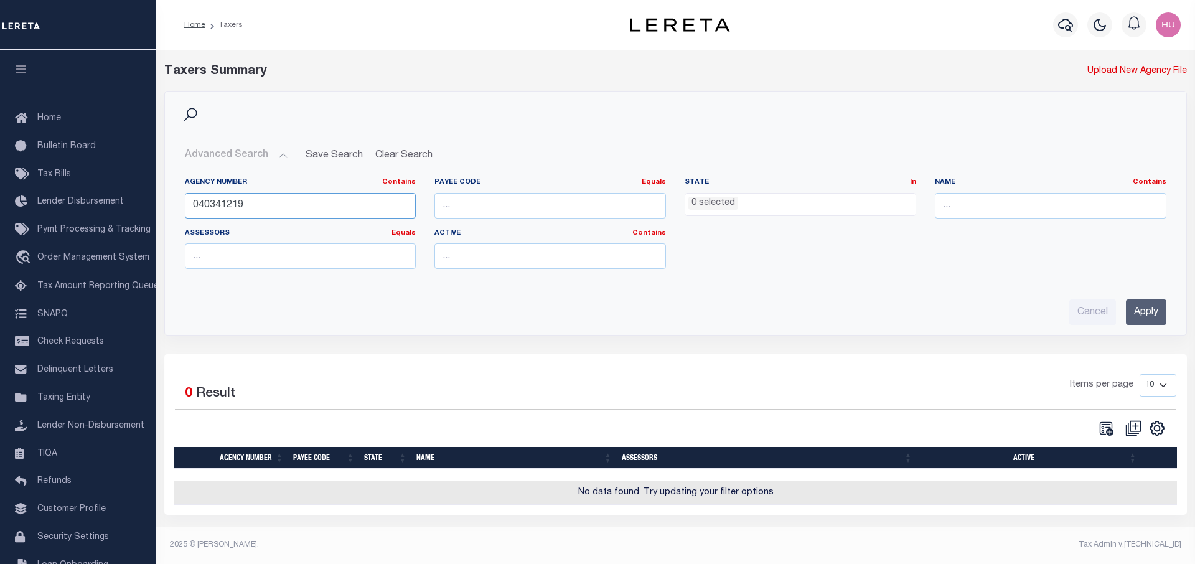
click at [219, 203] on input "040341219" at bounding box center [301, 206] width 232 height 26
paste input "501"
click at [1157, 313] on input "Apply" at bounding box center [1146, 312] width 40 height 26
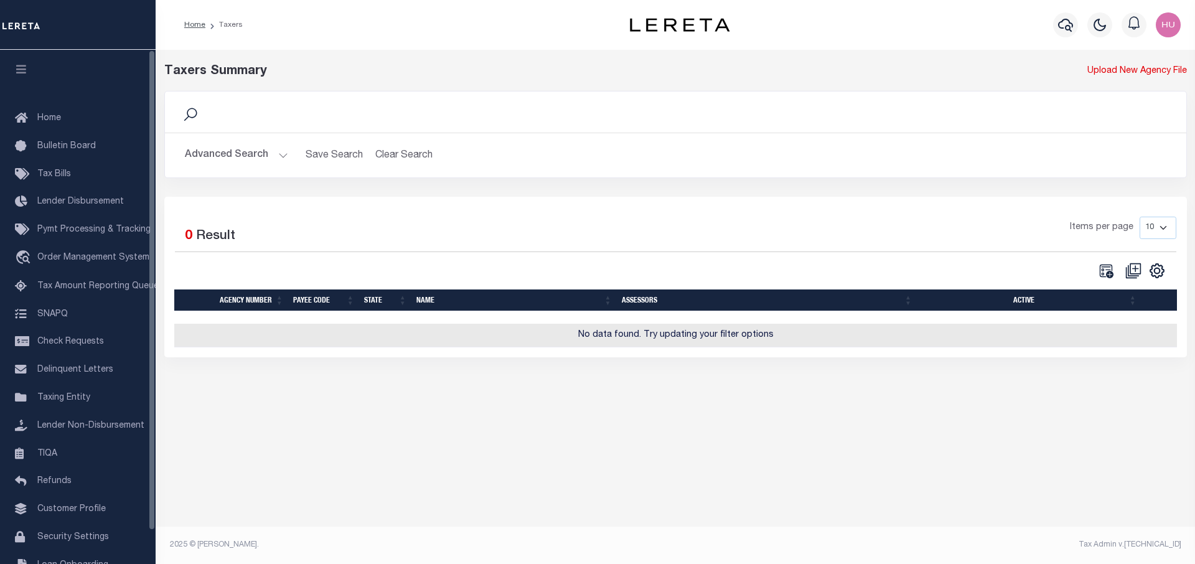
click at [234, 149] on button "Advanced Search" at bounding box center [236, 155] width 103 height 24
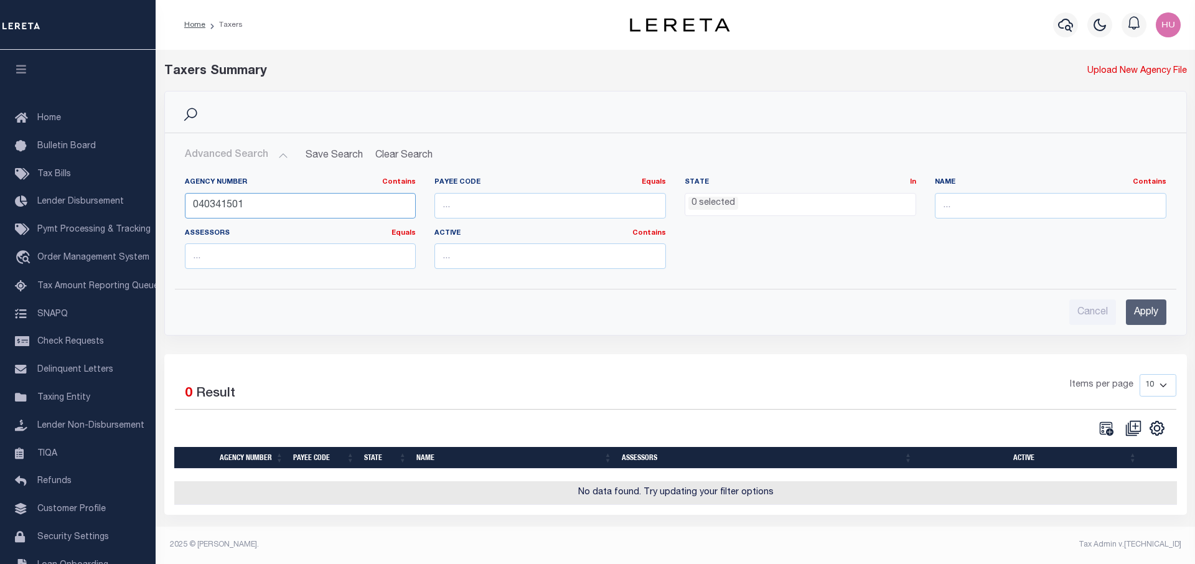
click at [228, 205] on input "040341501" at bounding box center [301, 206] width 232 height 26
paste input "310100000"
type input "310100000"
click at [1137, 311] on input "Apply" at bounding box center [1146, 312] width 40 height 26
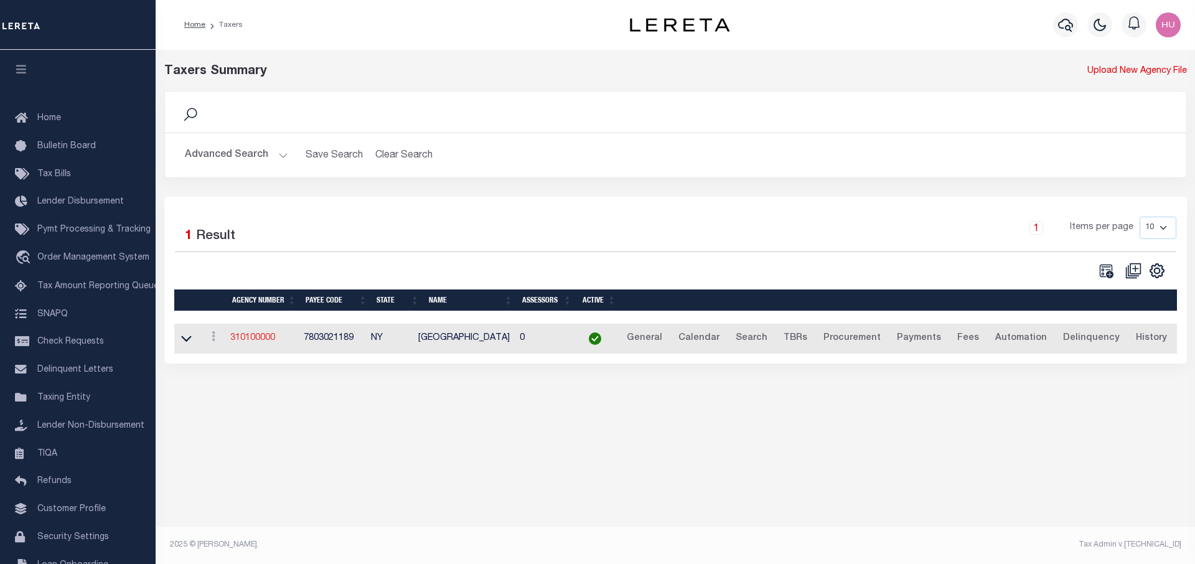
click at [259, 337] on link "310100000" at bounding box center [252, 338] width 45 height 9
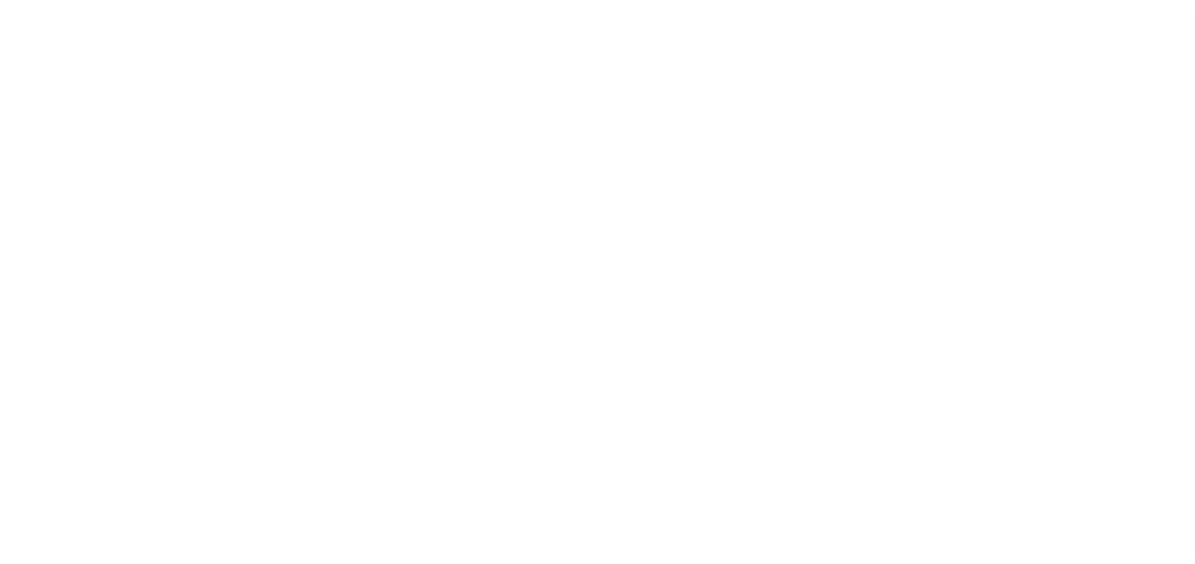
select select
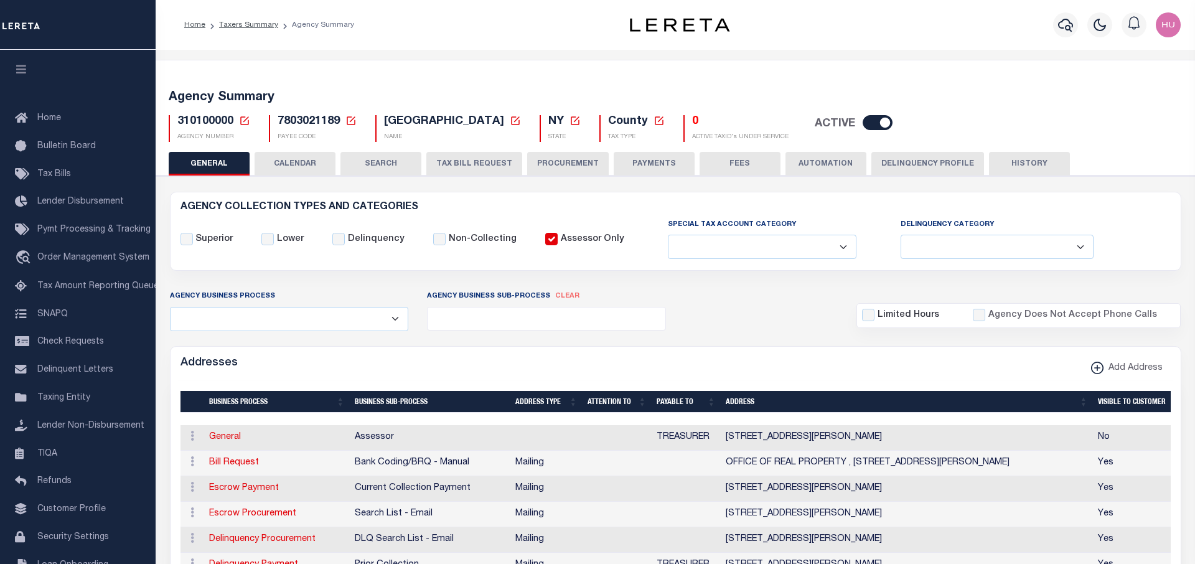
click at [905, 164] on button "Delinquency Profile" at bounding box center [928, 164] width 113 height 24
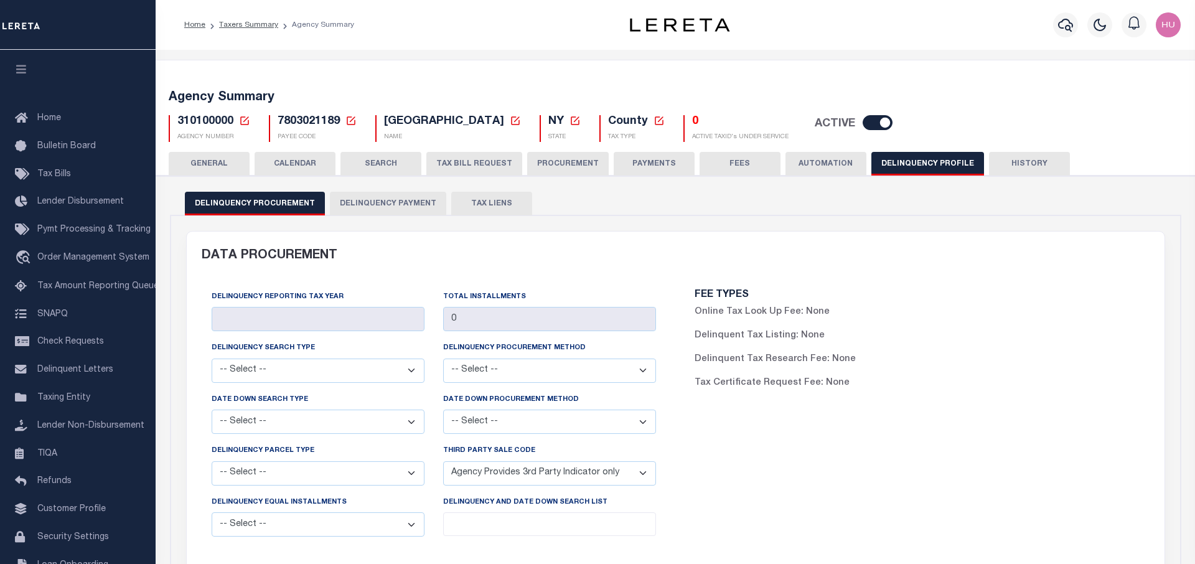
click at [383, 202] on button "Delinquency Payment" at bounding box center [388, 204] width 116 height 24
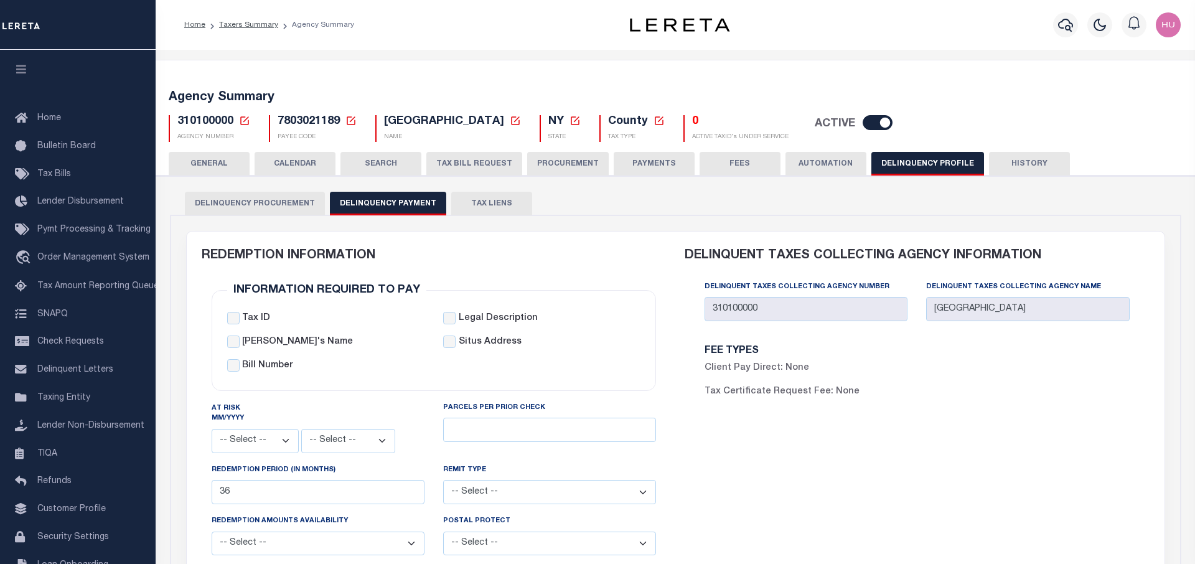
click at [927, 417] on div "FEE TYPES Client Pay Direct: None Tax Certificate Request Fee: None" at bounding box center [917, 377] width 465 height 83
click at [235, 26] on link "Taxers Summary" at bounding box center [248, 24] width 59 height 7
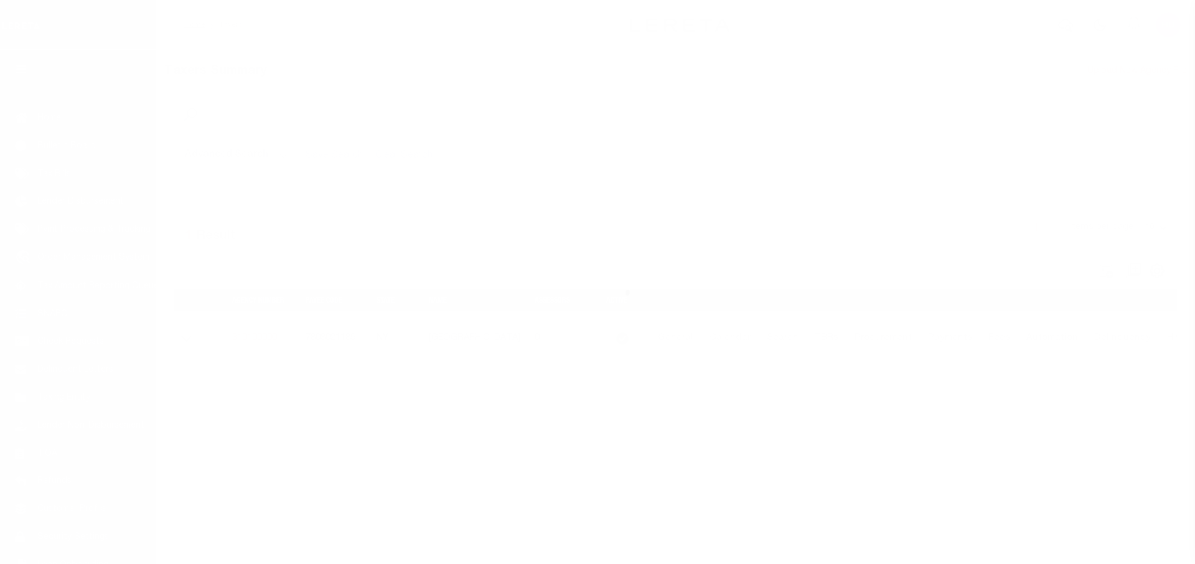
select select
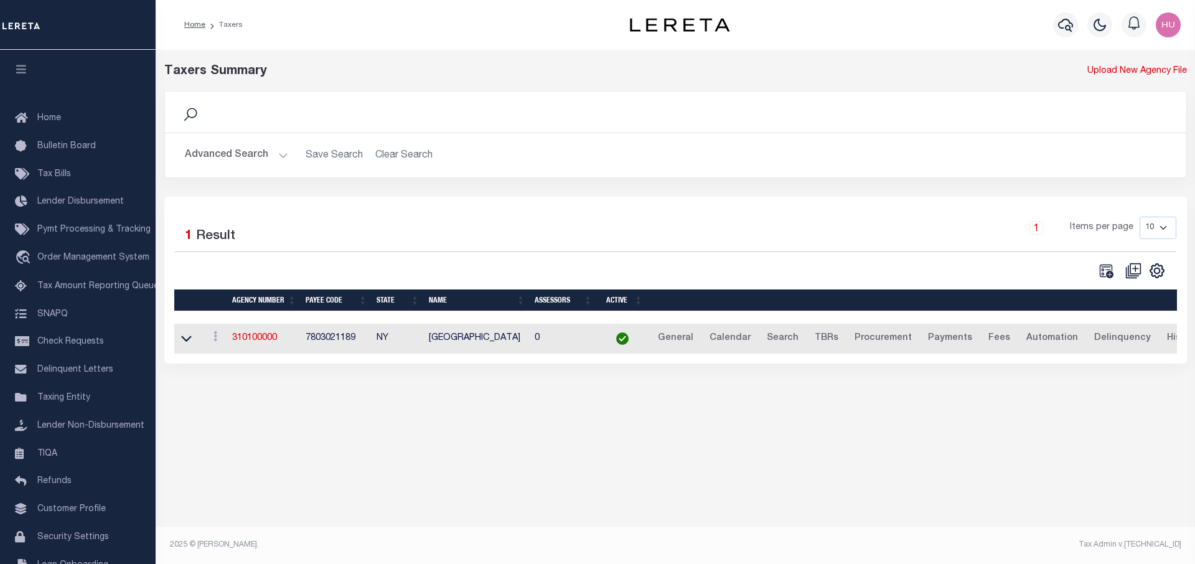
click at [245, 152] on button "Advanced Search" at bounding box center [236, 155] width 103 height 24
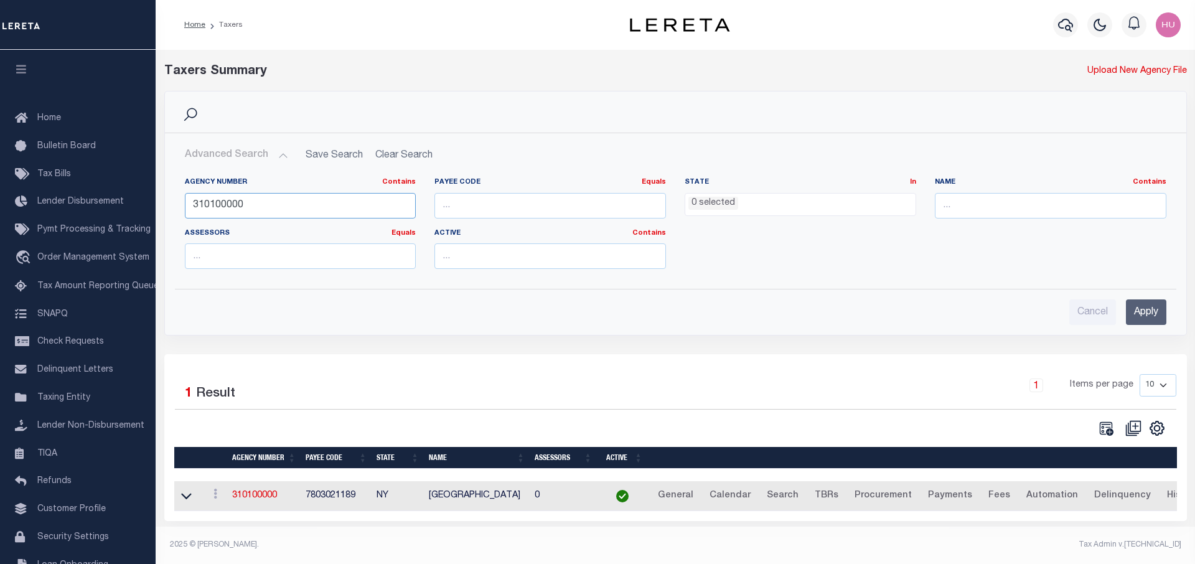
click at [228, 202] on input "310100000" at bounding box center [301, 206] width 232 height 26
paste input "040341501"
click at [1146, 314] on input "Apply" at bounding box center [1146, 312] width 40 height 26
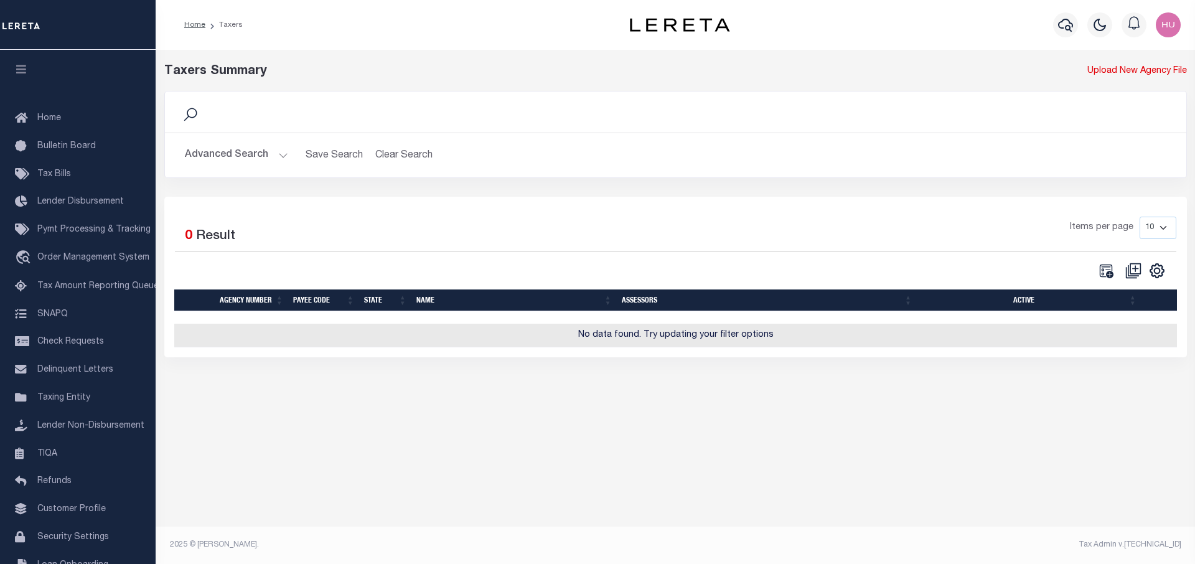
click at [218, 151] on button "Advanced Search" at bounding box center [236, 155] width 103 height 24
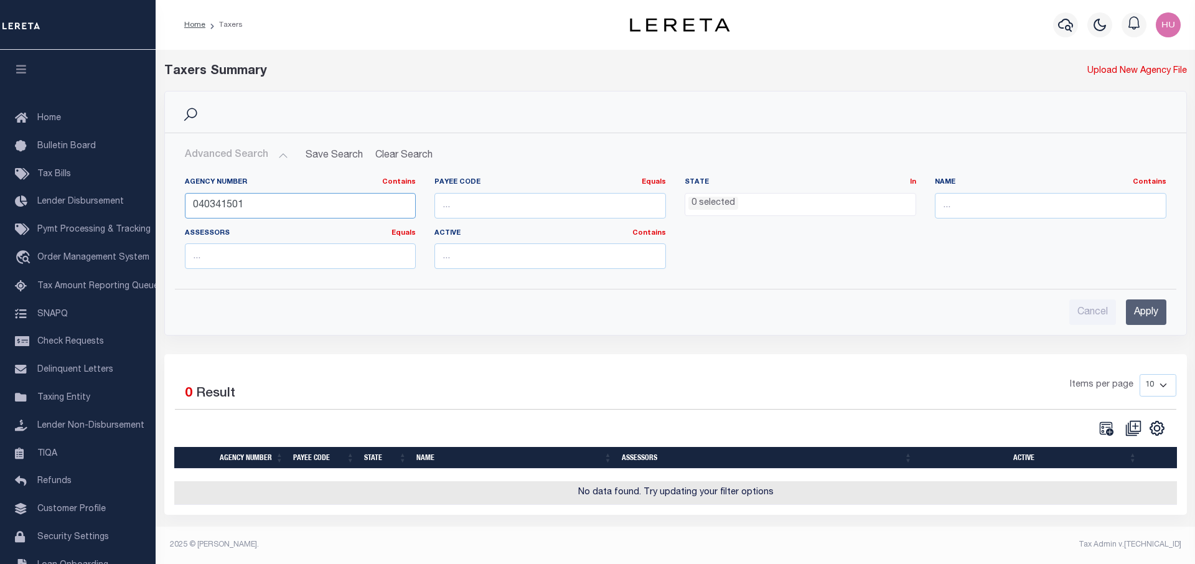
click at [209, 210] on input "040341501" at bounding box center [301, 206] width 232 height 26
paste input "420840102"
click at [1138, 314] on input "Apply" at bounding box center [1146, 312] width 40 height 26
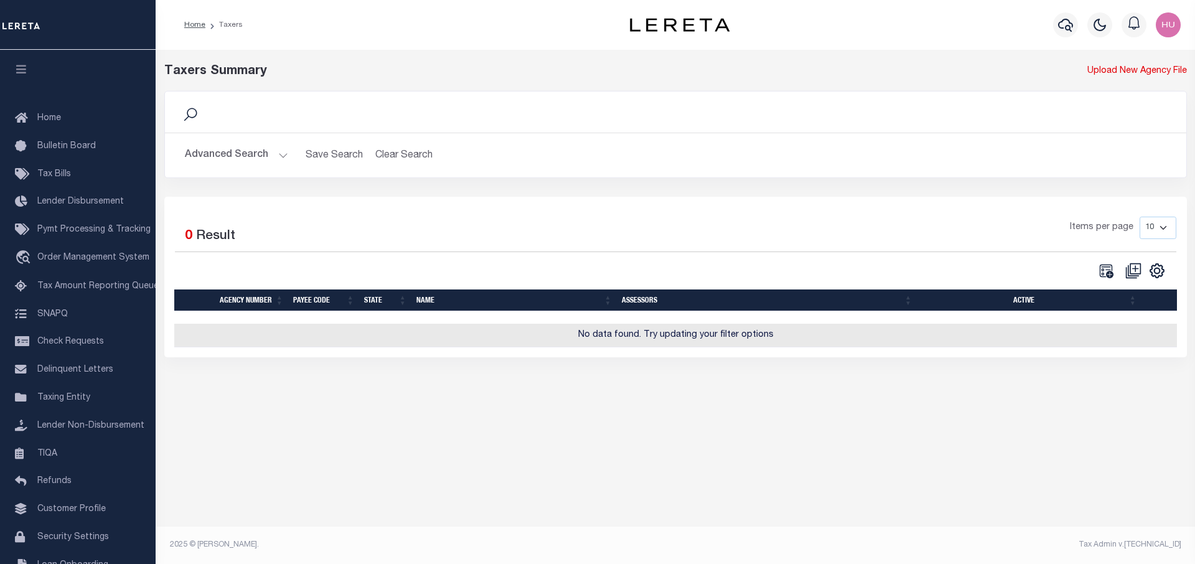
click at [238, 158] on button "Advanced Search" at bounding box center [236, 155] width 103 height 24
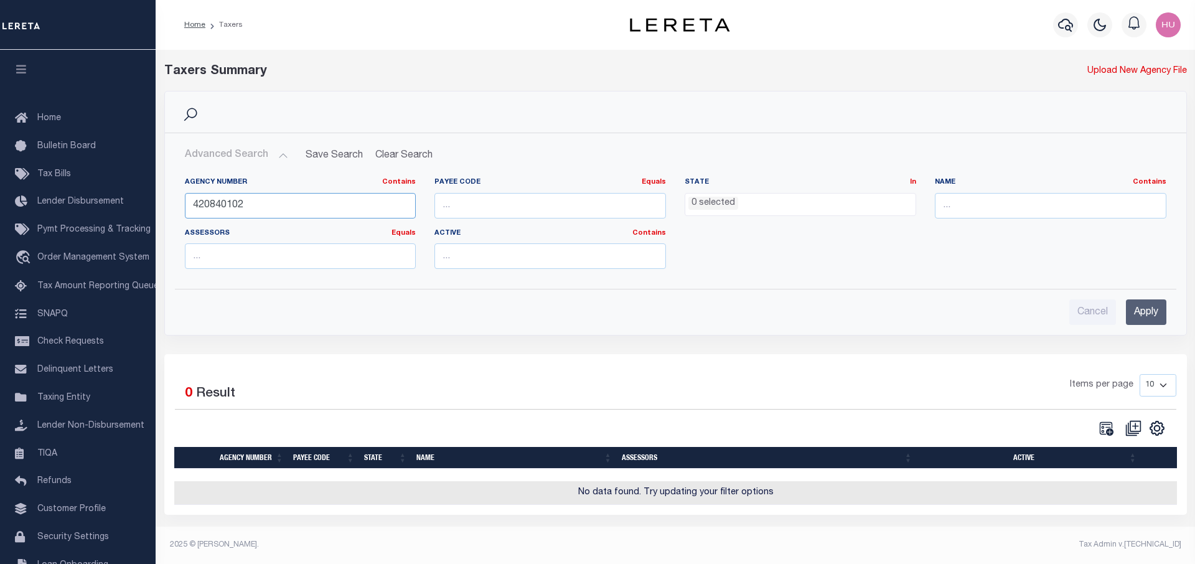
click at [219, 207] on input "420840102" at bounding box center [301, 206] width 232 height 26
paste input "040191514"
click at [1147, 314] on input "Apply" at bounding box center [1146, 312] width 40 height 26
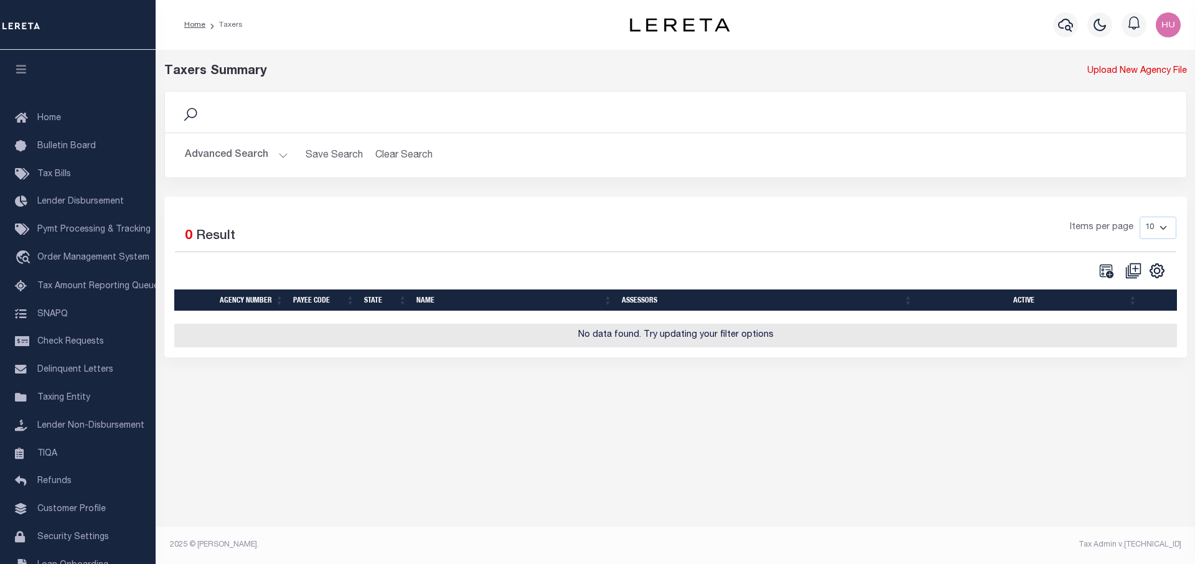
click at [253, 154] on button "Advanced Search" at bounding box center [236, 155] width 103 height 24
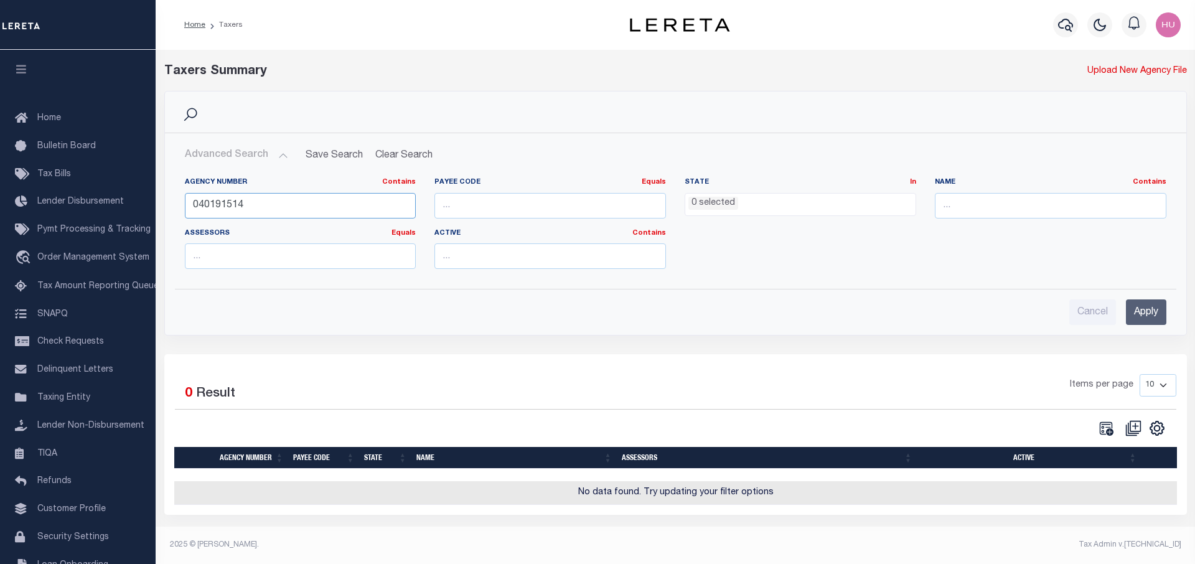
click at [212, 200] on input "040191514" at bounding box center [301, 206] width 232 height 26
paste input "440090216"
type input "440090216"
click at [1154, 313] on input "Apply" at bounding box center [1146, 312] width 40 height 26
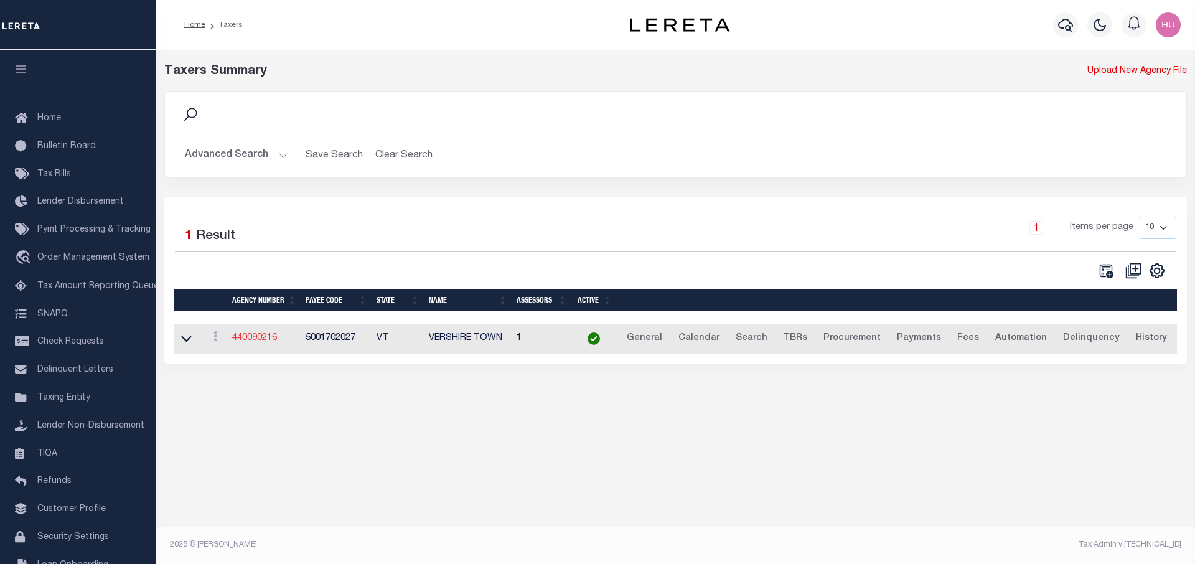
click at [258, 341] on link "440090216" at bounding box center [254, 338] width 45 height 9
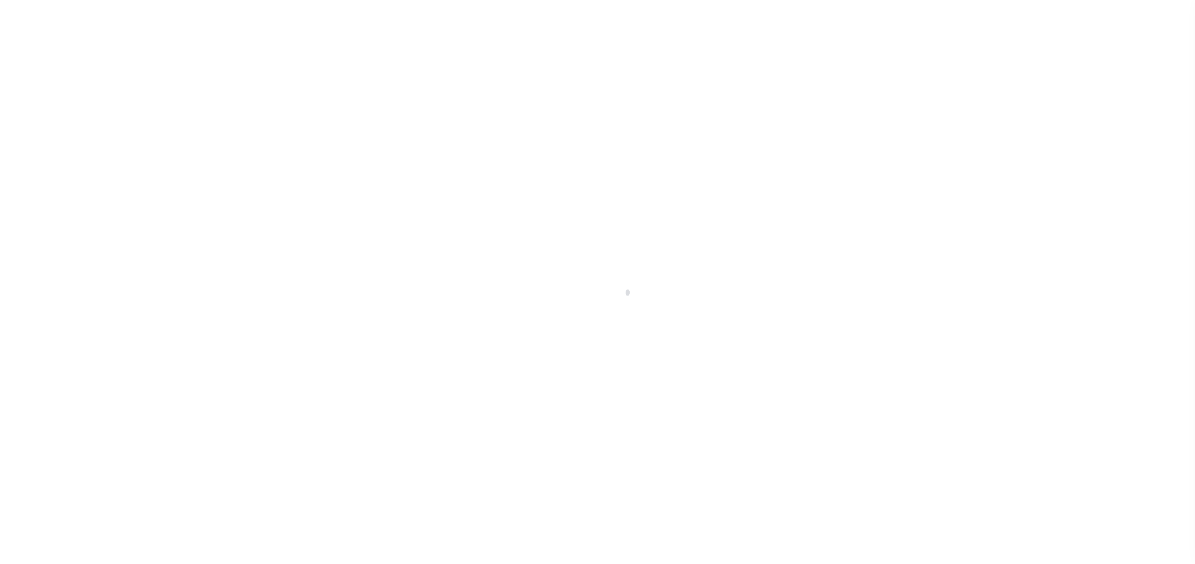
select select
type input "2025/2025"
type input "0"
select select "CPYM"
select select "EMAIL"
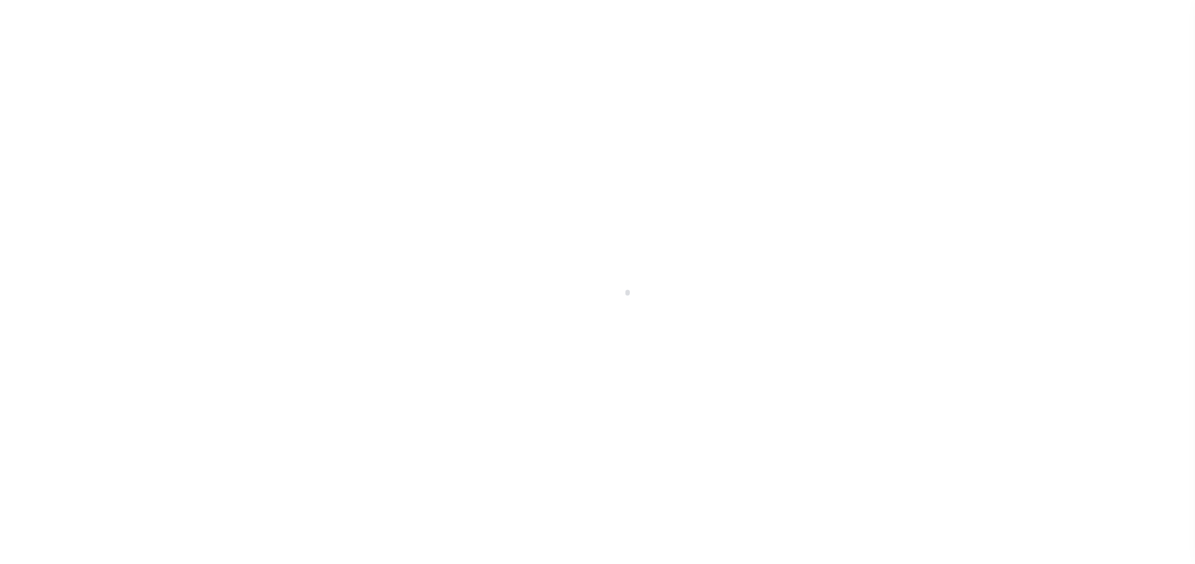
select select "CPYM"
select select "PHONE"
select select "NPA"
select select
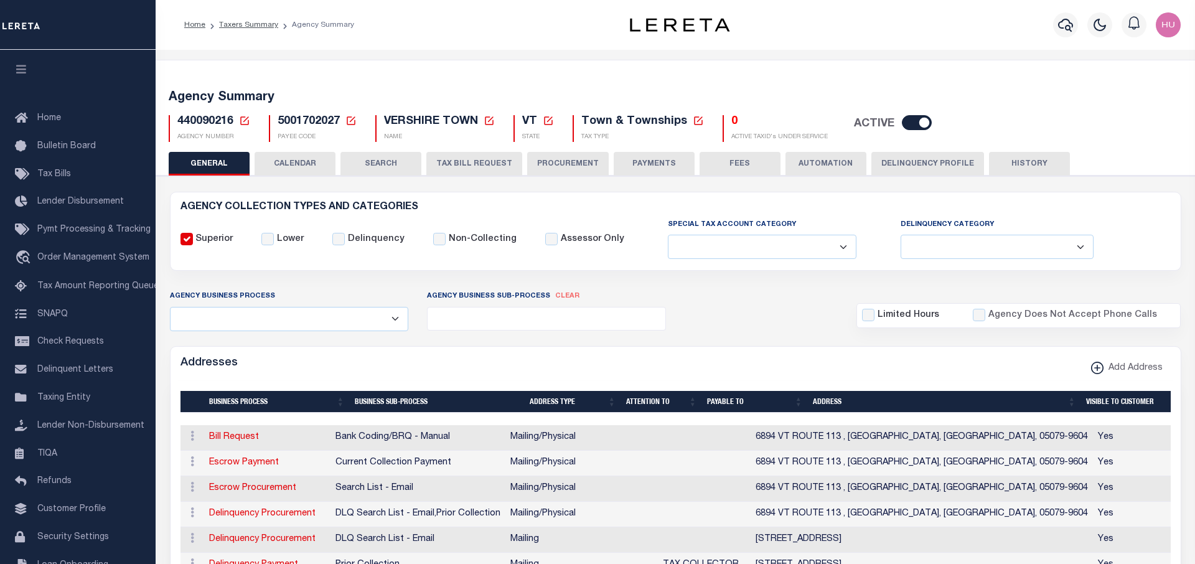
click at [922, 172] on button "Delinquency Profile" at bounding box center [928, 164] width 113 height 24
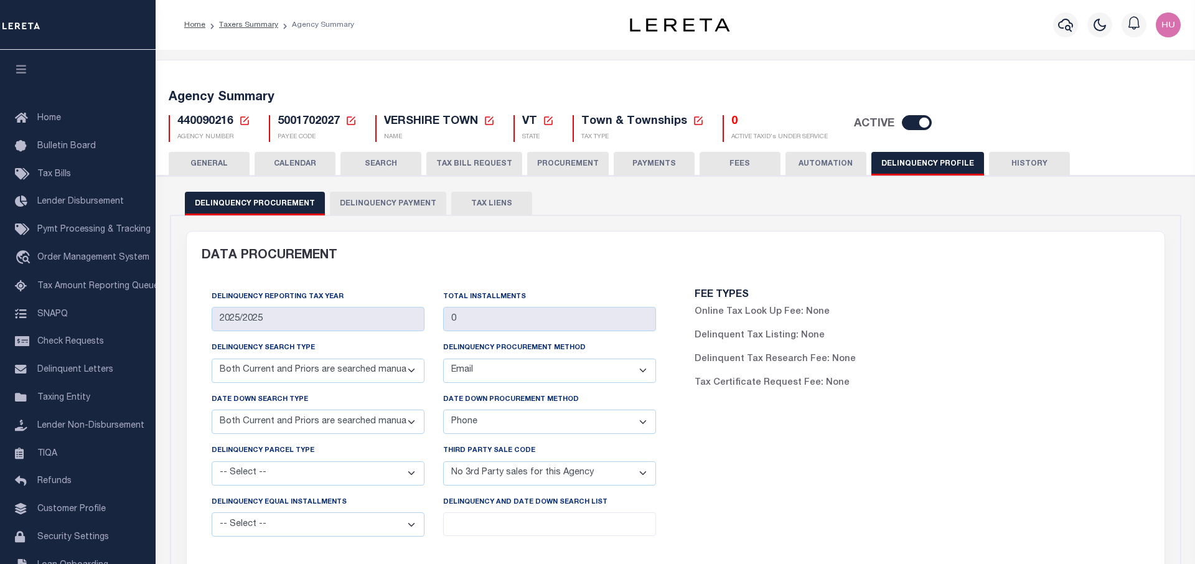
click at [390, 207] on button "Delinquency Payment" at bounding box center [388, 204] width 116 height 24
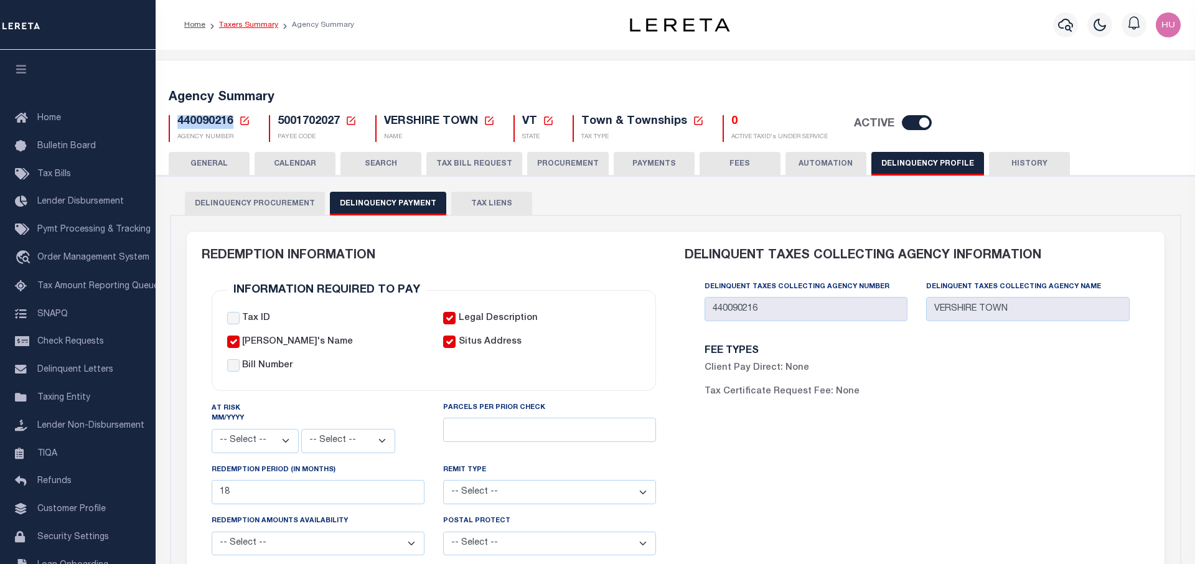
click at [245, 26] on link "Taxers Summary" at bounding box center [248, 24] width 59 height 7
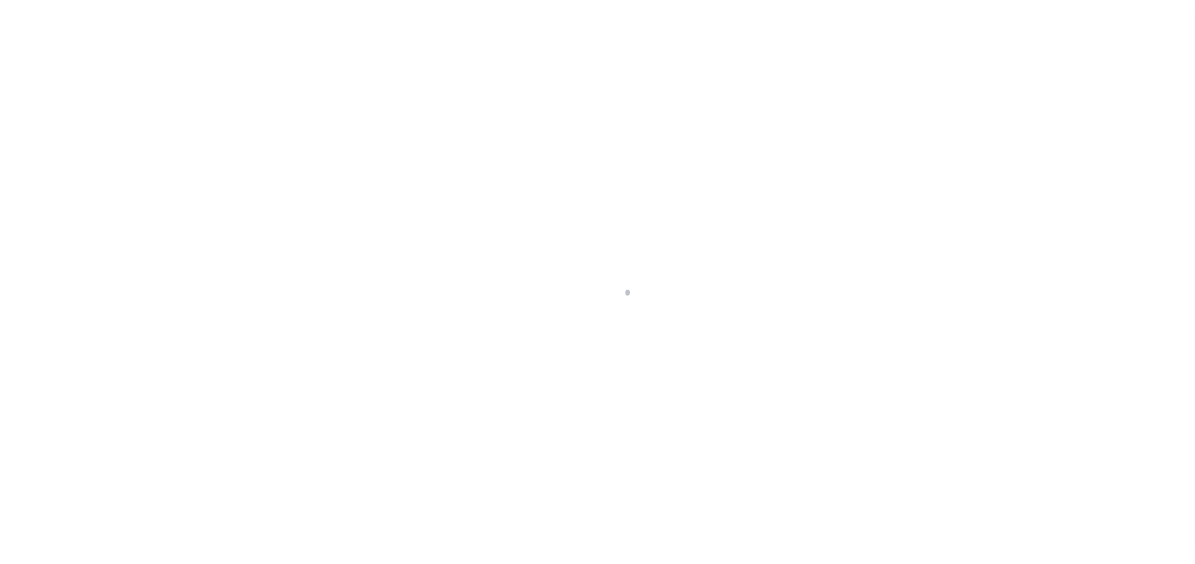
select select
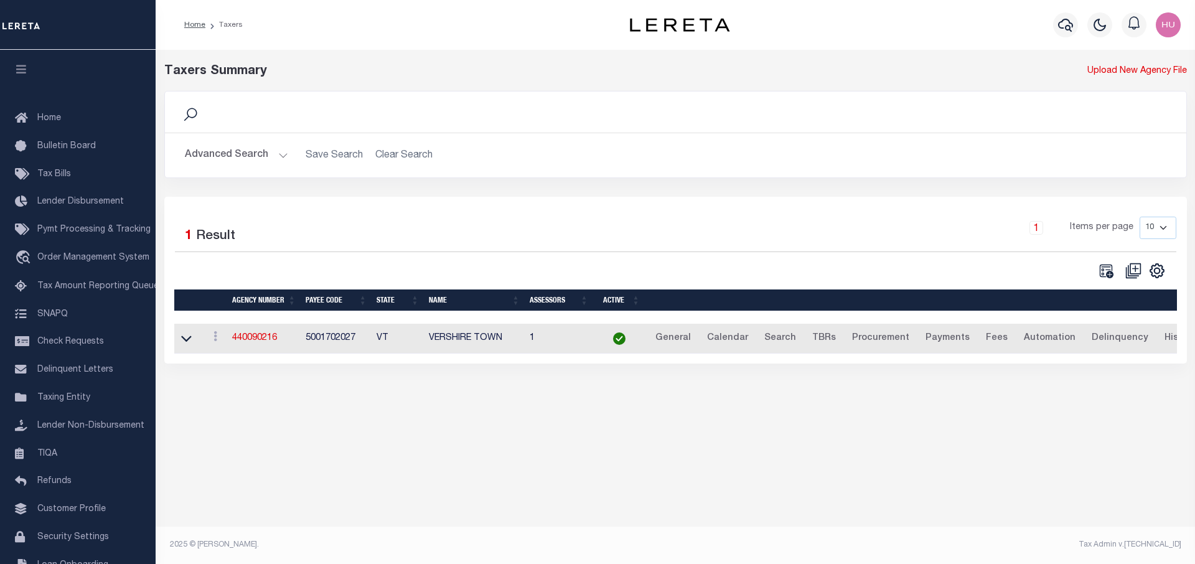
click at [214, 155] on button "Advanced Search" at bounding box center [236, 155] width 103 height 24
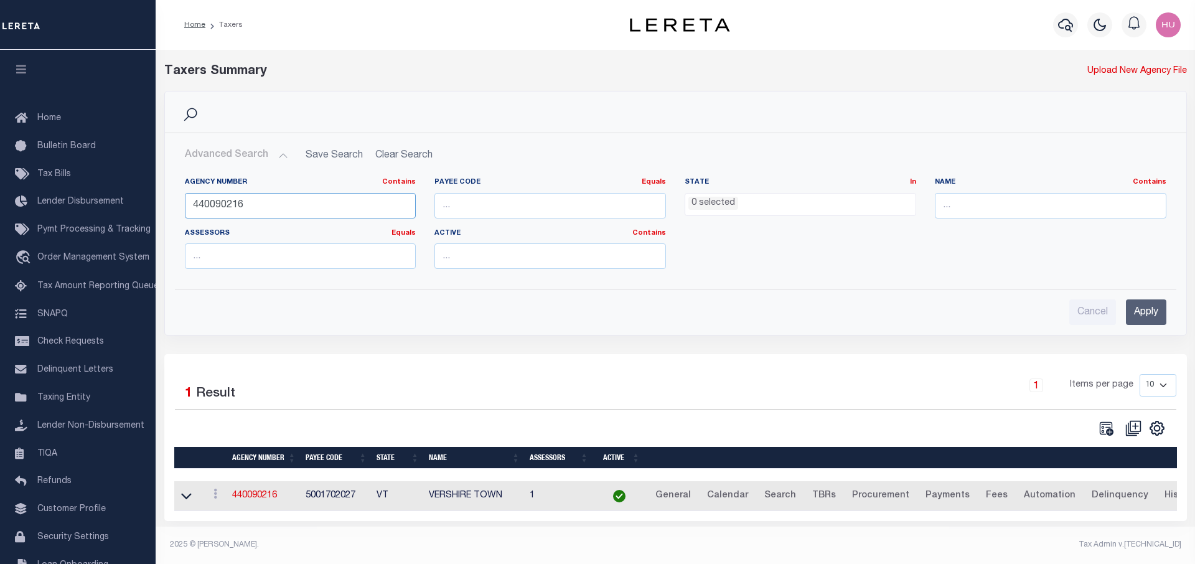
click at [223, 204] on input "440090216" at bounding box center [301, 206] width 232 height 26
paste input "10238101"
type input "410238101"
click at [1146, 311] on input "Apply" at bounding box center [1146, 312] width 40 height 26
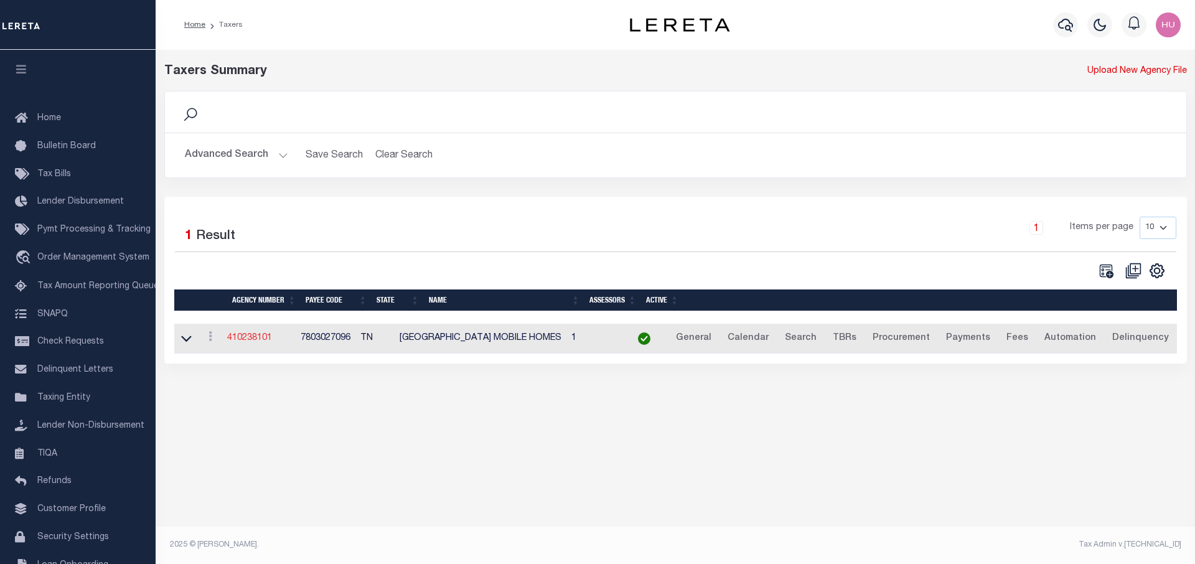
click at [255, 342] on link "410238101" at bounding box center [249, 338] width 45 height 9
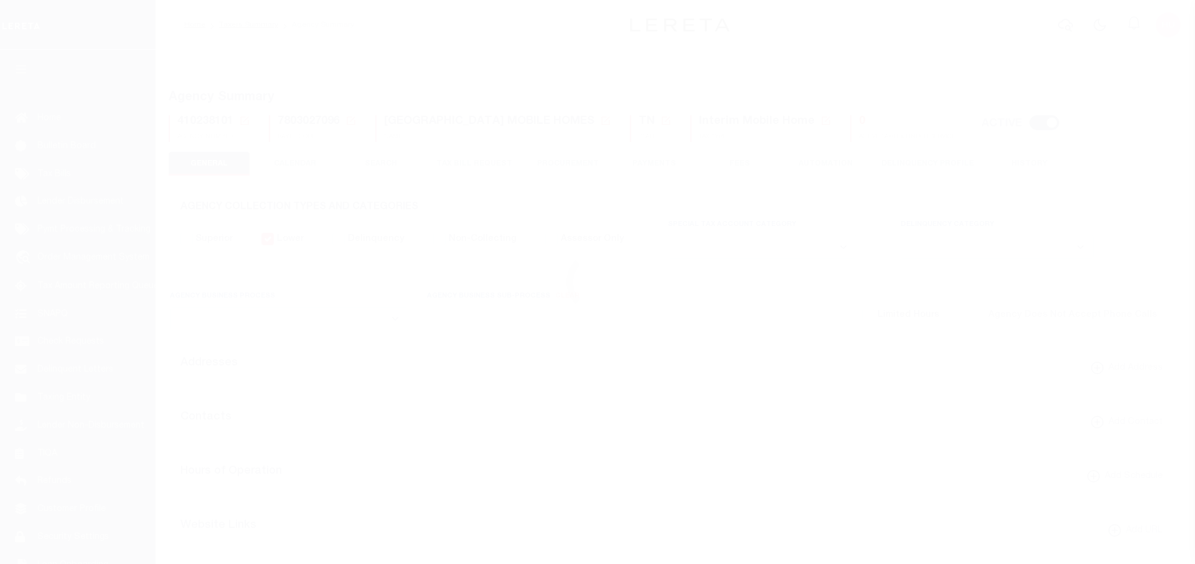
select select
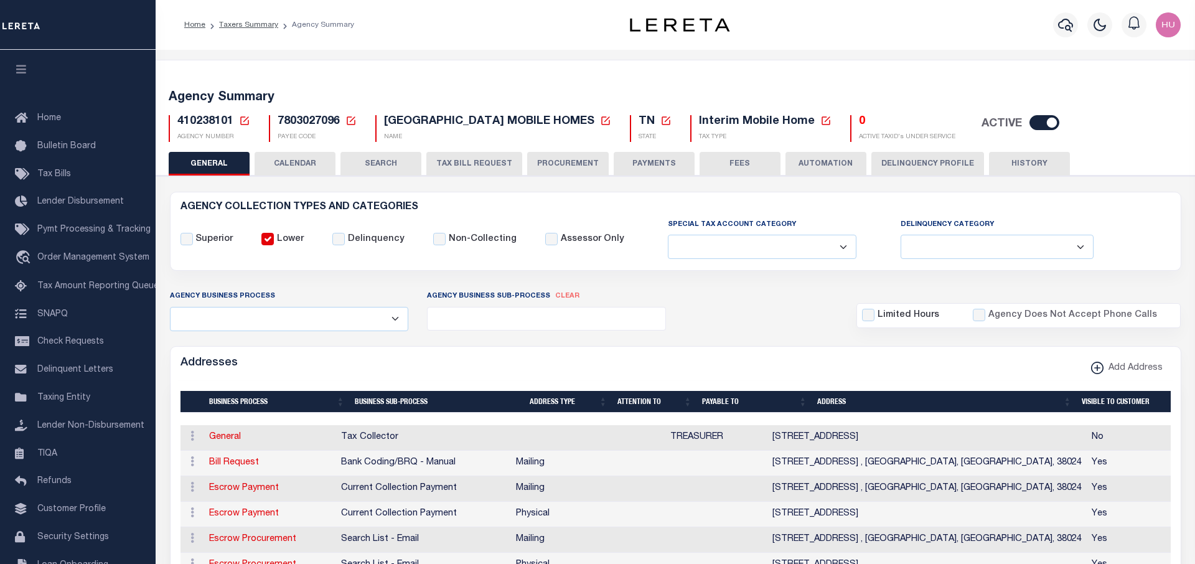
click at [890, 164] on button "Delinquency Profile" at bounding box center [928, 164] width 113 height 24
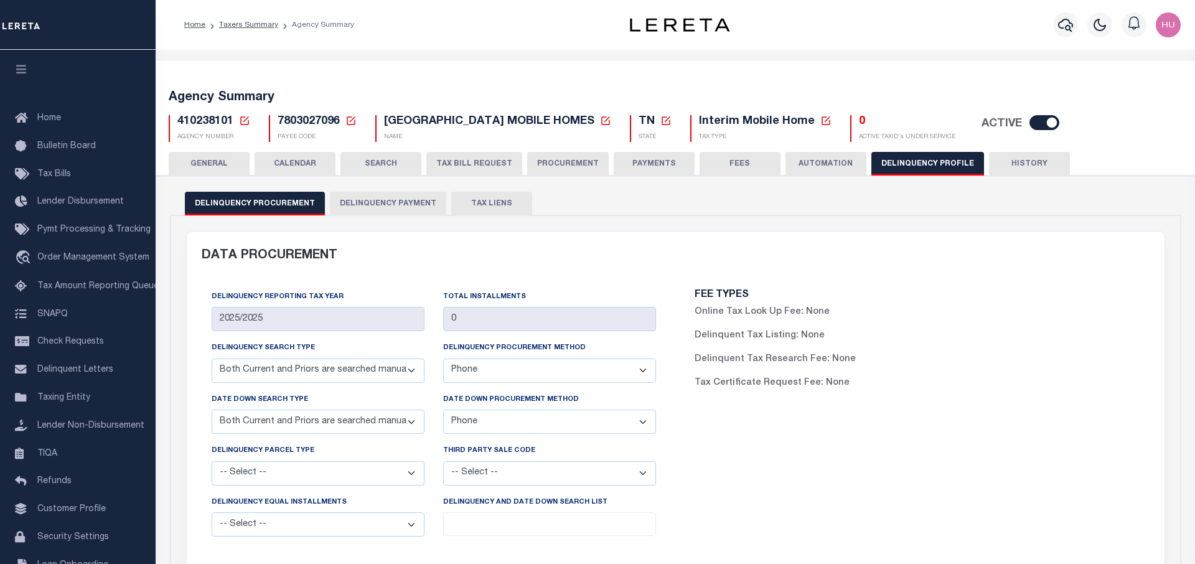
click at [408, 204] on button "Delinquency Payment" at bounding box center [388, 204] width 116 height 24
